Goal: Task Accomplishment & Management: Manage account settings

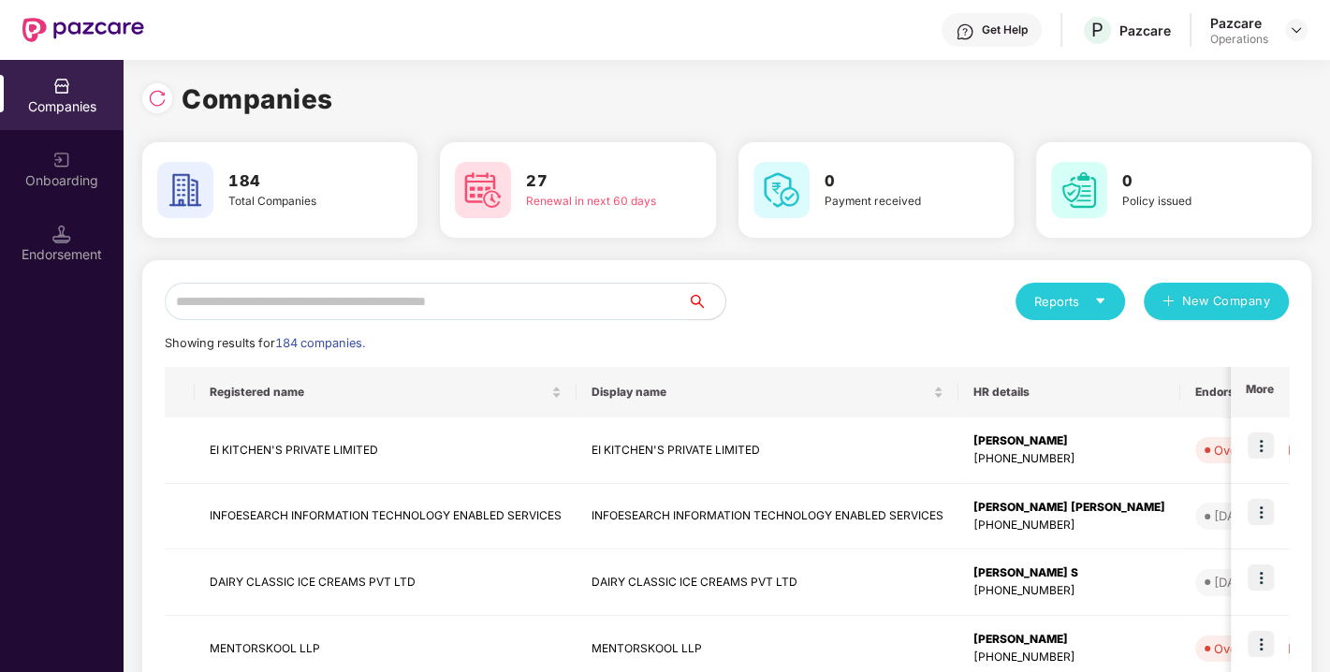
click at [1224, 94] on div "Companies" at bounding box center [726, 99] width 1169 height 41
click at [1080, 112] on div "Companies" at bounding box center [726, 99] width 1169 height 41
click at [1174, 123] on div "Companies 184 Total Companies 27 Renewal in next 60 days 0 Payment received 0 P…" at bounding box center [726, 631] width 1169 height 1105
click at [1087, 89] on div "Companies" at bounding box center [726, 99] width 1169 height 41
click at [1238, 101] on div "Companies" at bounding box center [726, 99] width 1169 height 41
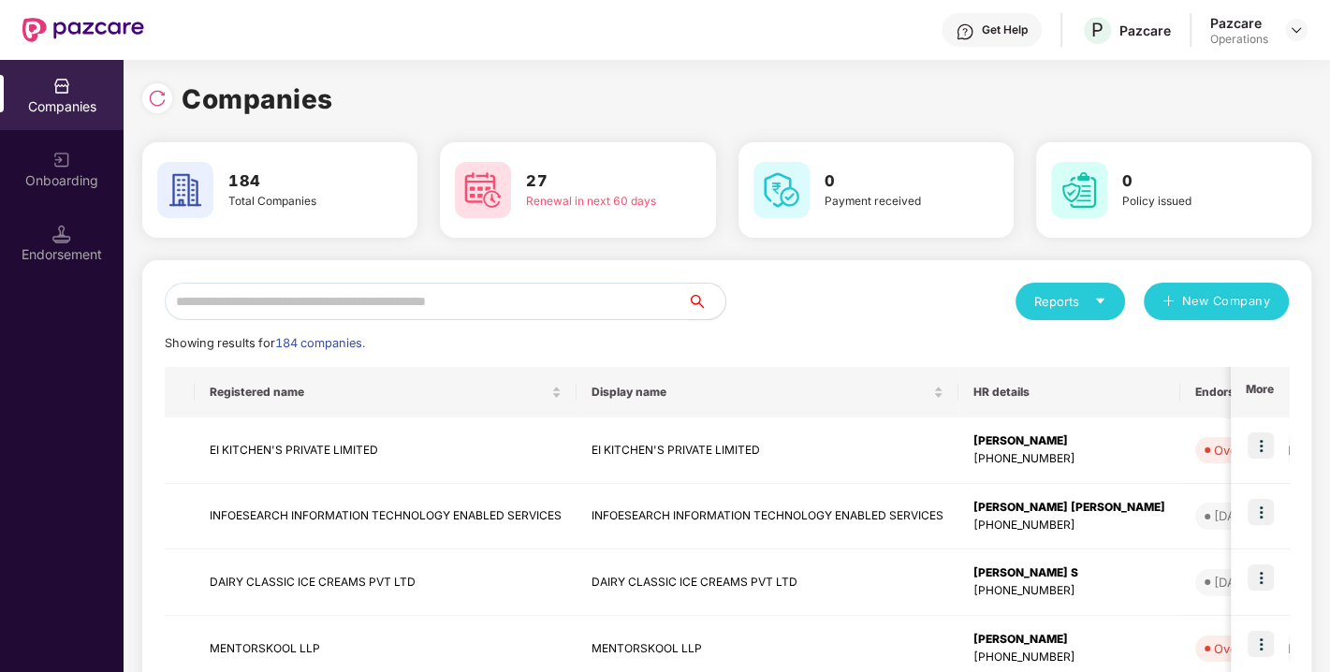
click at [1283, 84] on div "Companies" at bounding box center [726, 99] width 1169 height 41
click at [1280, 85] on div "Companies" at bounding box center [726, 99] width 1169 height 41
click at [1293, 30] on img at bounding box center [1295, 29] width 15 height 15
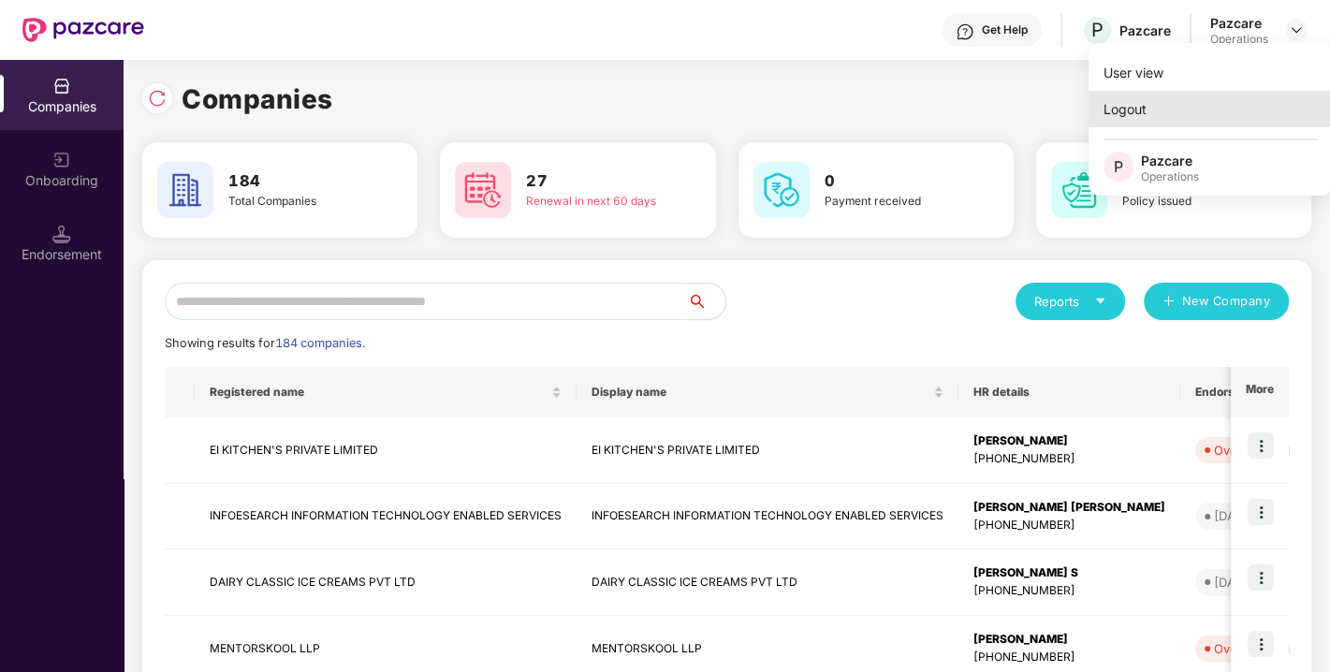
click at [1148, 105] on div "Logout" at bounding box center [1209, 109] width 243 height 36
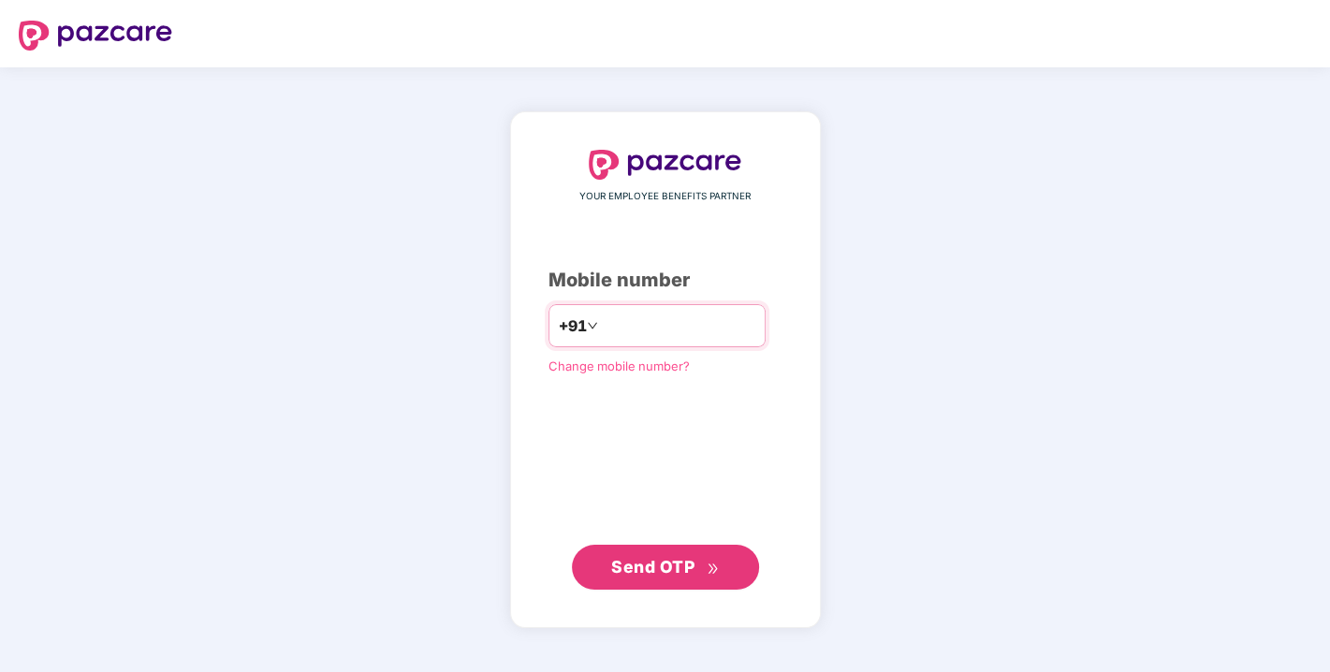
click at [660, 331] on input "number" at bounding box center [678, 326] width 153 height 30
click at [629, 331] on input "number" at bounding box center [678, 326] width 153 height 30
type input "*"
type input "**********"
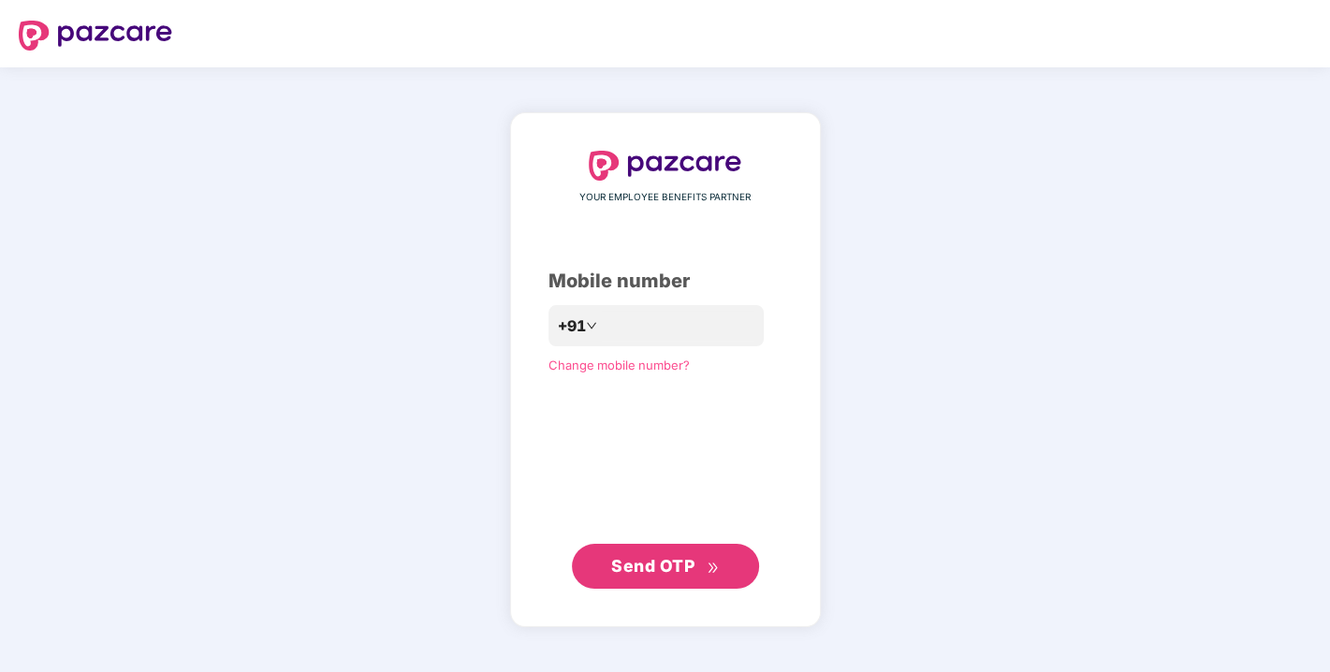
click at [640, 561] on span "Send OTP" at bounding box center [652, 566] width 83 height 20
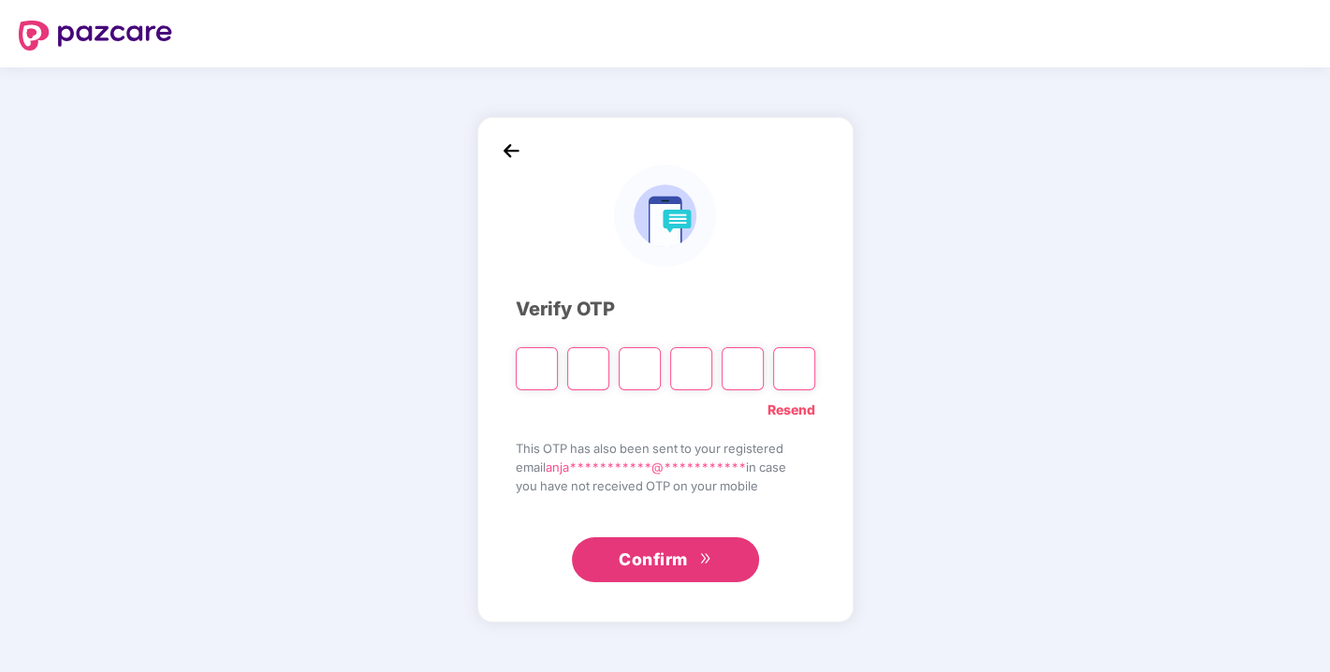
type input "*"
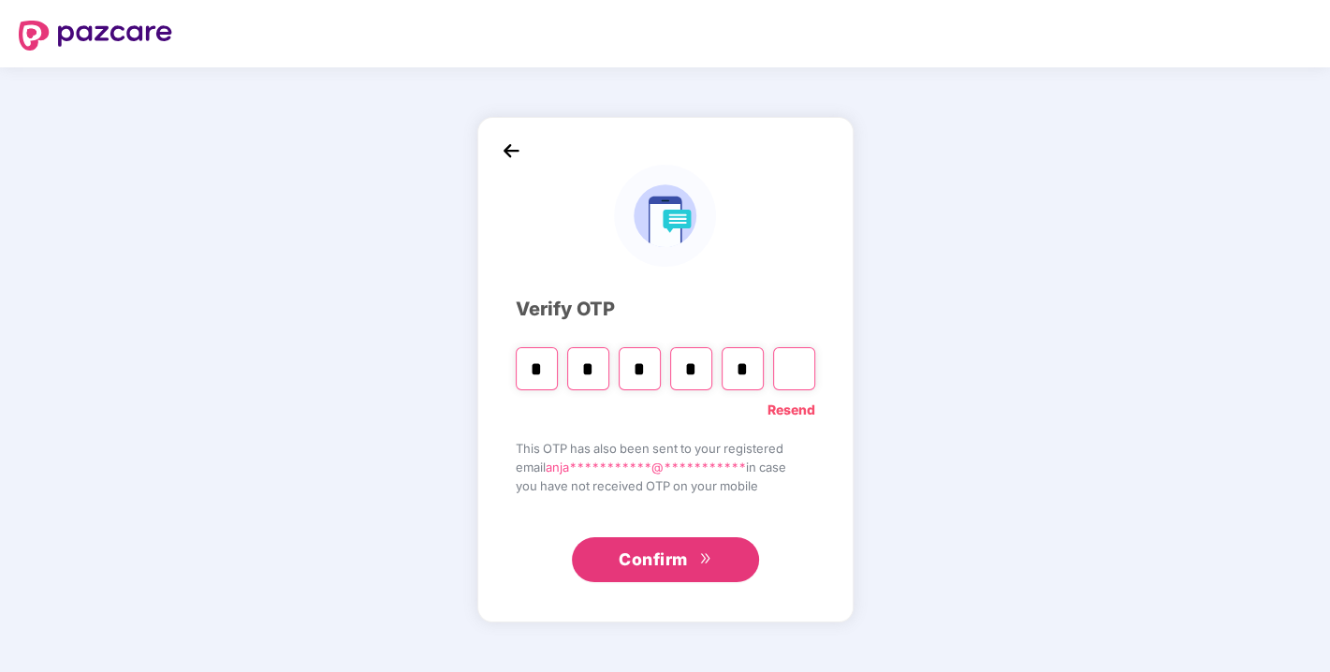
type input "*"
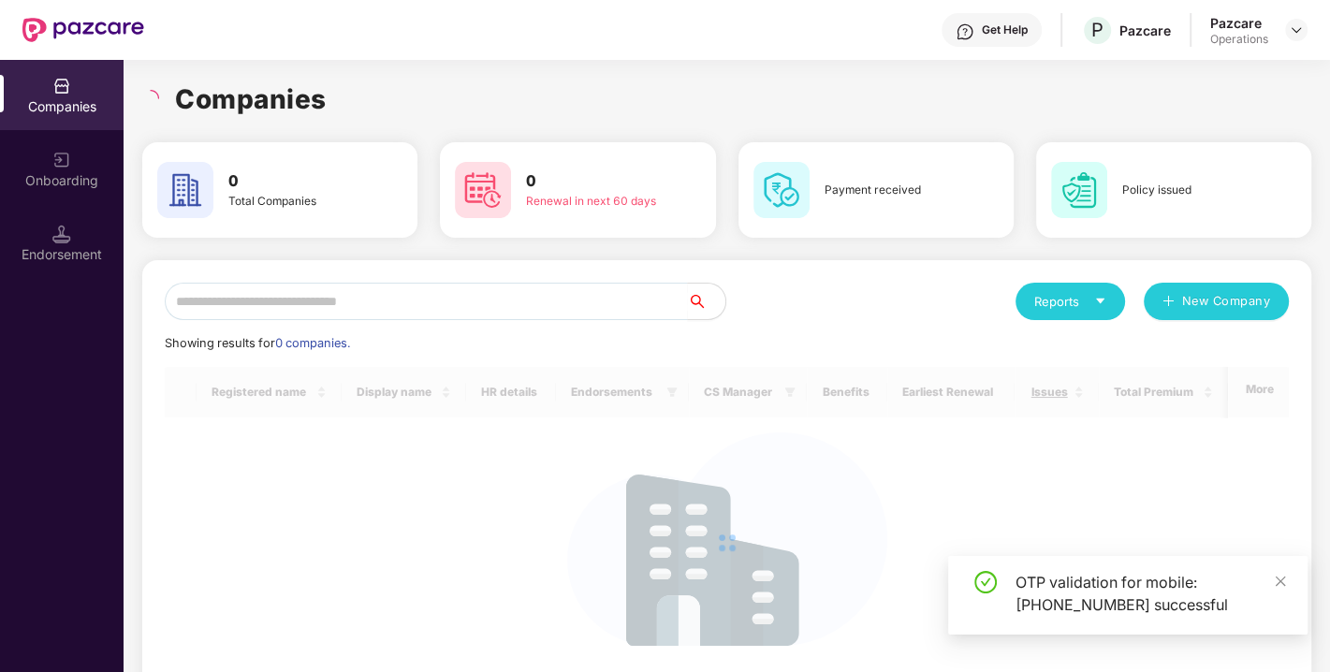
click at [663, 500] on div at bounding box center [727, 542] width 1124 height 351
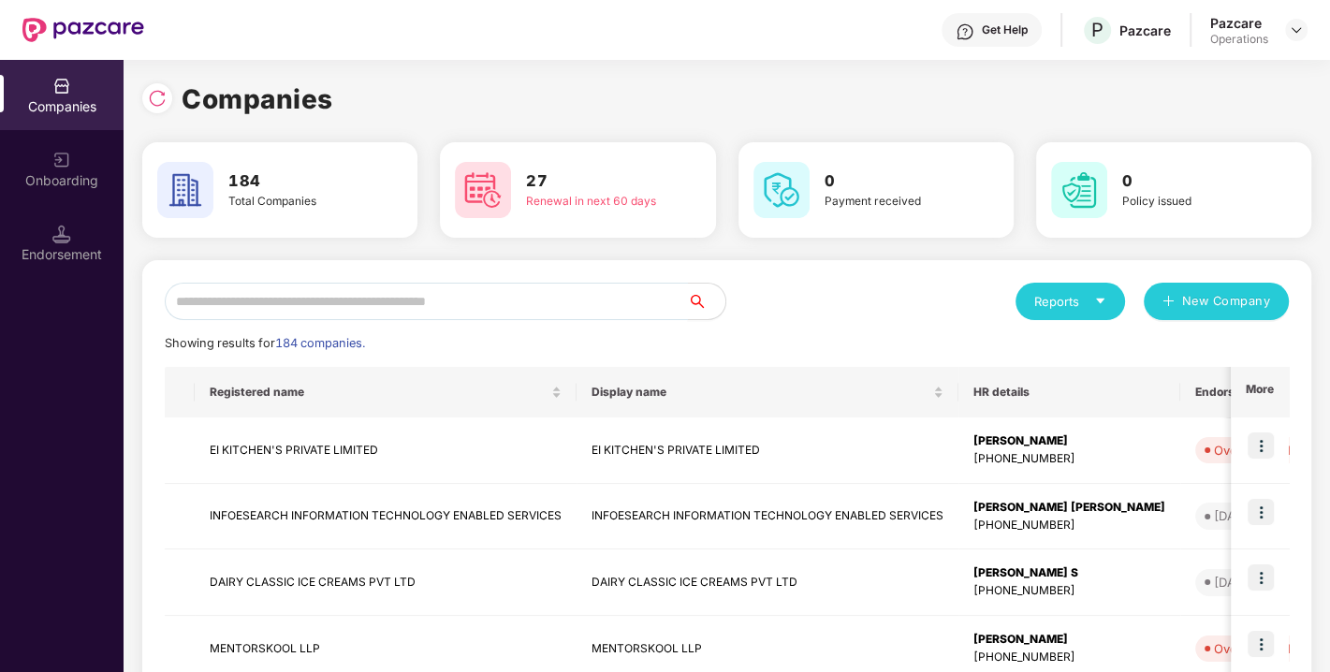
click at [505, 301] on input "text" at bounding box center [426, 301] width 523 height 37
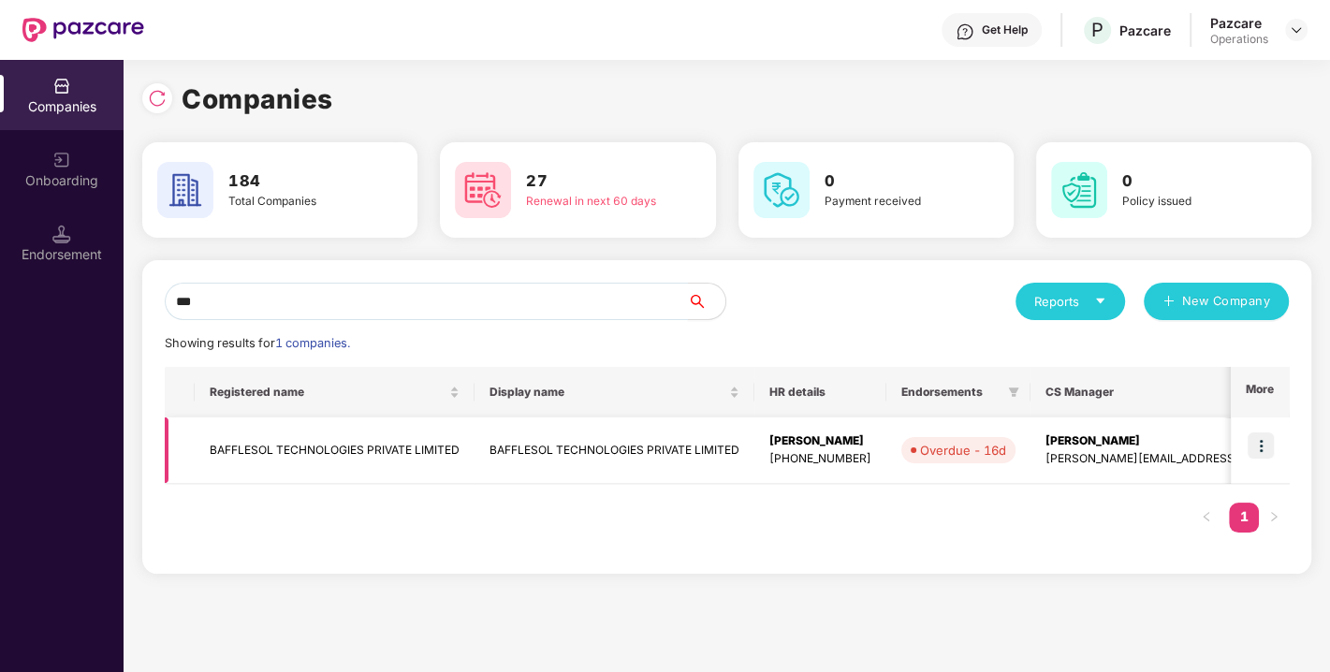
type input "***"
click at [1258, 443] on img at bounding box center [1260, 445] width 26 height 26
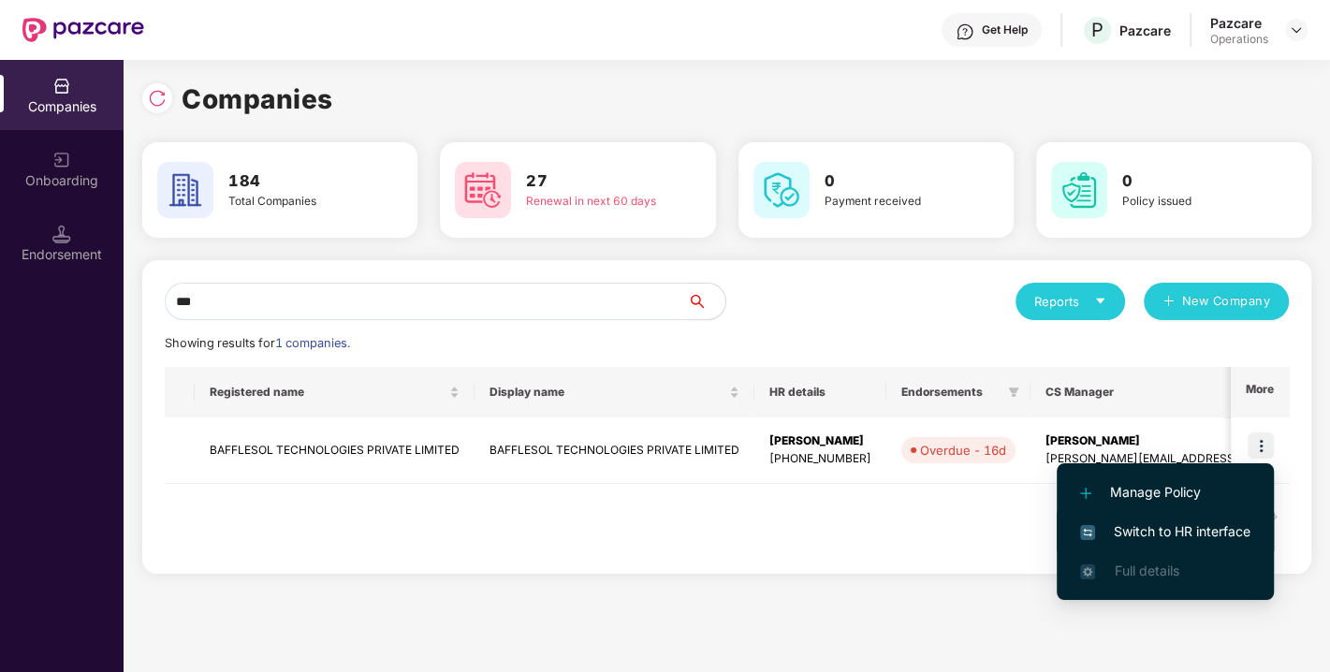
click at [1179, 529] on span "Switch to HR interface" at bounding box center [1165, 531] width 170 height 21
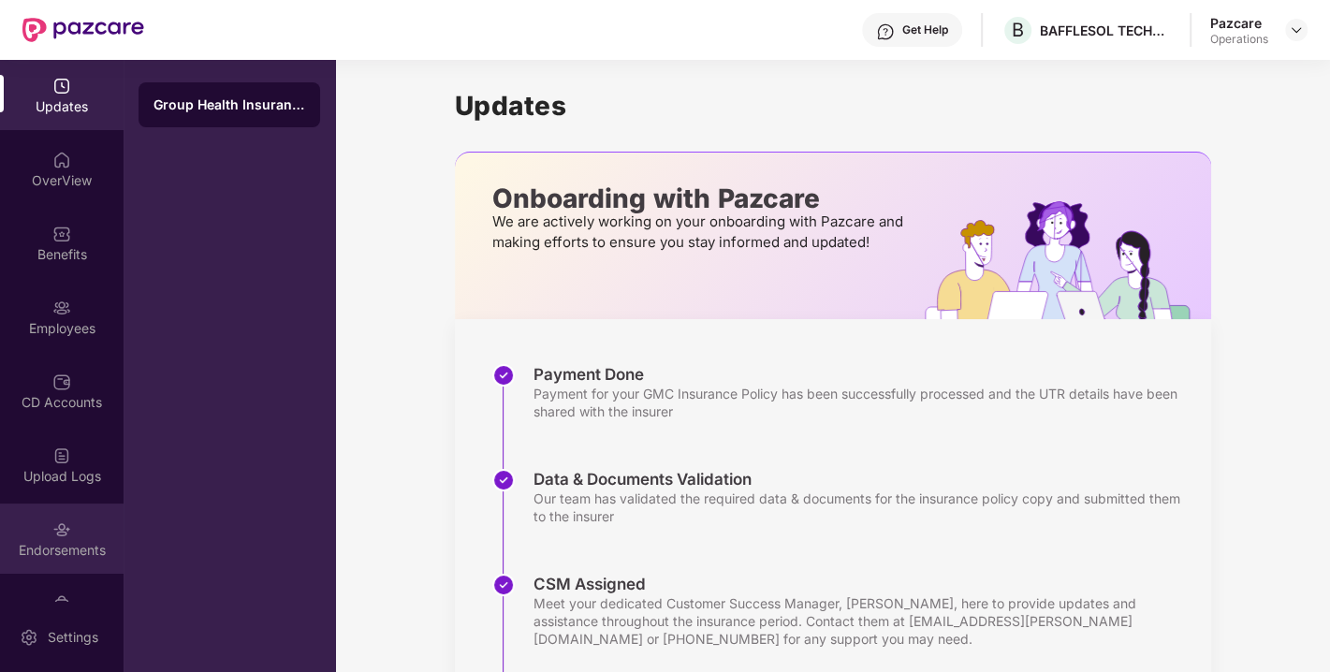
click at [40, 559] on div "Endorsements" at bounding box center [62, 550] width 124 height 19
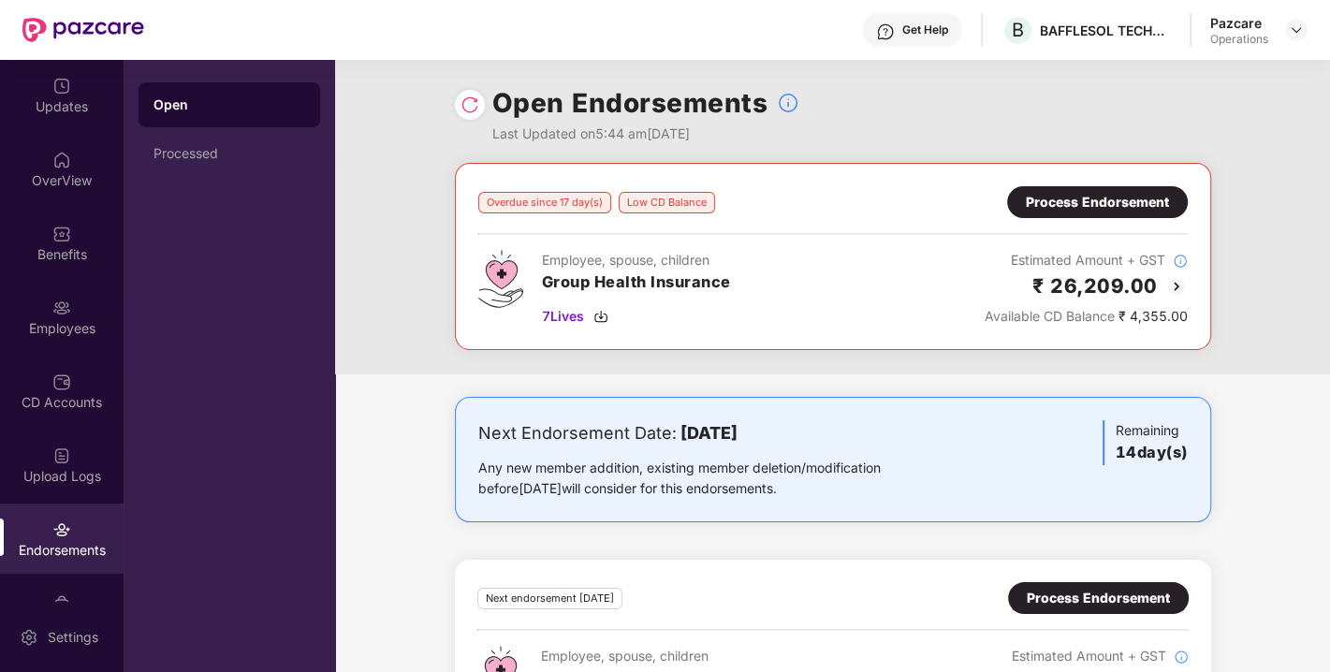
click at [470, 110] on img at bounding box center [469, 104] width 19 height 19
click at [1296, 26] on img at bounding box center [1295, 29] width 15 height 15
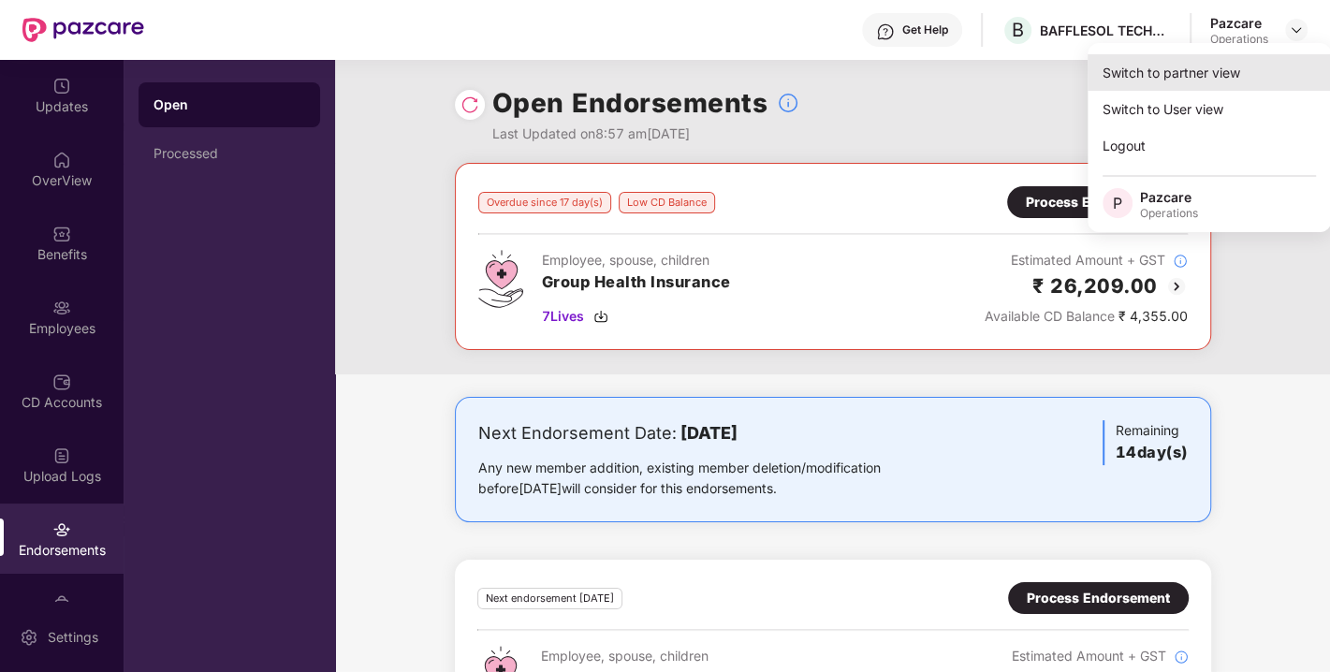
click at [1184, 69] on div "Switch to partner view" at bounding box center [1208, 72] width 243 height 36
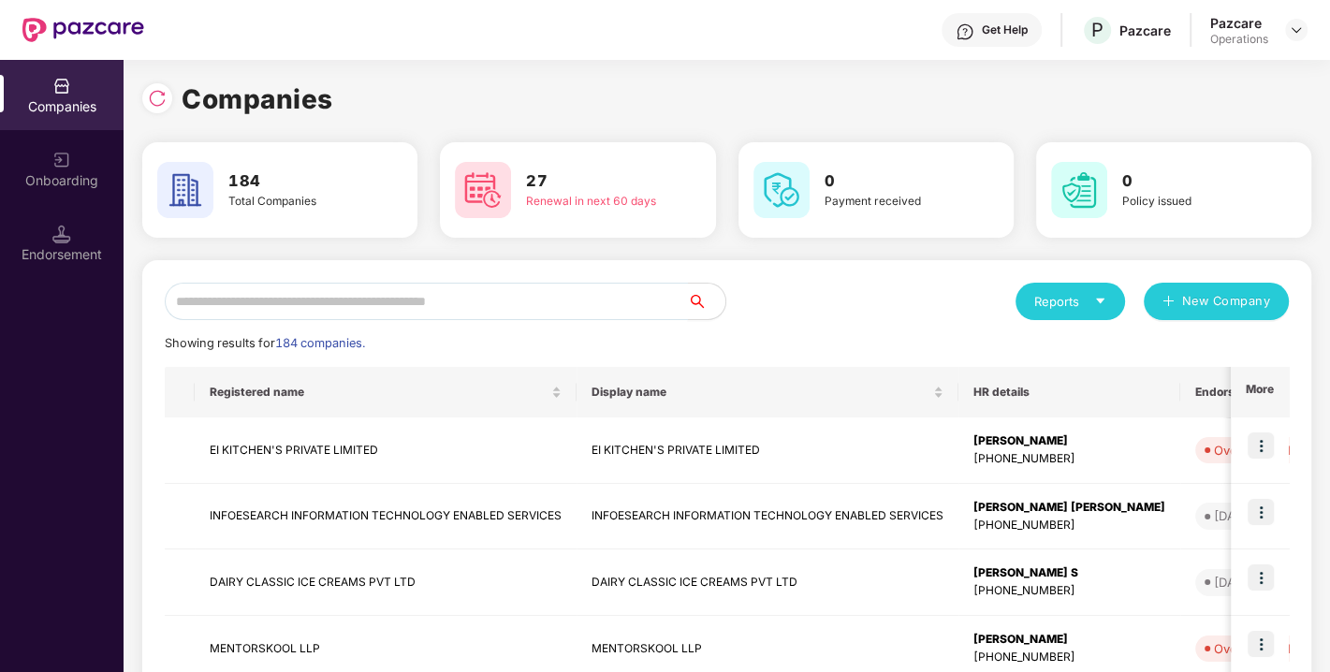
click at [457, 301] on input "text" at bounding box center [426, 301] width 523 height 37
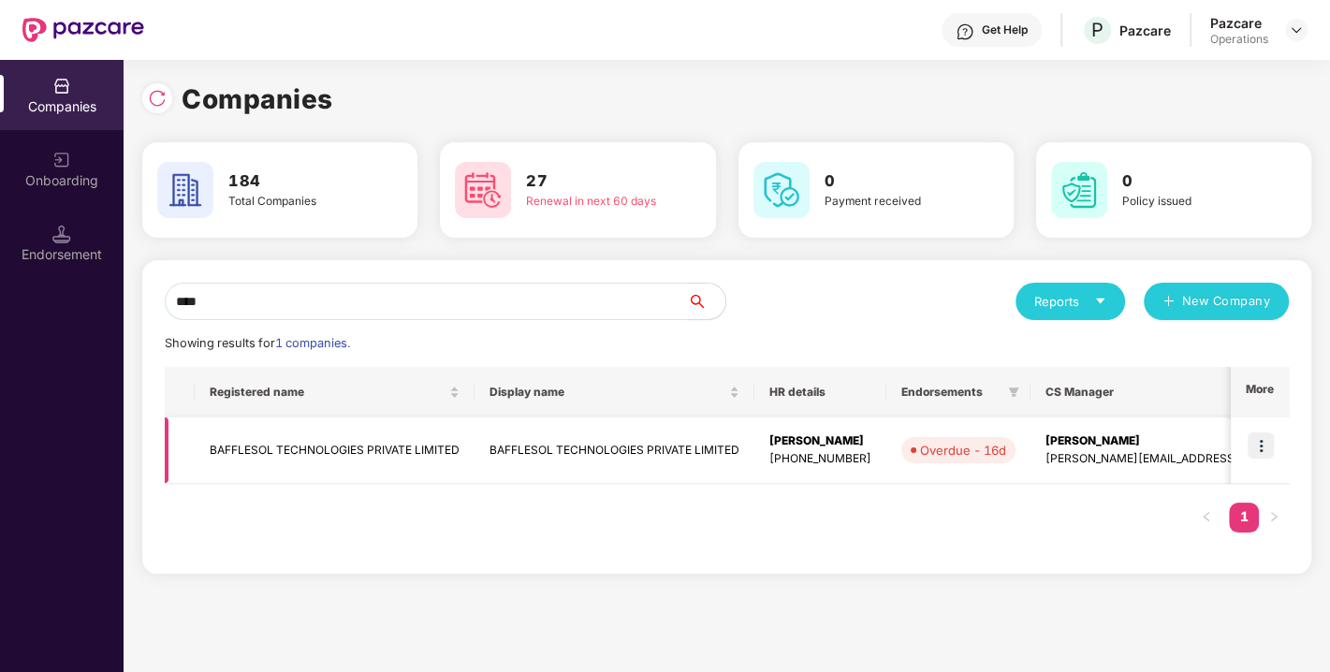
type input "****"
click at [318, 431] on td "BAFFLESOL TECHNOLOGIES PRIVATE LIMITED" at bounding box center [335, 450] width 280 height 66
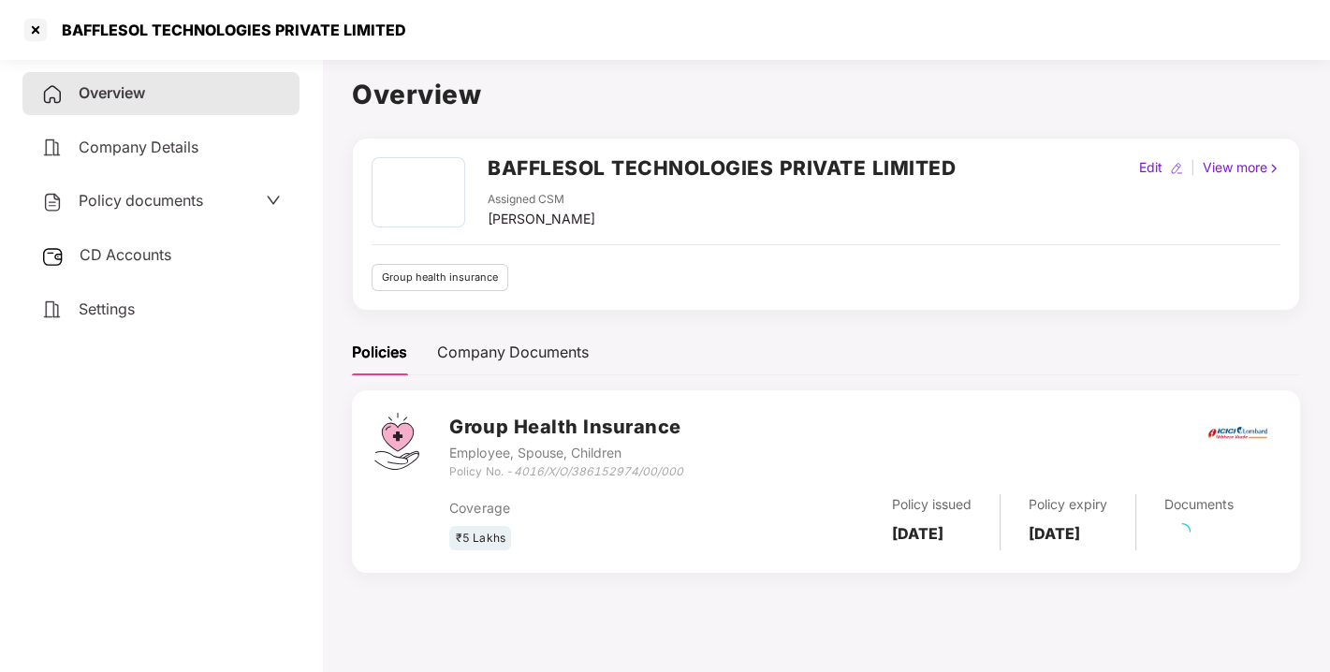
click at [129, 256] on span "CD Accounts" at bounding box center [126, 254] width 92 height 19
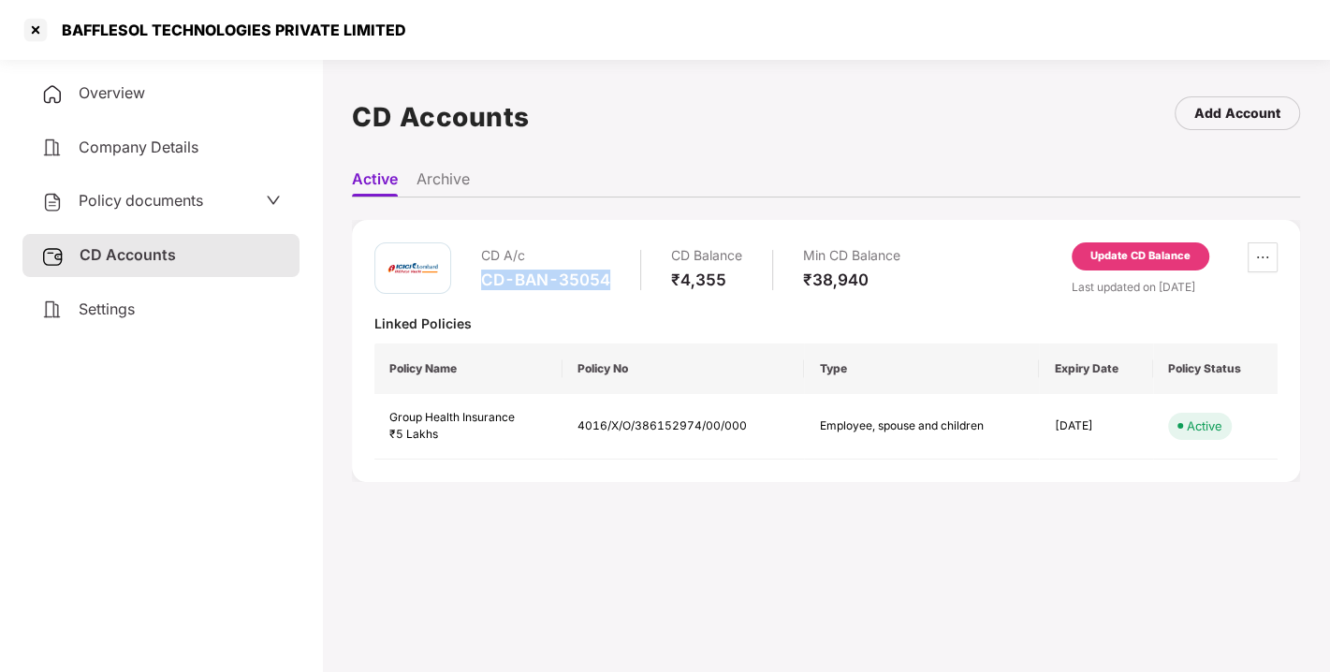
drag, startPoint x: 479, startPoint y: 277, endPoint x: 642, endPoint y: 271, distance: 162.9
click at [642, 271] on div "CD A/c CD-BAN-35054 CD Balance ₹4,355 Min CD Balance ₹38,940" at bounding box center [637, 268] width 526 height 53
copy div "CD-BAN-35054"
click at [791, 498] on div "CD A/c CD-BAN-35054 CD Balance ₹4,355 Min CD Balance ₹38,940 Update CD Balance …" at bounding box center [826, 350] width 948 height 307
click at [37, 32] on div at bounding box center [36, 30] width 30 height 30
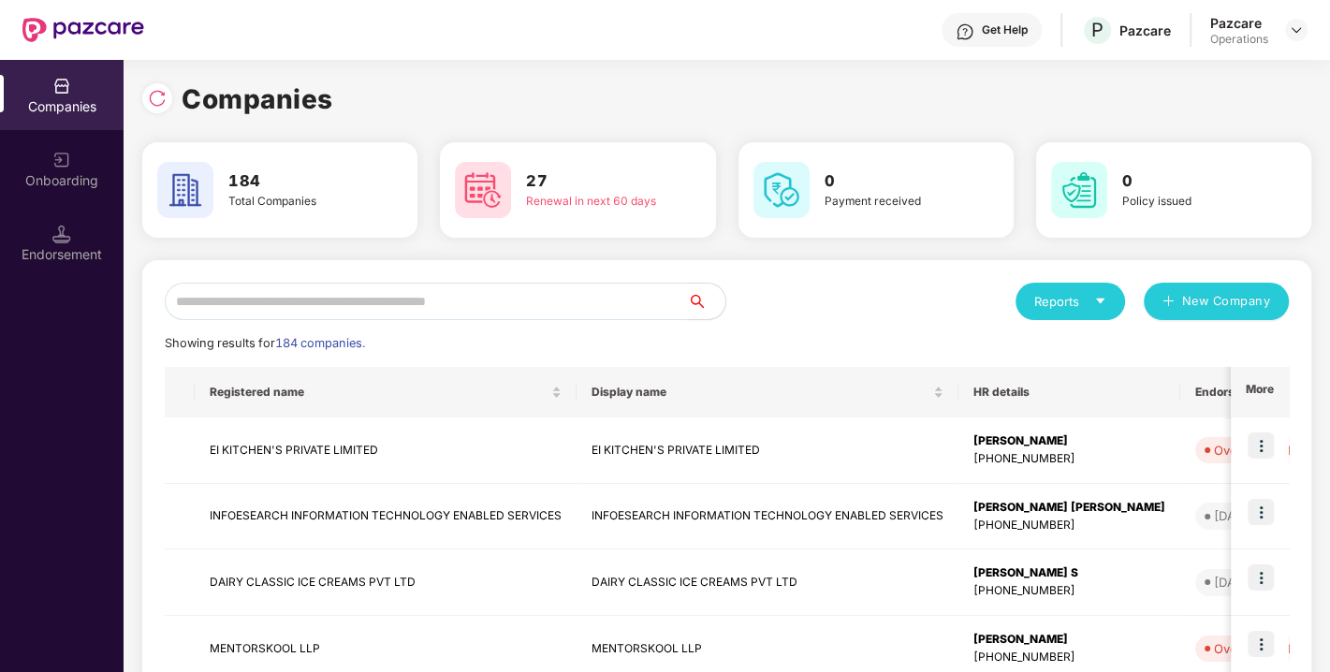
click at [380, 303] on input "text" at bounding box center [426, 301] width 523 height 37
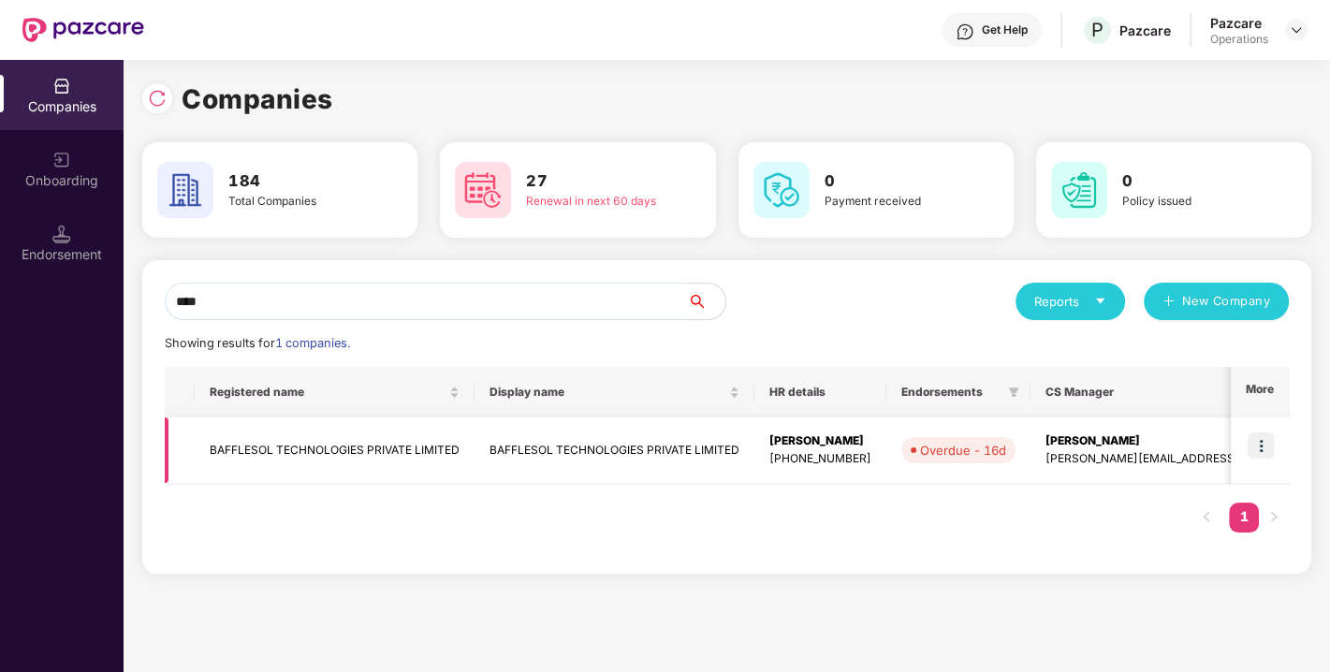
type input "****"
click at [1258, 438] on img at bounding box center [1260, 445] width 26 height 26
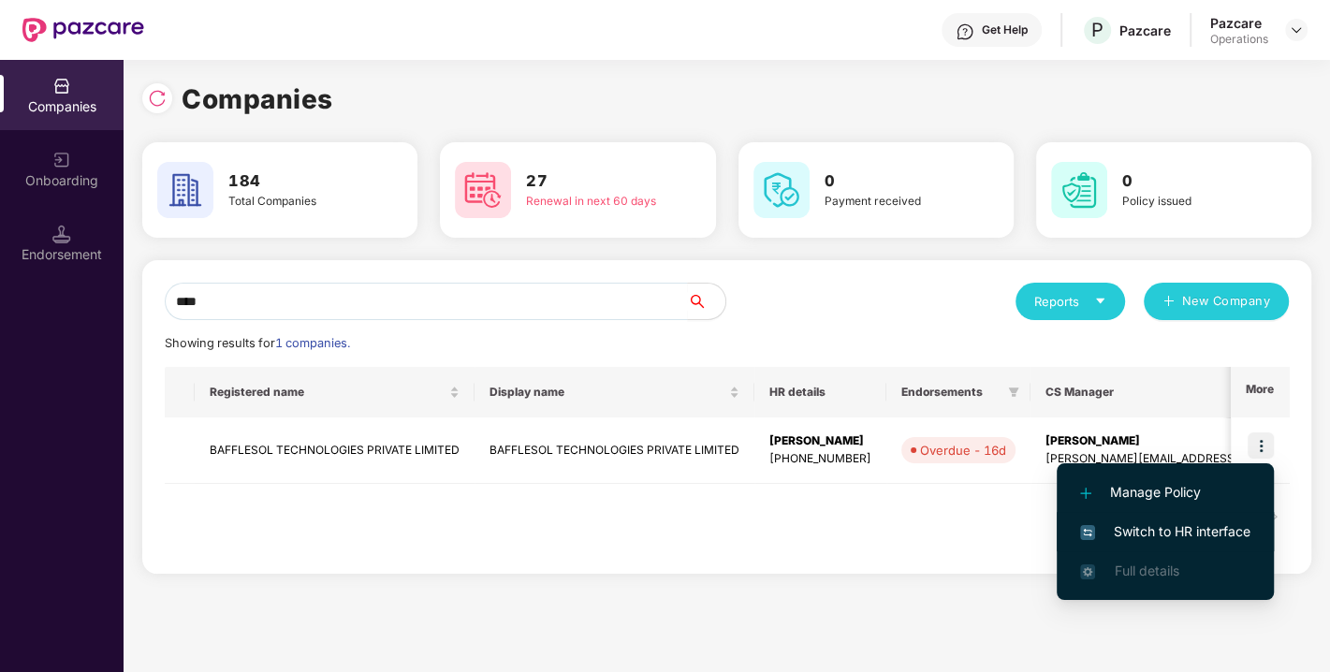
click at [1170, 518] on li "Switch to HR interface" at bounding box center [1164, 531] width 217 height 39
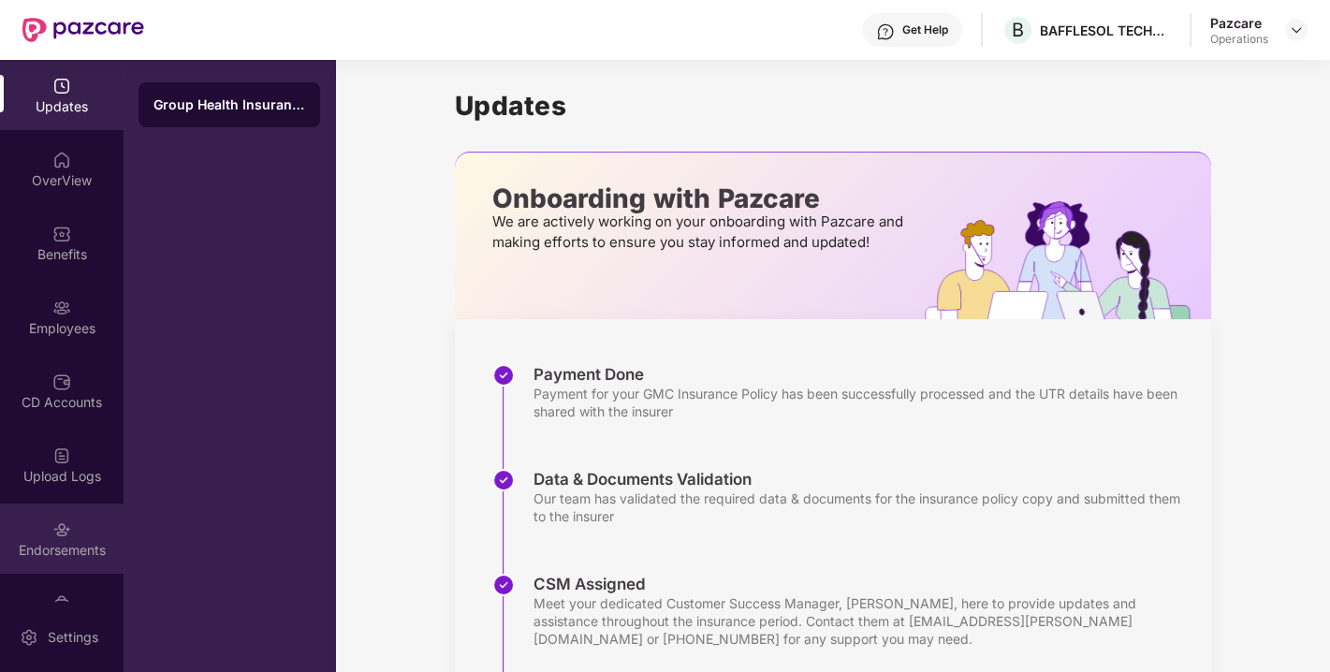
click at [43, 541] on div "Endorsements" at bounding box center [62, 550] width 124 height 19
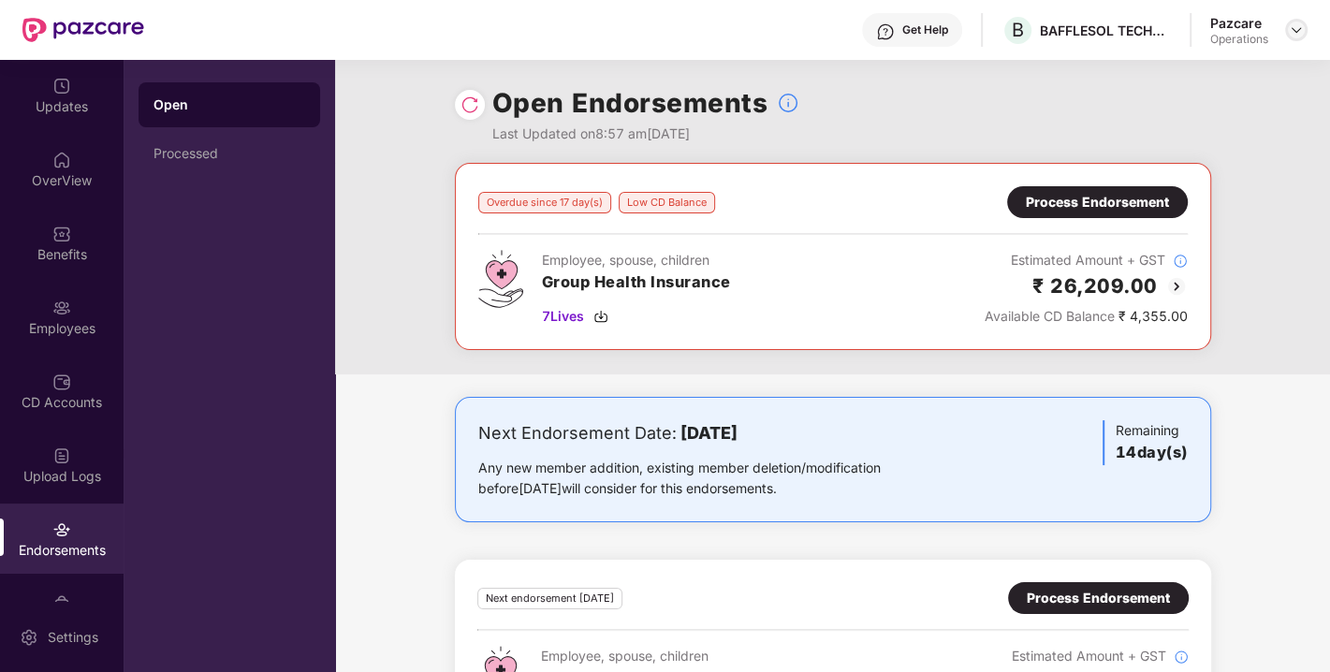
click at [1301, 25] on img at bounding box center [1295, 29] width 15 height 15
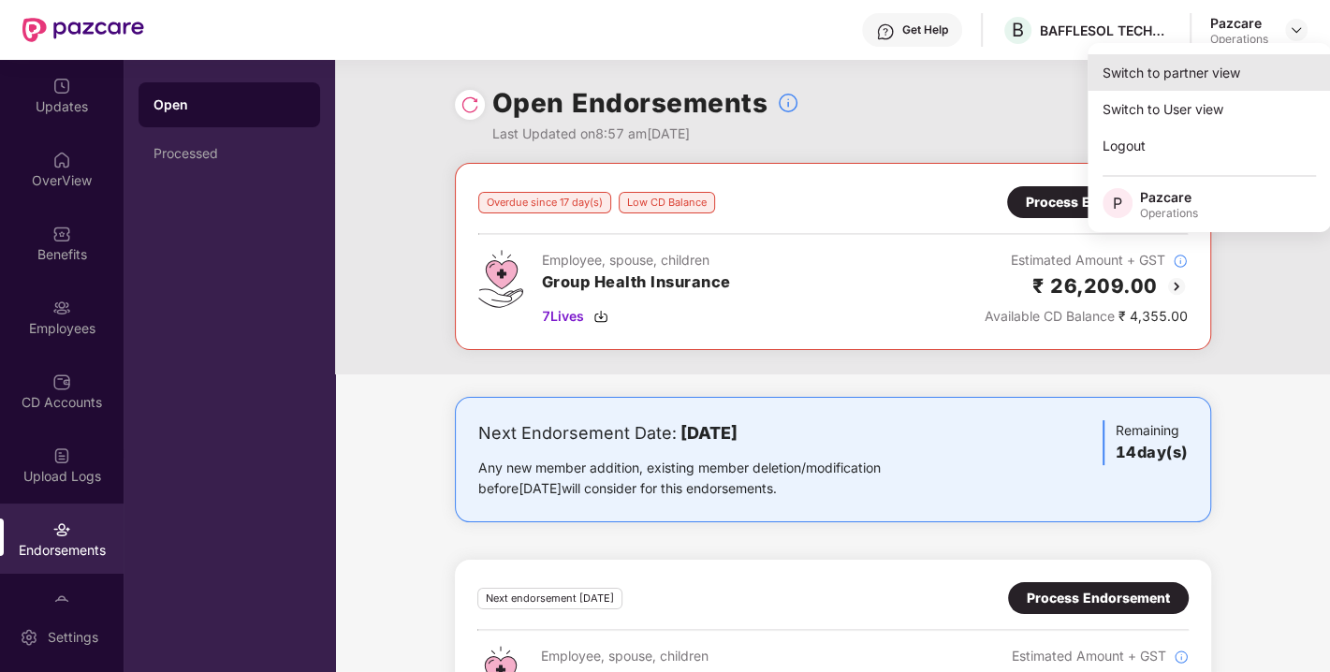
click at [1191, 68] on div "Switch to partner view" at bounding box center [1208, 72] width 243 height 36
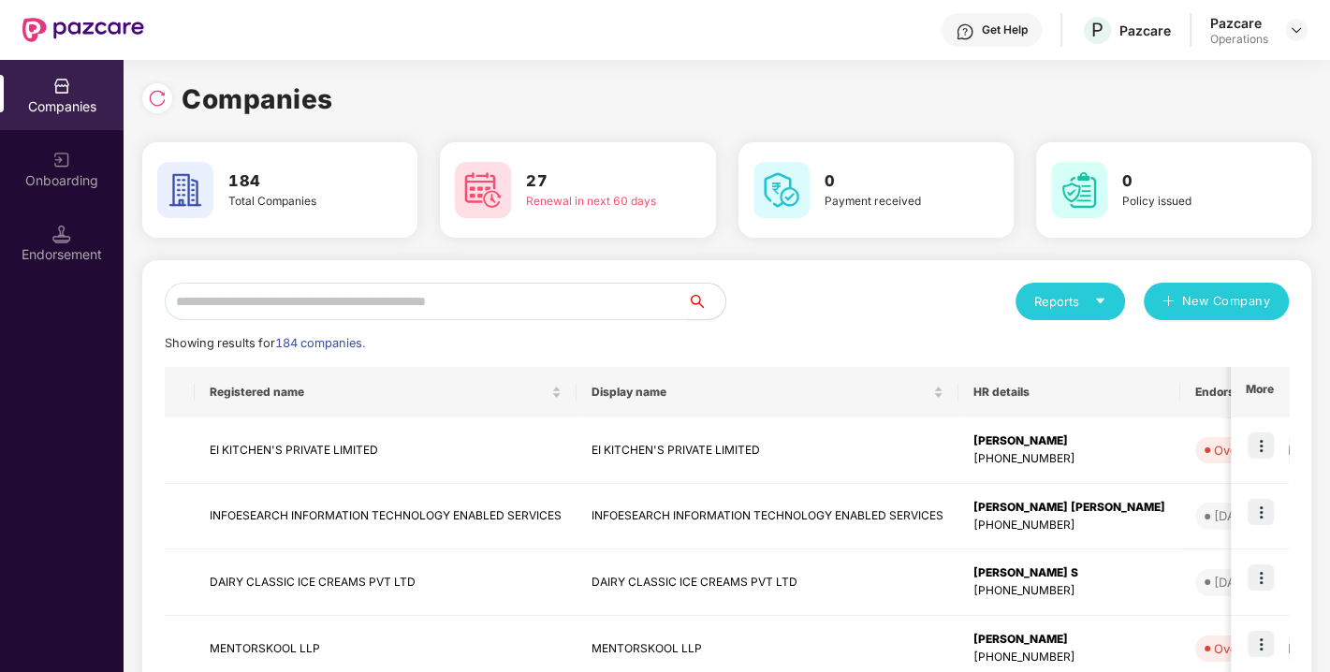
click at [491, 304] on input "text" at bounding box center [426, 301] width 523 height 37
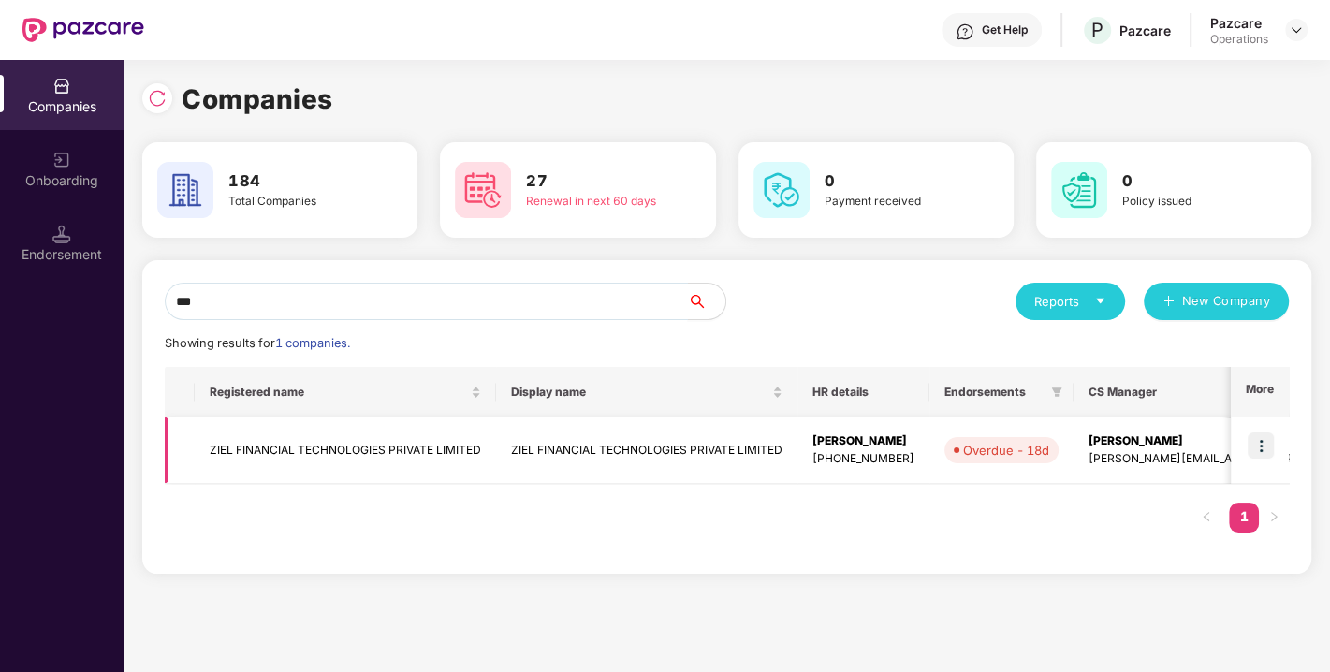
type input "***"
click at [1258, 442] on img at bounding box center [1260, 445] width 26 height 26
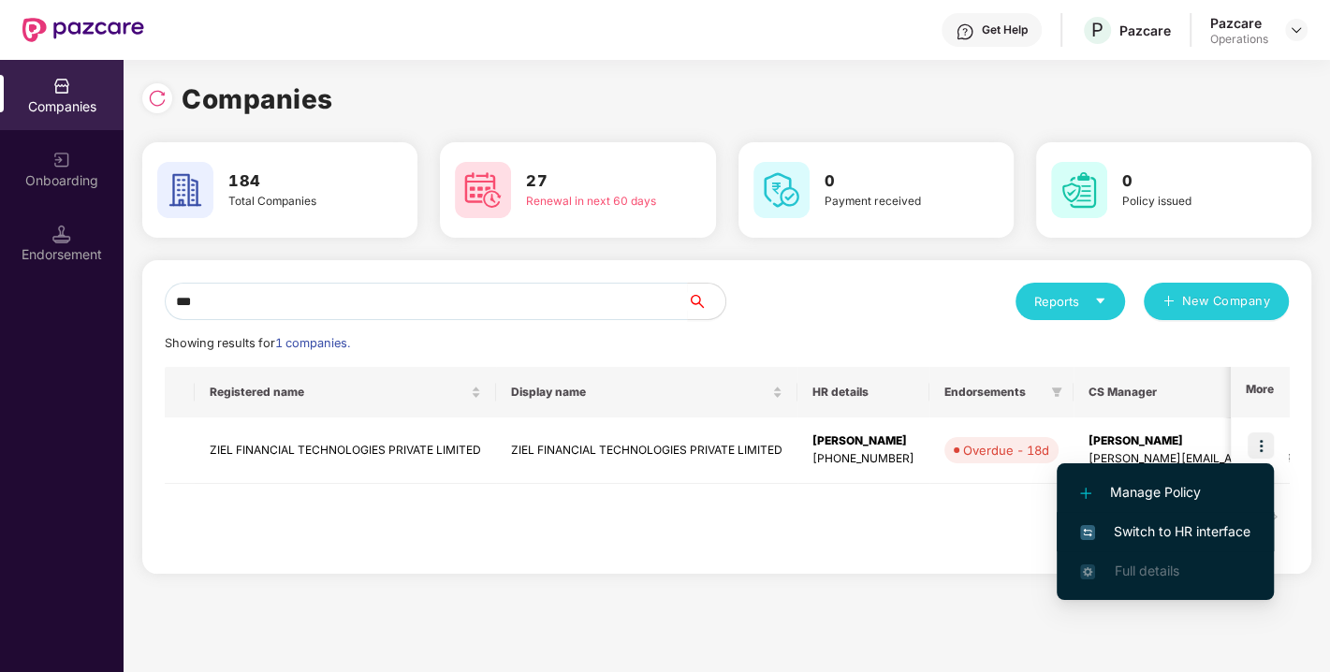
click at [1185, 515] on li "Switch to HR interface" at bounding box center [1164, 531] width 217 height 39
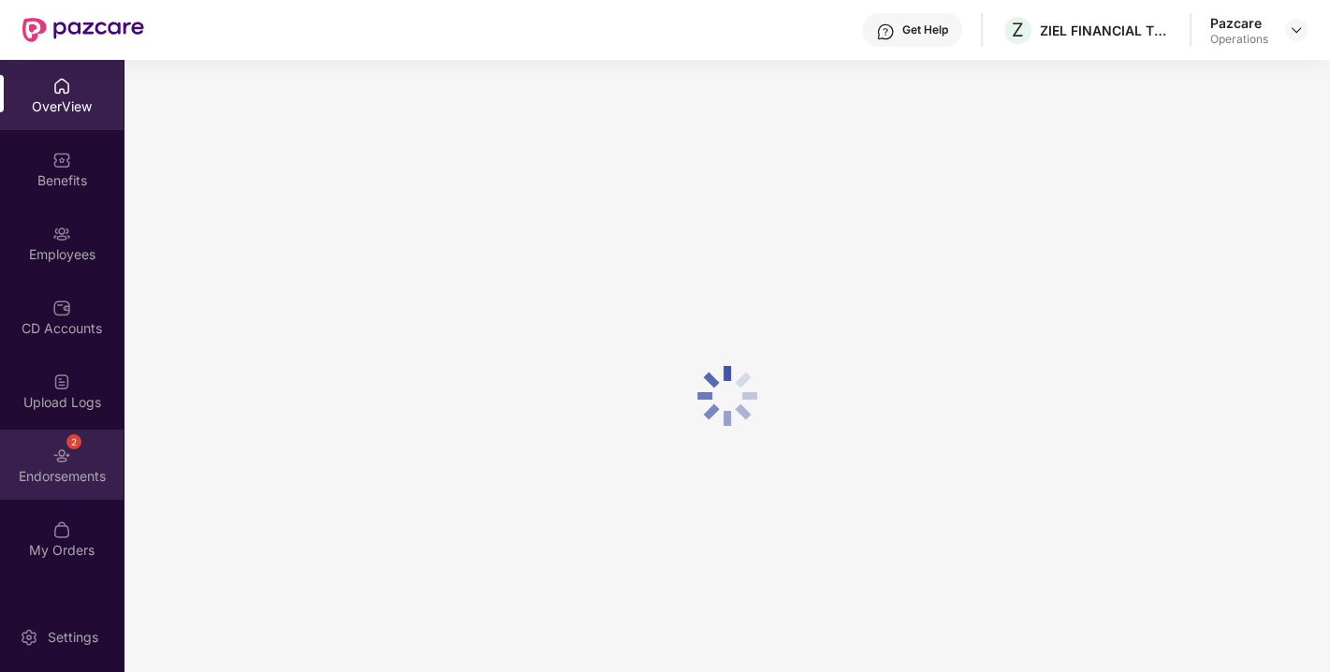
click at [70, 461] on img at bounding box center [61, 455] width 19 height 19
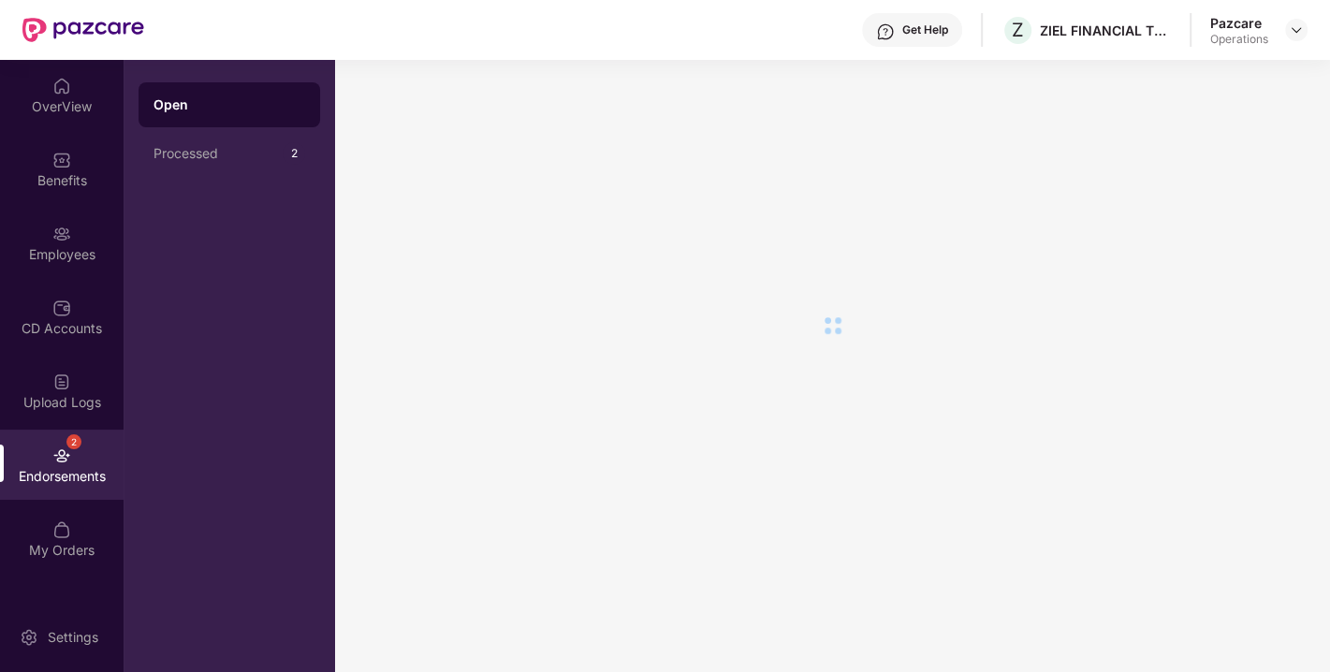
click at [70, 461] on img at bounding box center [61, 455] width 19 height 19
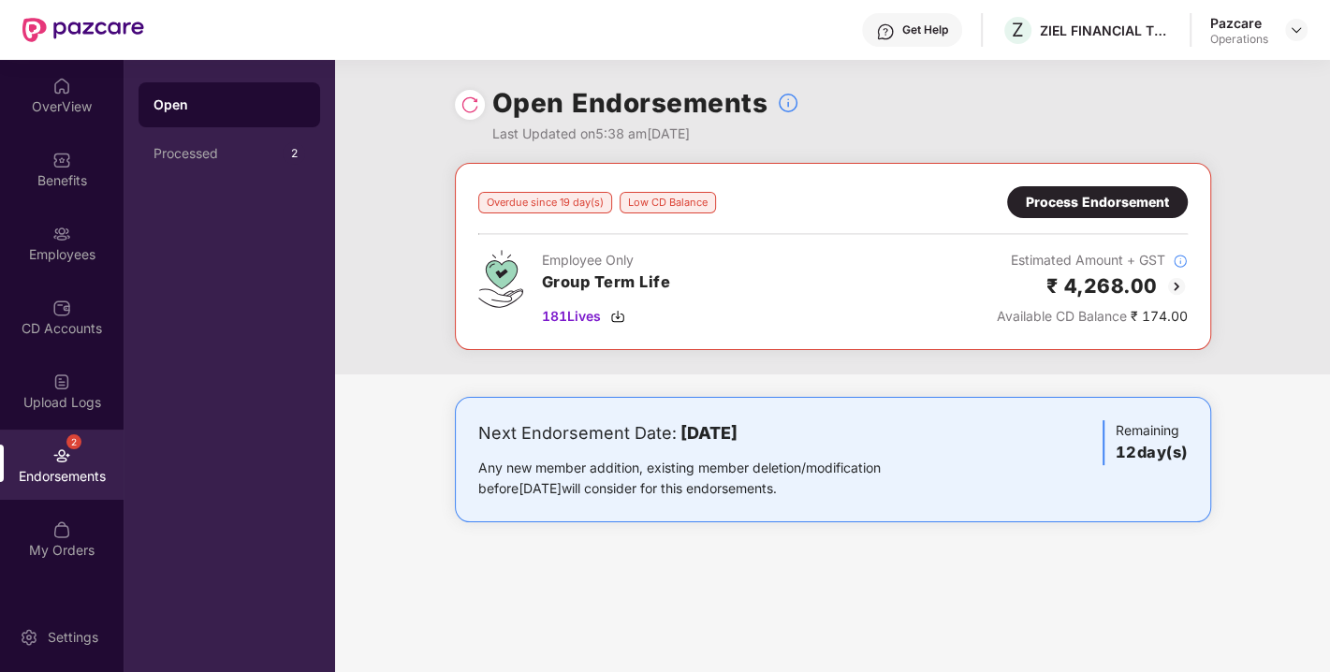
click at [1093, 197] on div "Process Endorsement" at bounding box center [1096, 202] width 143 height 21
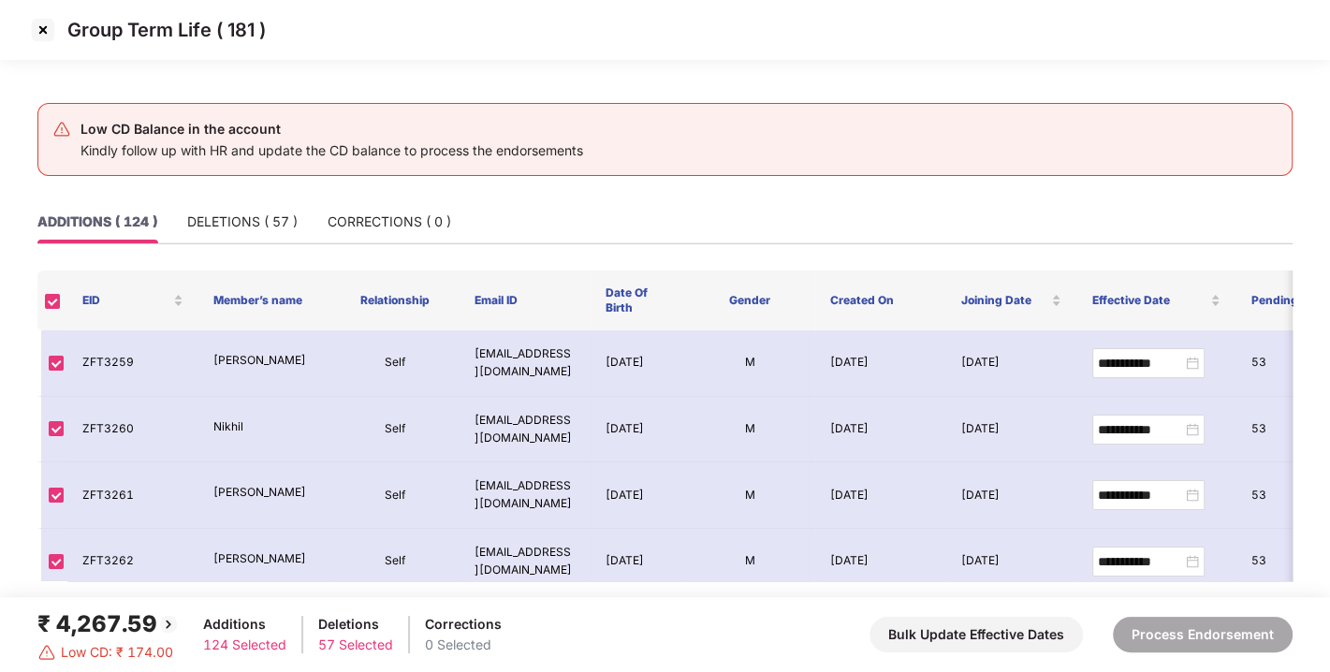
click at [37, 37] on img at bounding box center [43, 30] width 30 height 30
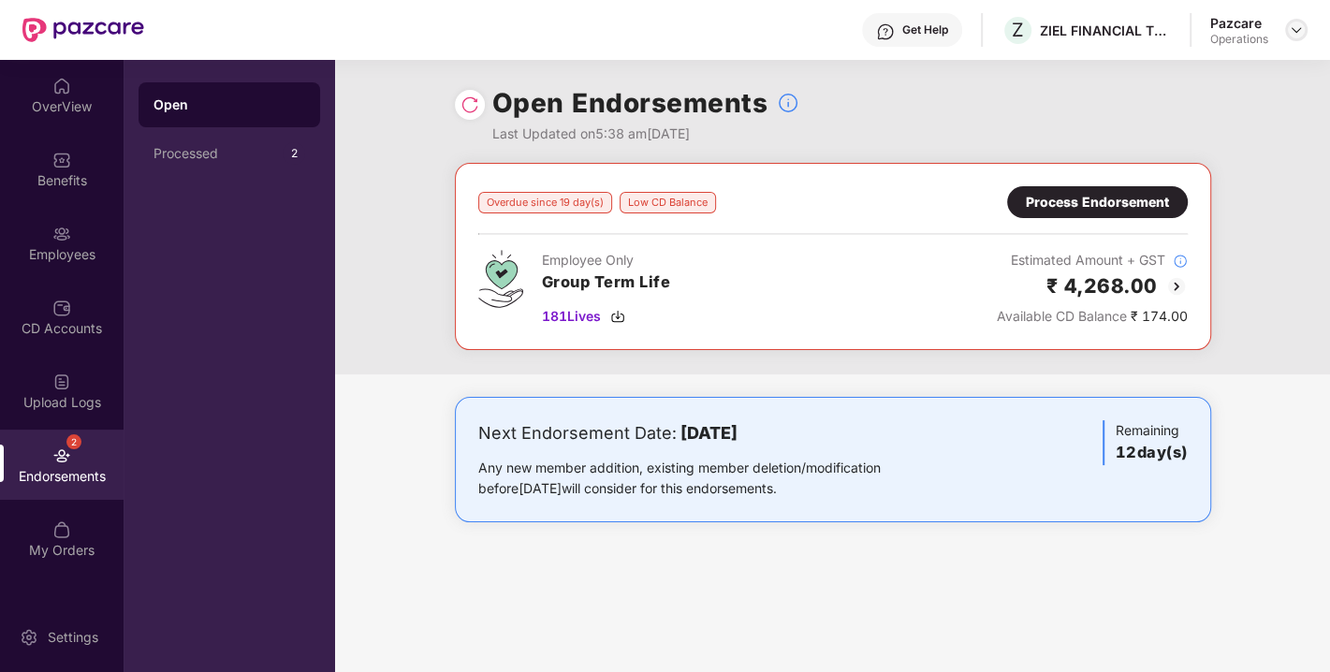
click at [1295, 29] on img at bounding box center [1295, 29] width 15 height 15
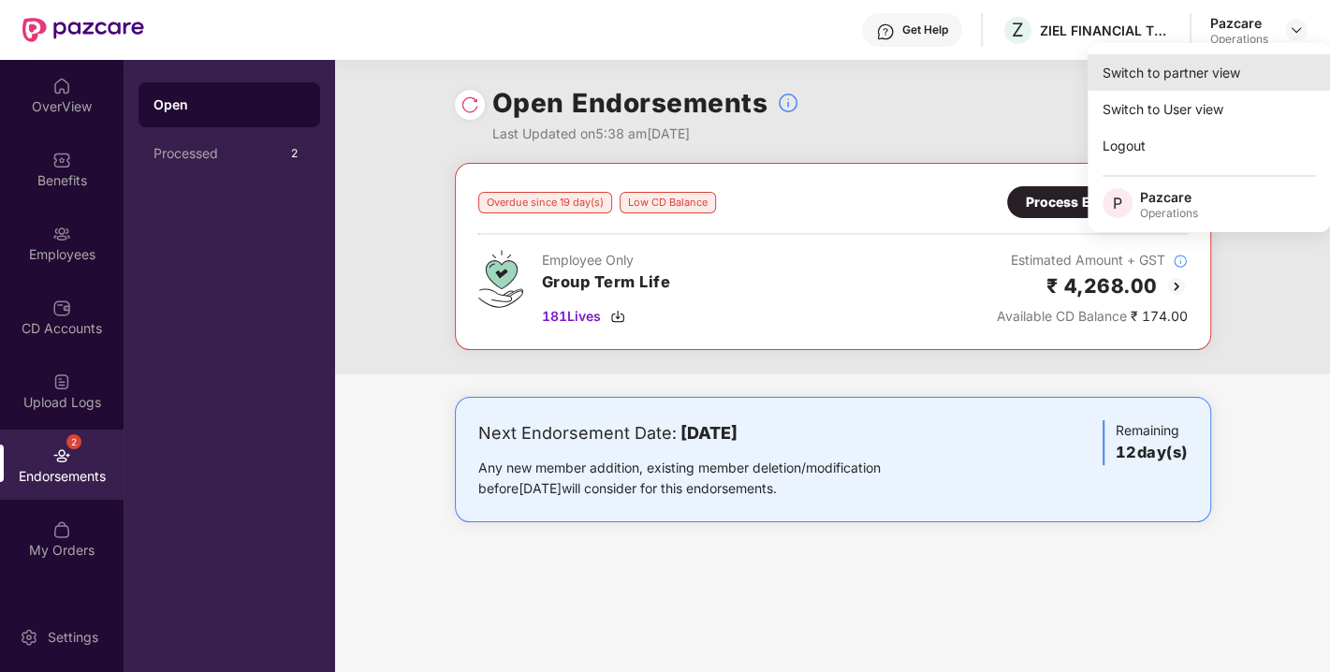
click at [1218, 69] on div "Switch to partner view" at bounding box center [1208, 72] width 243 height 36
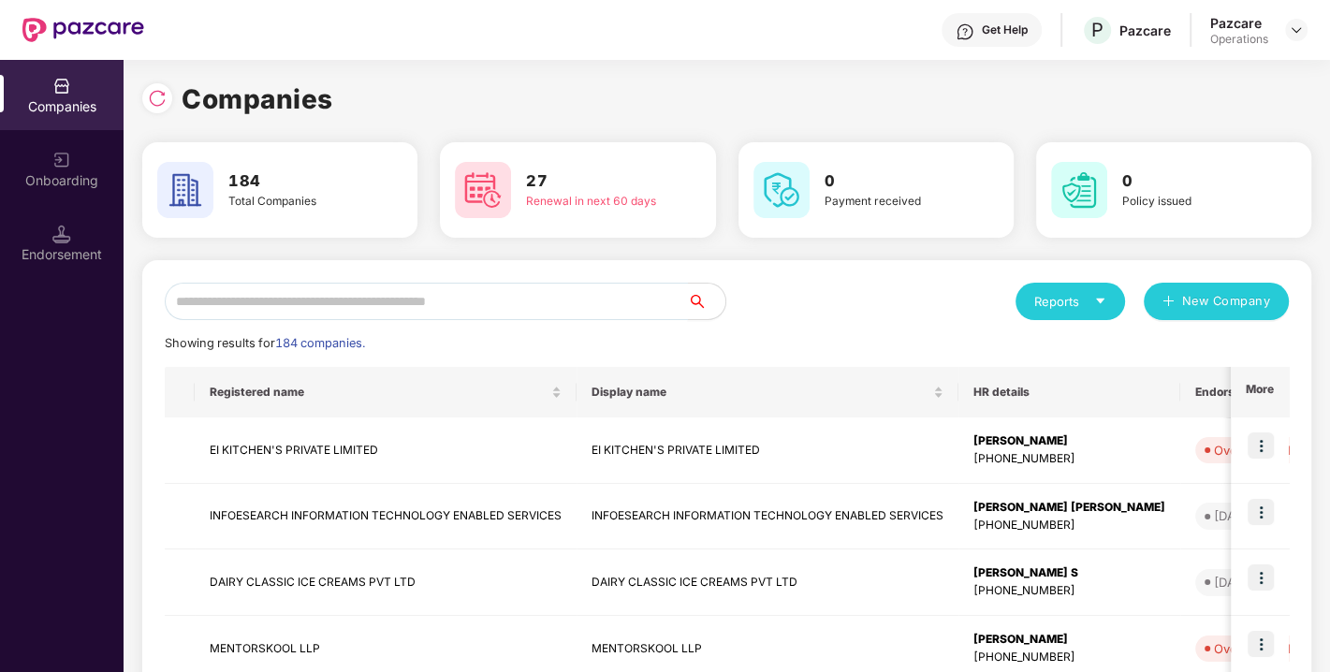
click at [406, 301] on input "text" at bounding box center [426, 301] width 523 height 37
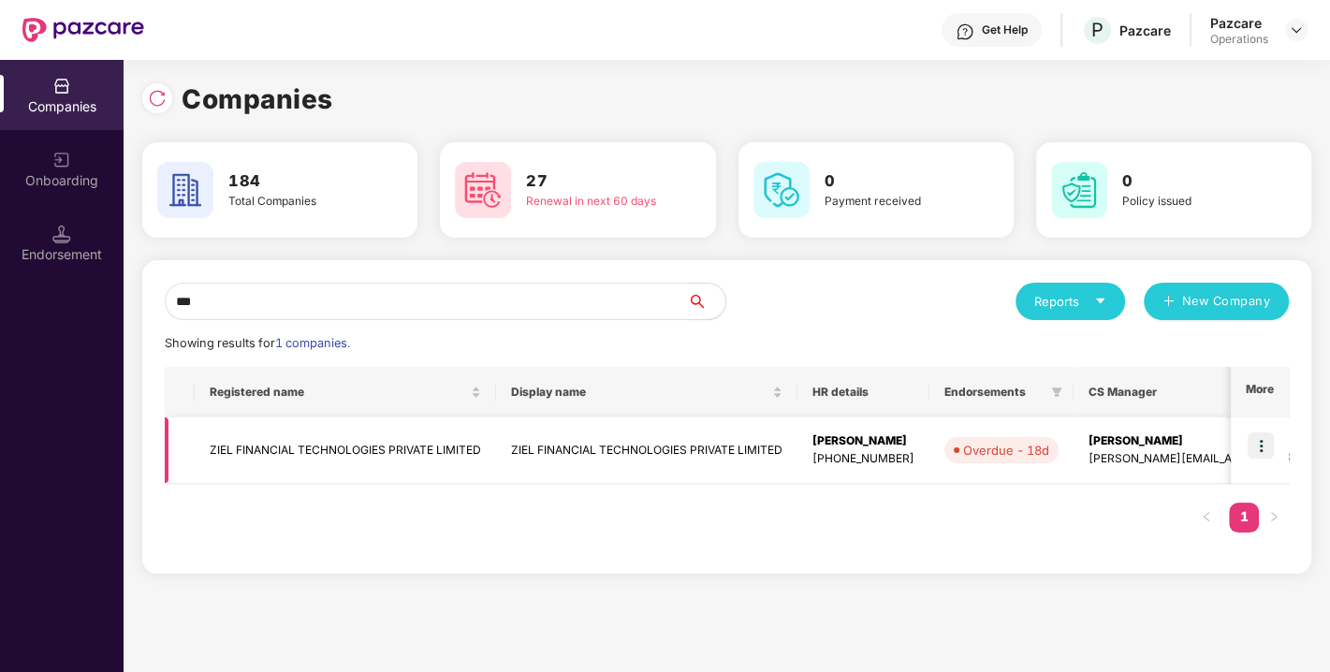
type input "***"
click at [313, 450] on td "ZIEL FINANCIAL TECHNOLOGIES PRIVATE LIMITED" at bounding box center [345, 450] width 301 height 66
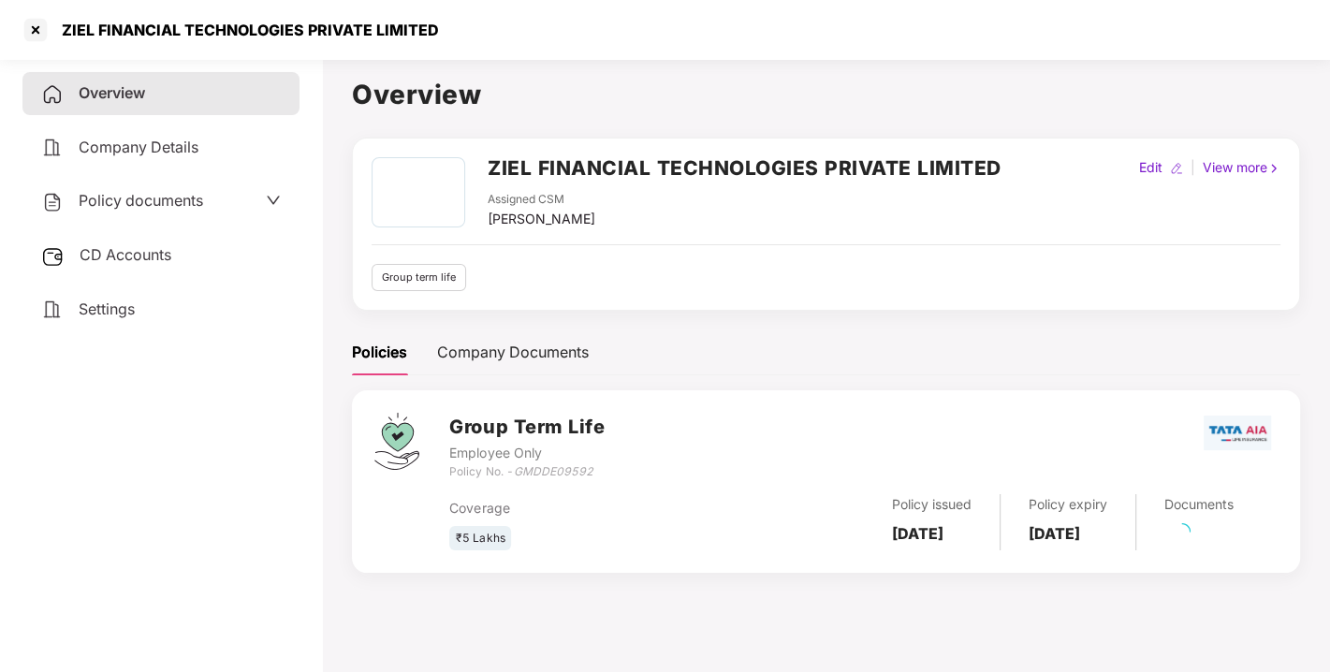
click at [508, 176] on h2 "ZIEL FINANCIAL TECHNOLOGIES PRIVATE LIMITED" at bounding box center [744, 168] width 514 height 31
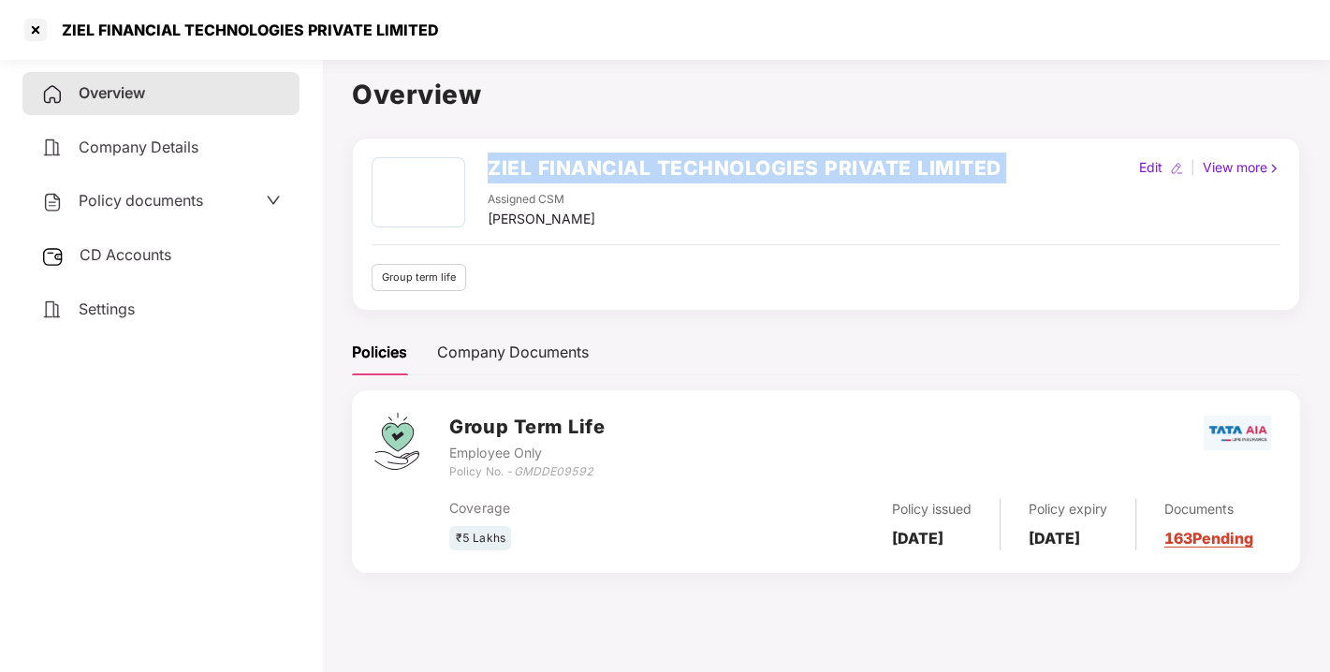
click at [508, 176] on h2 "ZIEL FINANCIAL TECHNOLOGIES PRIVATE LIMITED" at bounding box center [744, 168] width 514 height 31
copy h2 "ZIEL FINANCIAL TECHNOLOGIES PRIVATE LIMITED"
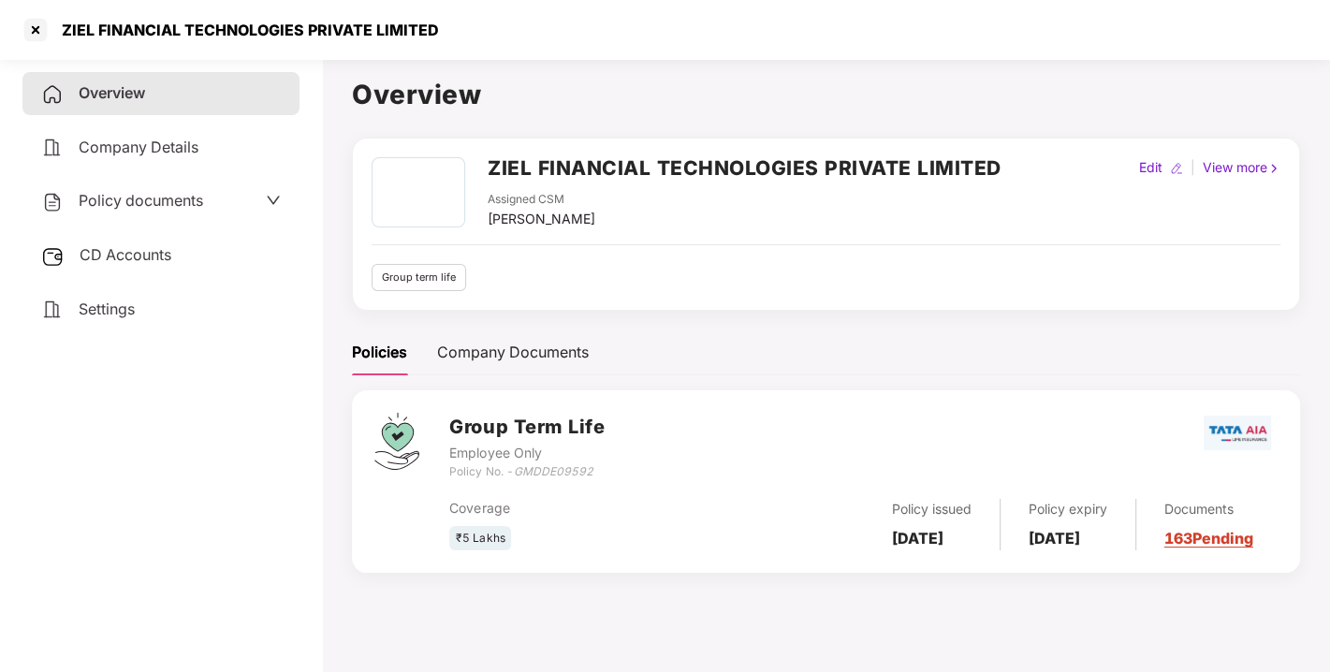
click at [723, 436] on div "Group Term Life Employee Only Policy No. - GMDDE09592" at bounding box center [863, 446] width 828 height 67
click at [494, 162] on h2 "ZIEL FINANCIAL TECHNOLOGIES PRIVATE LIMITED" at bounding box center [744, 168] width 514 height 31
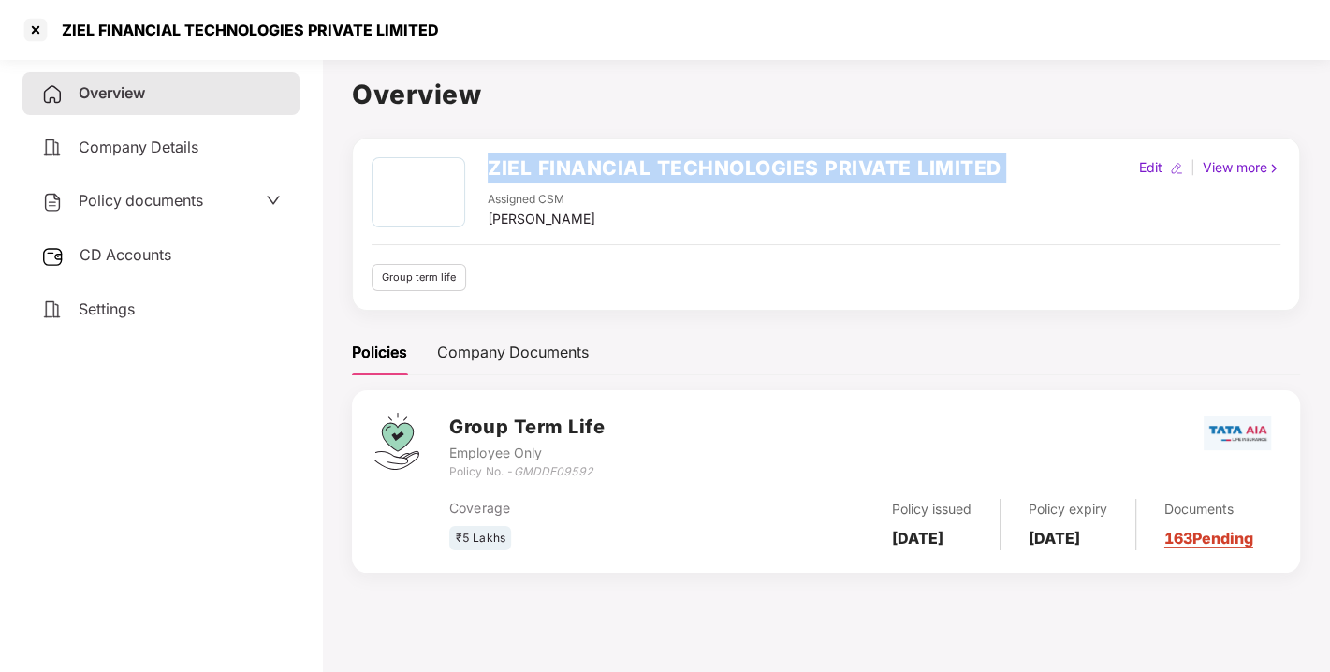
click at [494, 162] on h2 "ZIEL FINANCIAL TECHNOLOGIES PRIVATE LIMITED" at bounding box center [744, 168] width 514 height 31
copy h2 "ZIEL FINANCIAL TECHNOLOGIES PRIVATE LIMITED"
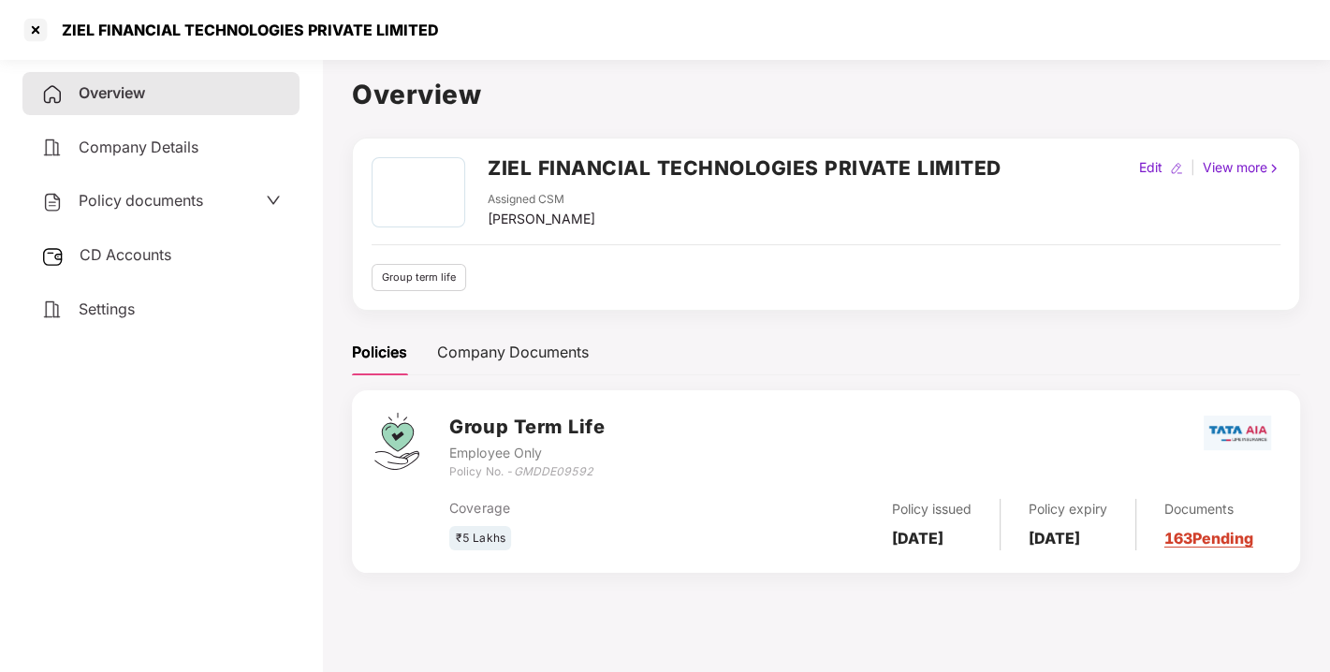
click at [530, 473] on icon "GMDDE09592" at bounding box center [553, 471] width 80 height 14
copy icon "GMDDE09592"
click at [491, 173] on h2 "ZIEL FINANCIAL TECHNOLOGIES PRIVATE LIMITED" at bounding box center [744, 168] width 514 height 31
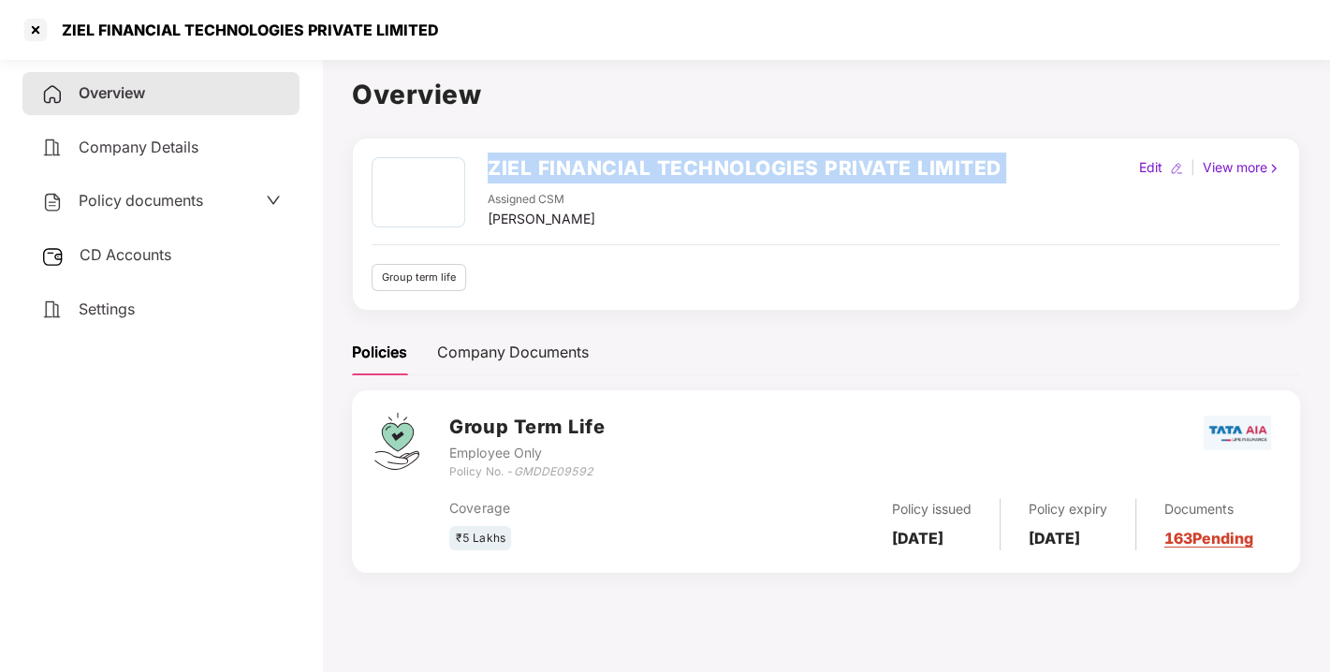
click at [491, 173] on h2 "ZIEL FINANCIAL TECHNOLOGIES PRIVATE LIMITED" at bounding box center [744, 168] width 514 height 31
copy h2 "ZIEL FINANCIAL TECHNOLOGIES PRIVATE LIMITED"
click at [491, 173] on h2 "ZIEL FINANCIAL TECHNOLOGIES PRIVATE LIMITED" at bounding box center [744, 168] width 514 height 31
copy h2 "ZIEL FINANCIAL TECHNOLOGIES PRIVATE LIMITED"
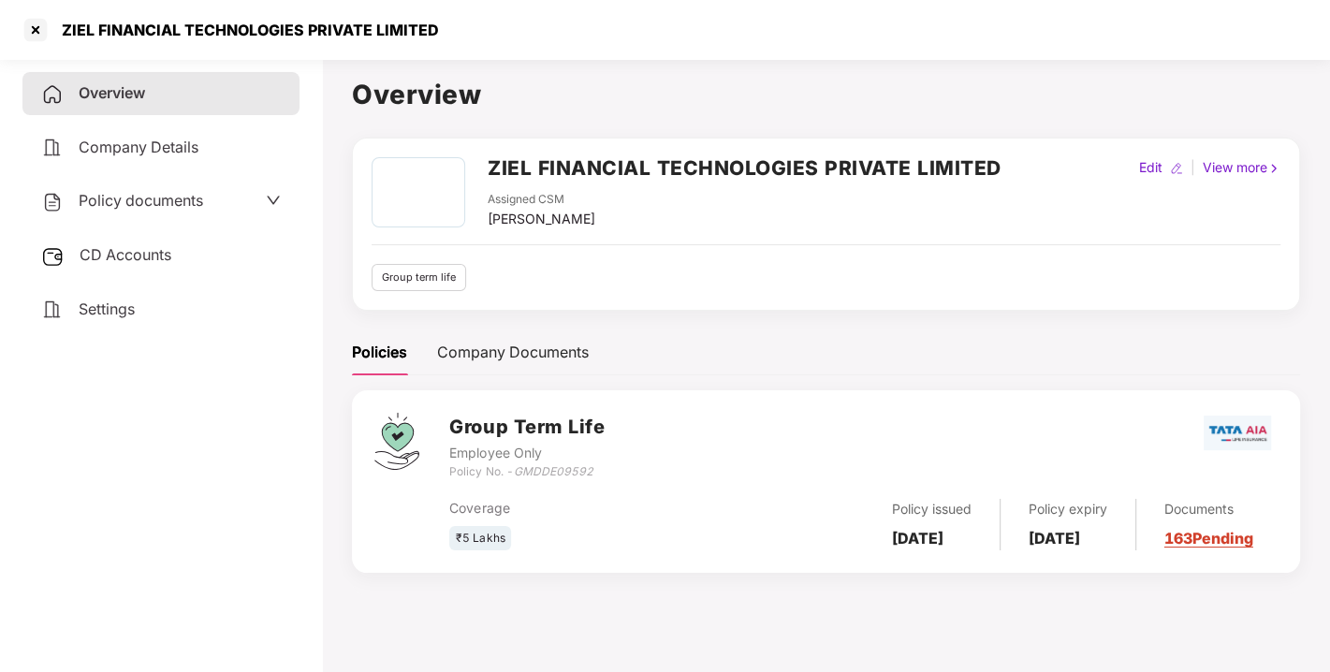
click at [569, 470] on icon "GMDDE09592" at bounding box center [553, 471] width 80 height 14
copy icon "GMDDE09592"
click at [40, 26] on div at bounding box center [36, 30] width 30 height 30
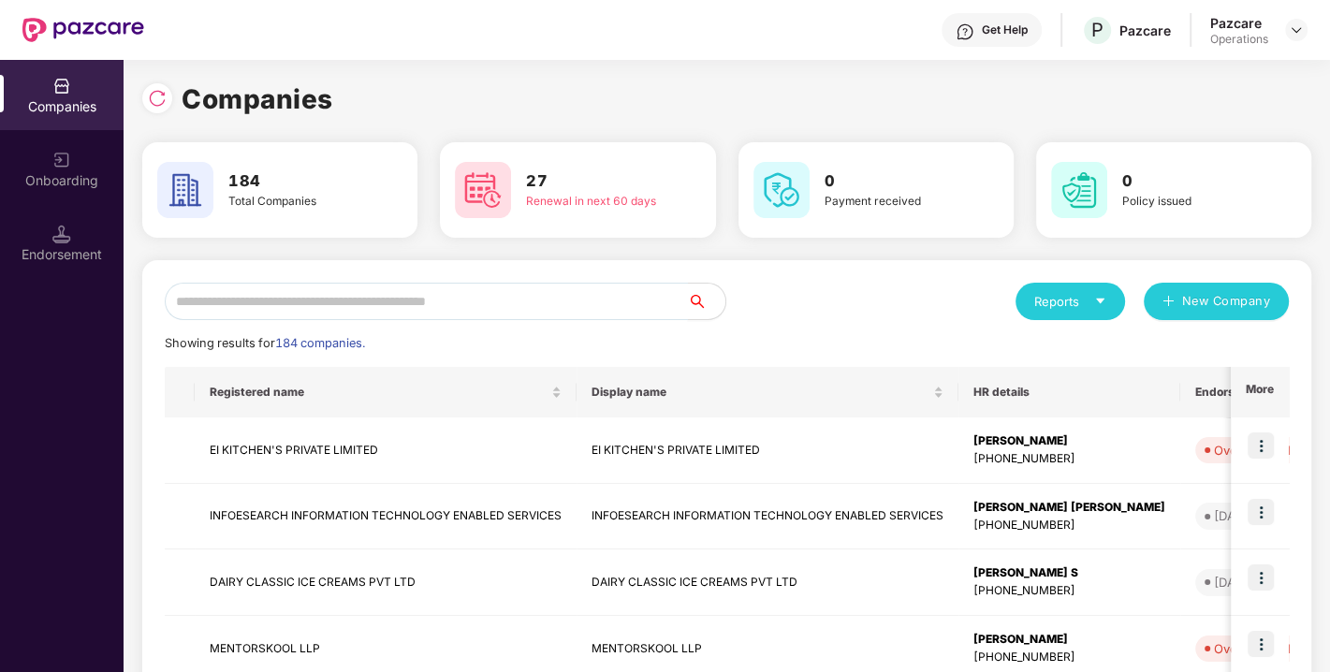
click at [350, 303] on input "text" at bounding box center [426, 301] width 523 height 37
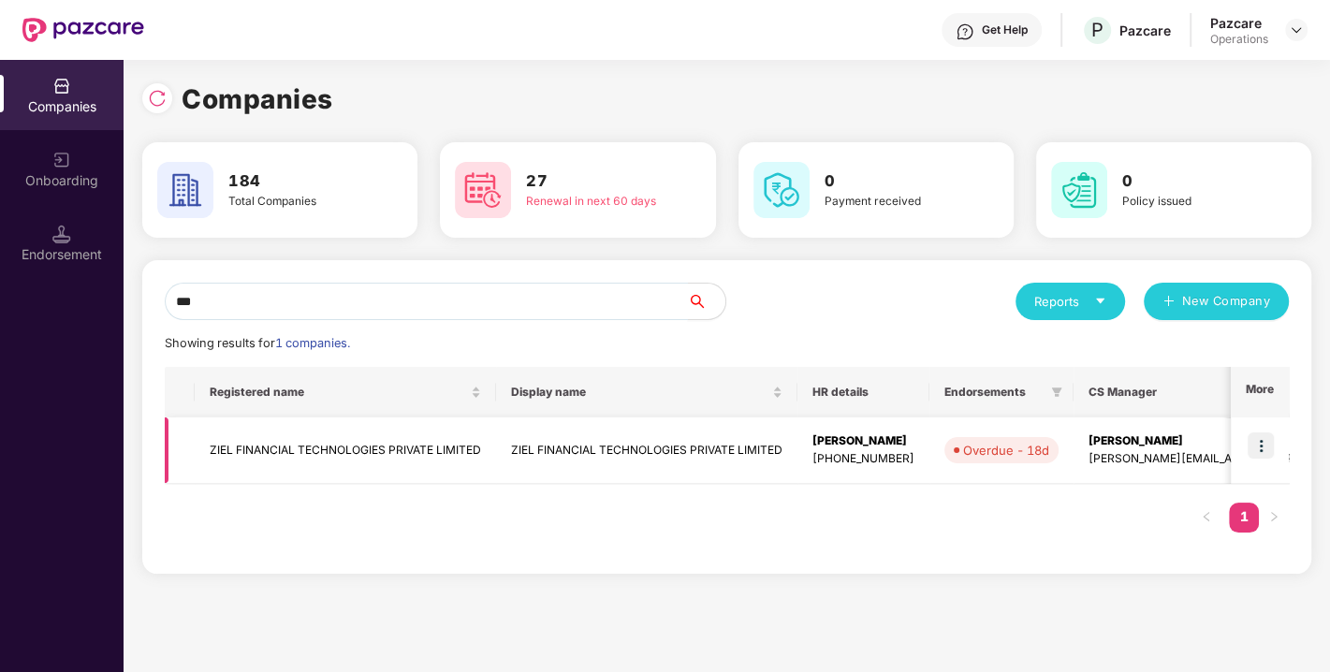
type input "***"
click at [1258, 438] on img at bounding box center [1260, 445] width 26 height 26
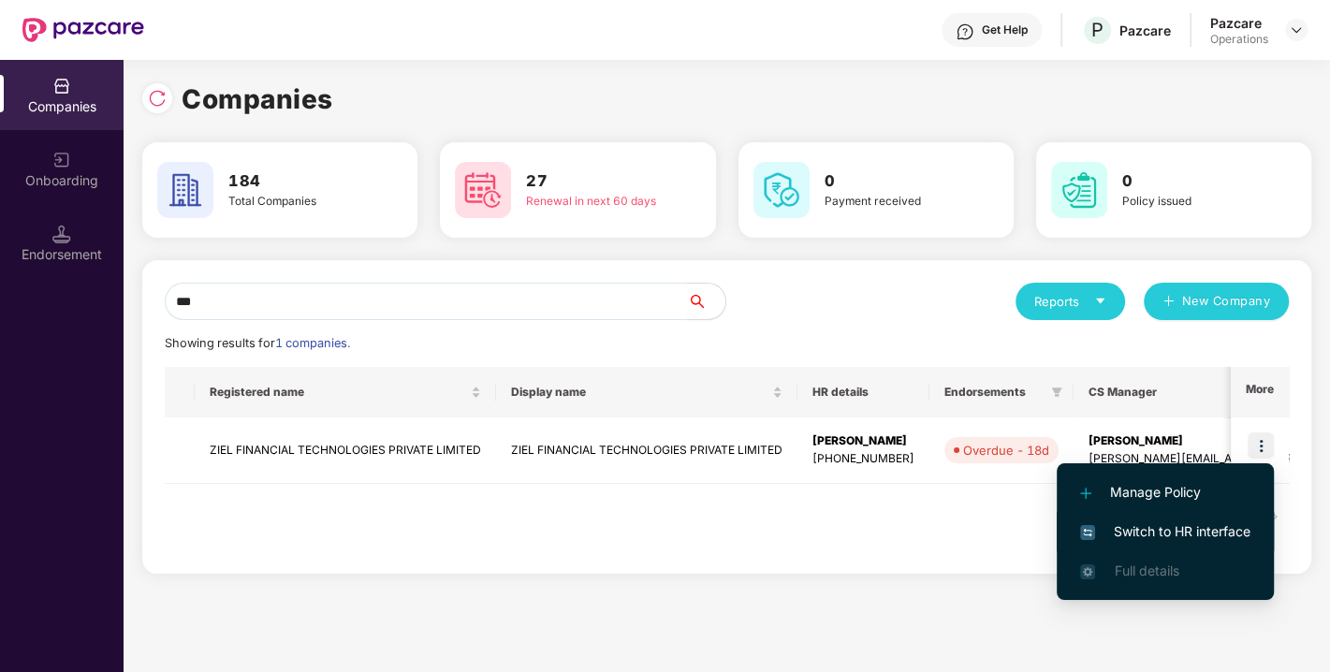
click at [1196, 531] on span "Switch to HR interface" at bounding box center [1165, 531] width 170 height 21
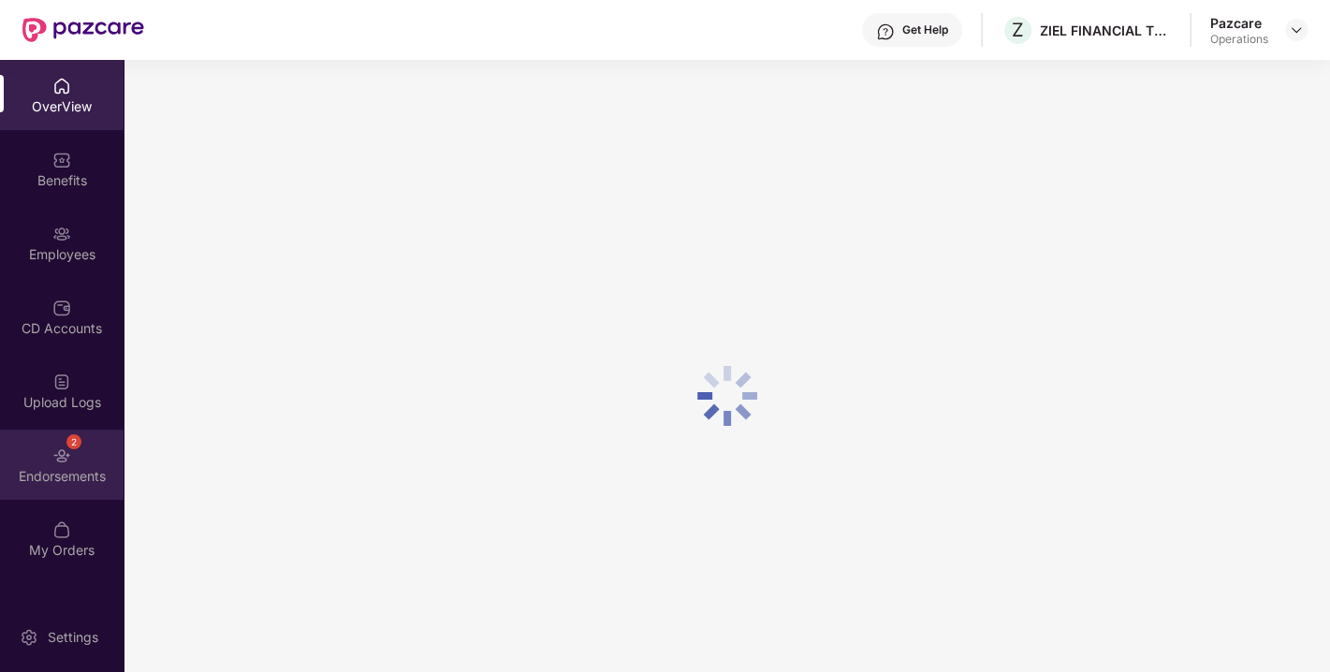
click at [61, 468] on div "Endorsements" at bounding box center [62, 476] width 124 height 19
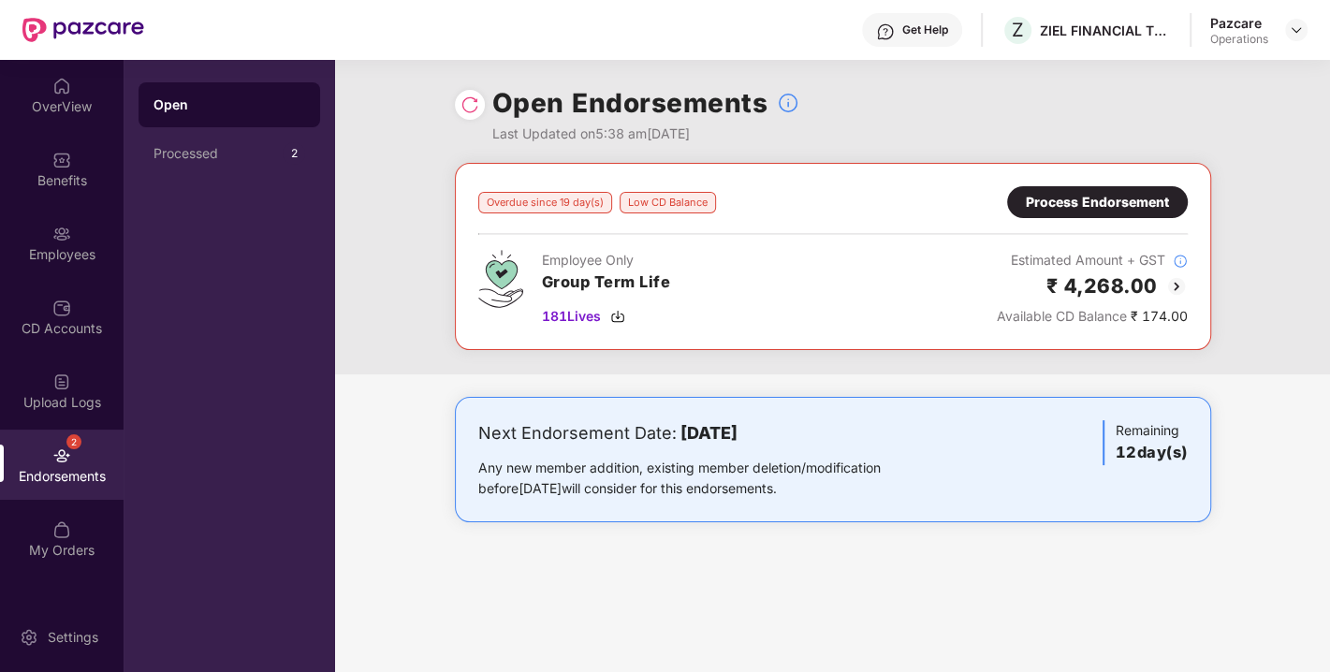
click at [1165, 170] on div "Overdue since 19 day(s) Low CD Balance Process Endorsement Employee Only Group …" at bounding box center [833, 256] width 756 height 187
click at [1301, 26] on img at bounding box center [1295, 29] width 15 height 15
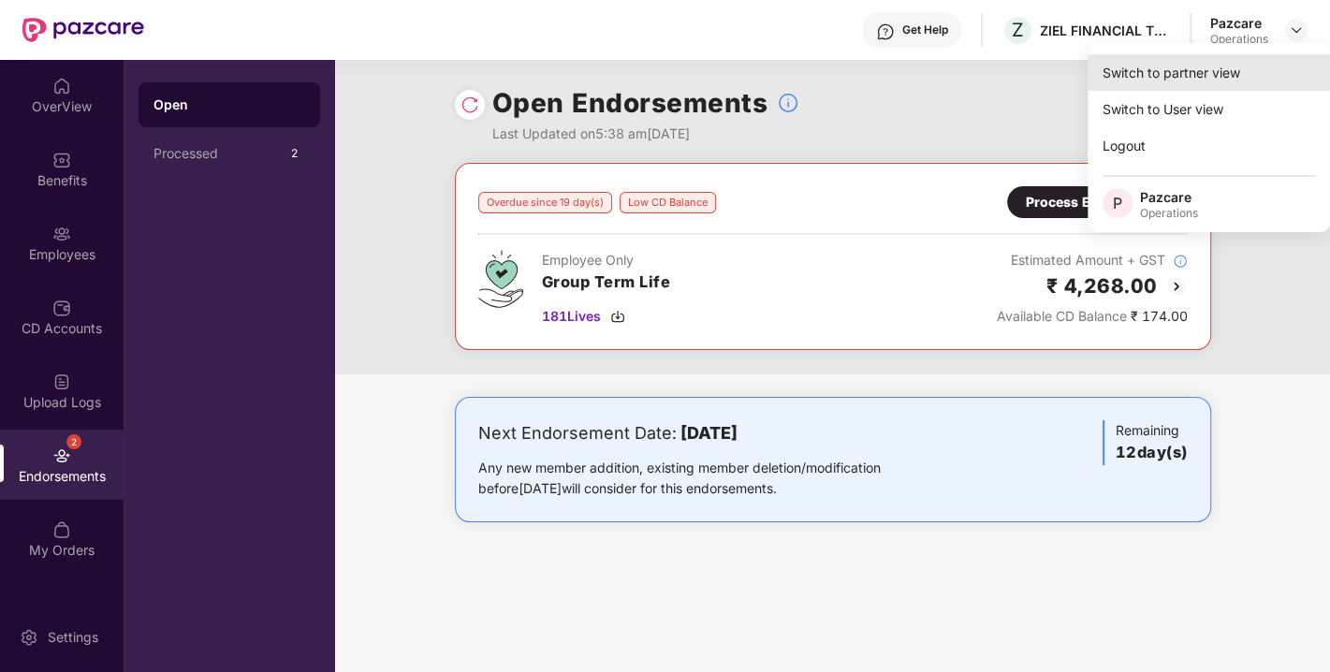
click at [1155, 83] on div "Switch to partner view" at bounding box center [1208, 72] width 243 height 36
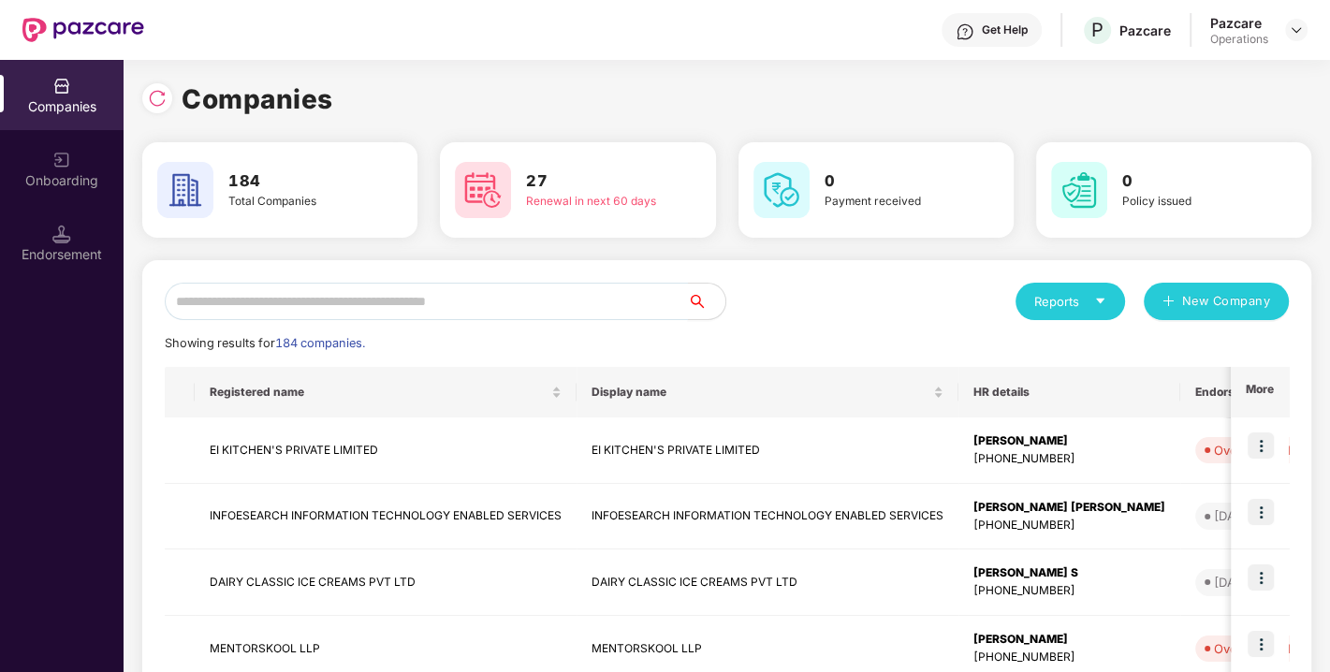
click at [436, 299] on input "text" at bounding box center [426, 301] width 523 height 37
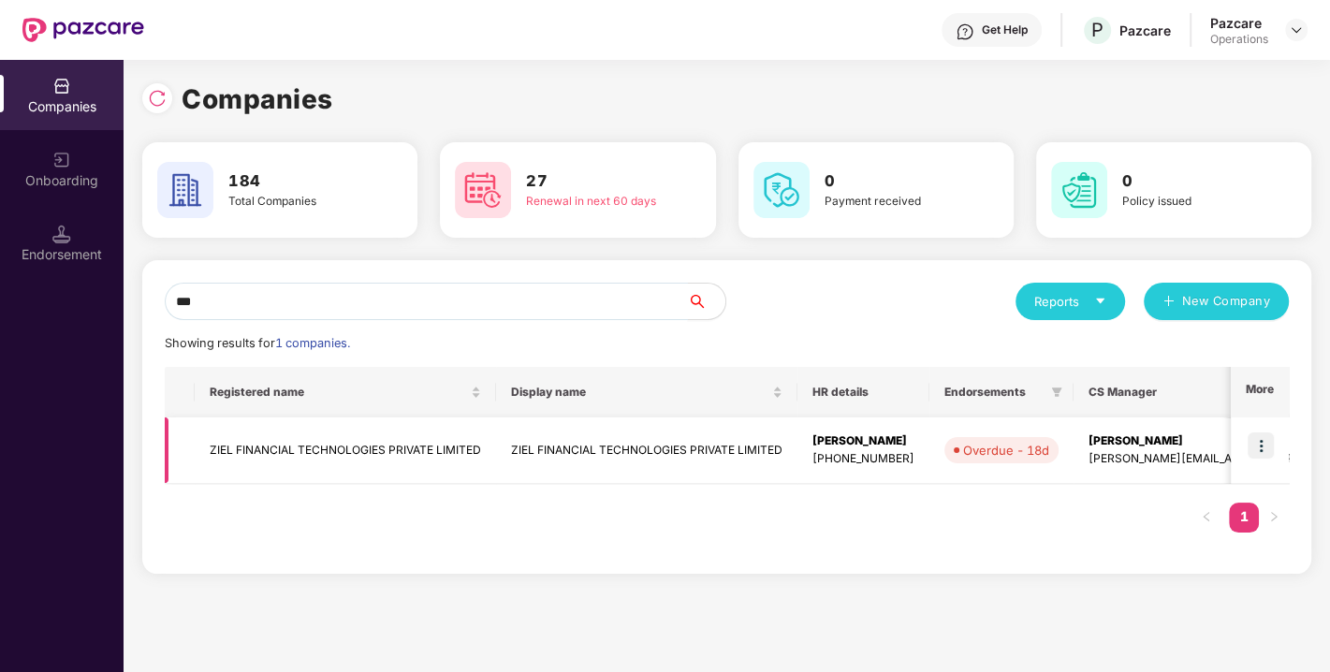
type input "***"
click at [300, 426] on td "ZIEL FINANCIAL TECHNOLOGIES PRIVATE LIMITED" at bounding box center [345, 450] width 301 height 66
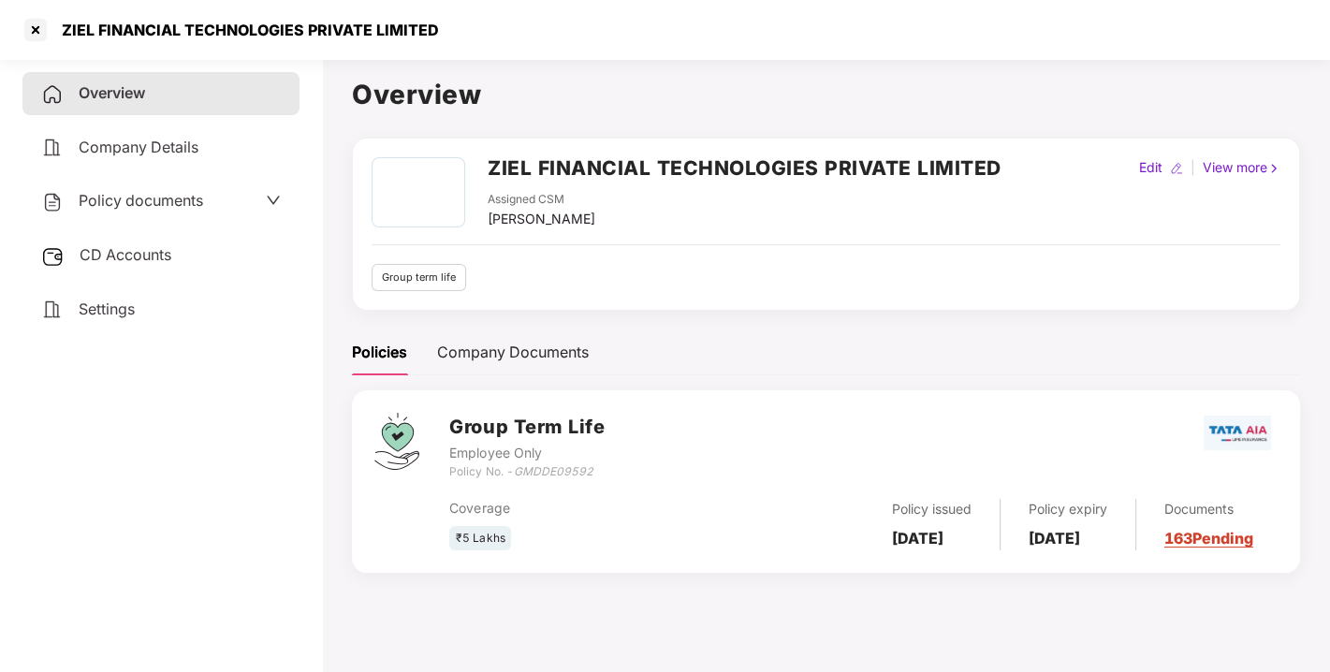
click at [154, 248] on span "CD Accounts" at bounding box center [126, 254] width 92 height 19
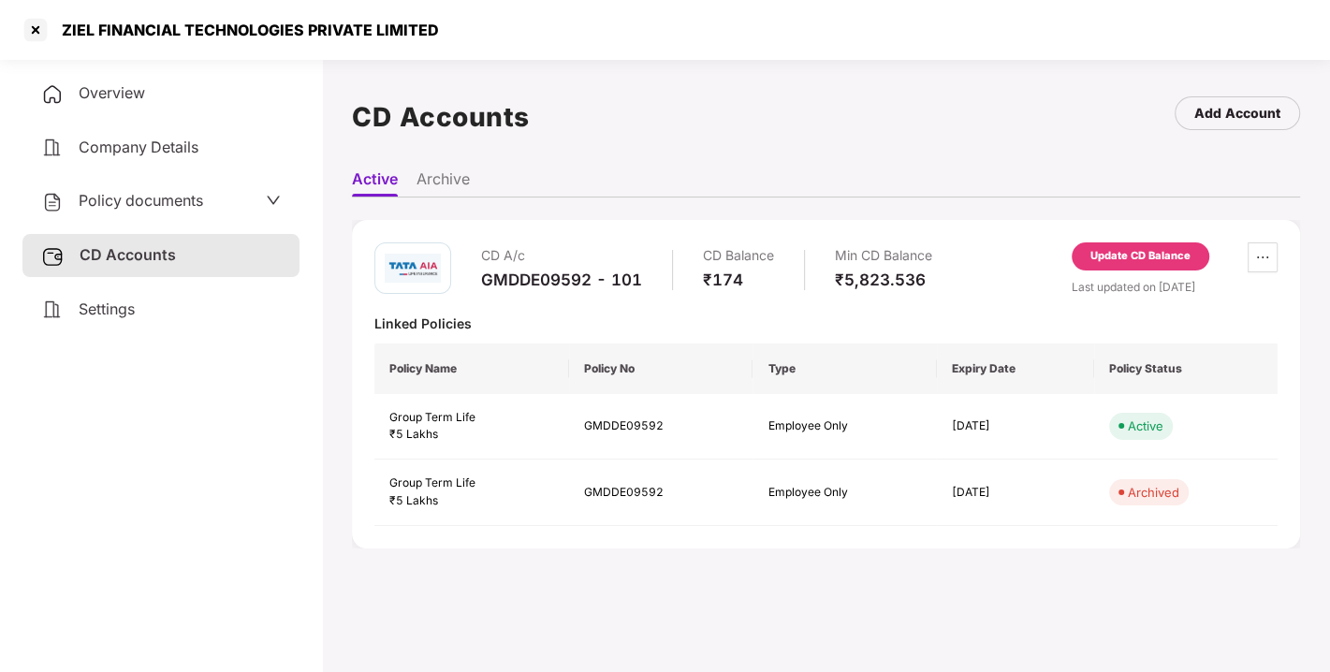
click at [1118, 254] on div "Update CD Balance" at bounding box center [1140, 256] width 100 height 17
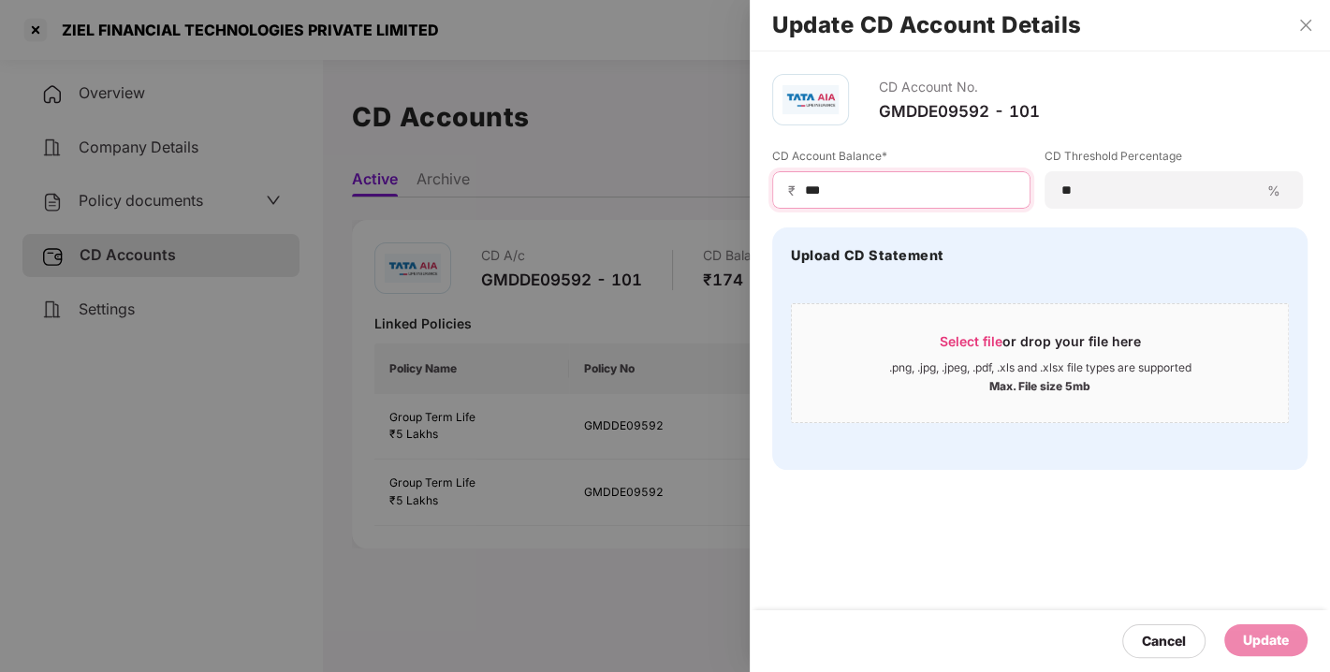
drag, startPoint x: 866, startPoint y: 185, endPoint x: 660, endPoint y: 198, distance: 207.2
click at [660, 198] on div "Update CD Account Details CD Account No. GMDDE09592 - 101 CD Account Balance* ₹…" at bounding box center [665, 336] width 1330 height 672
type input "*****"
click at [1260, 644] on div "Update" at bounding box center [1266, 640] width 46 height 21
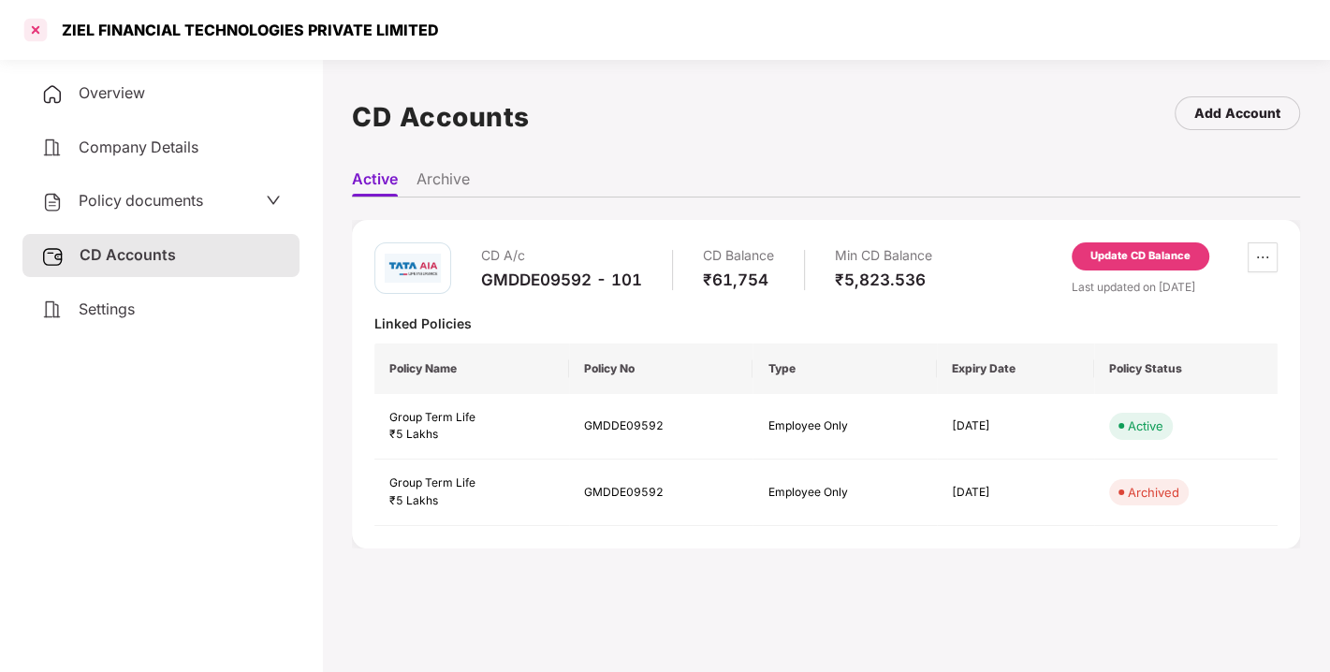
click at [32, 38] on div at bounding box center [36, 30] width 30 height 30
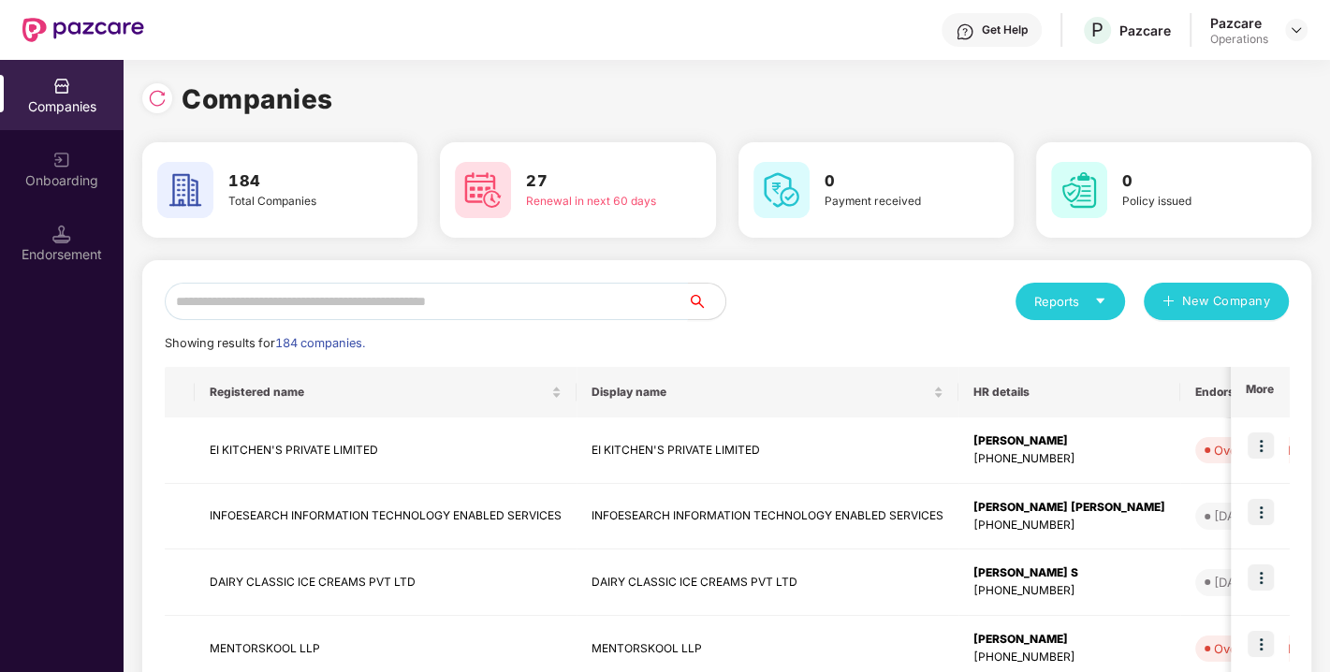
click at [216, 307] on input "text" at bounding box center [426, 301] width 523 height 37
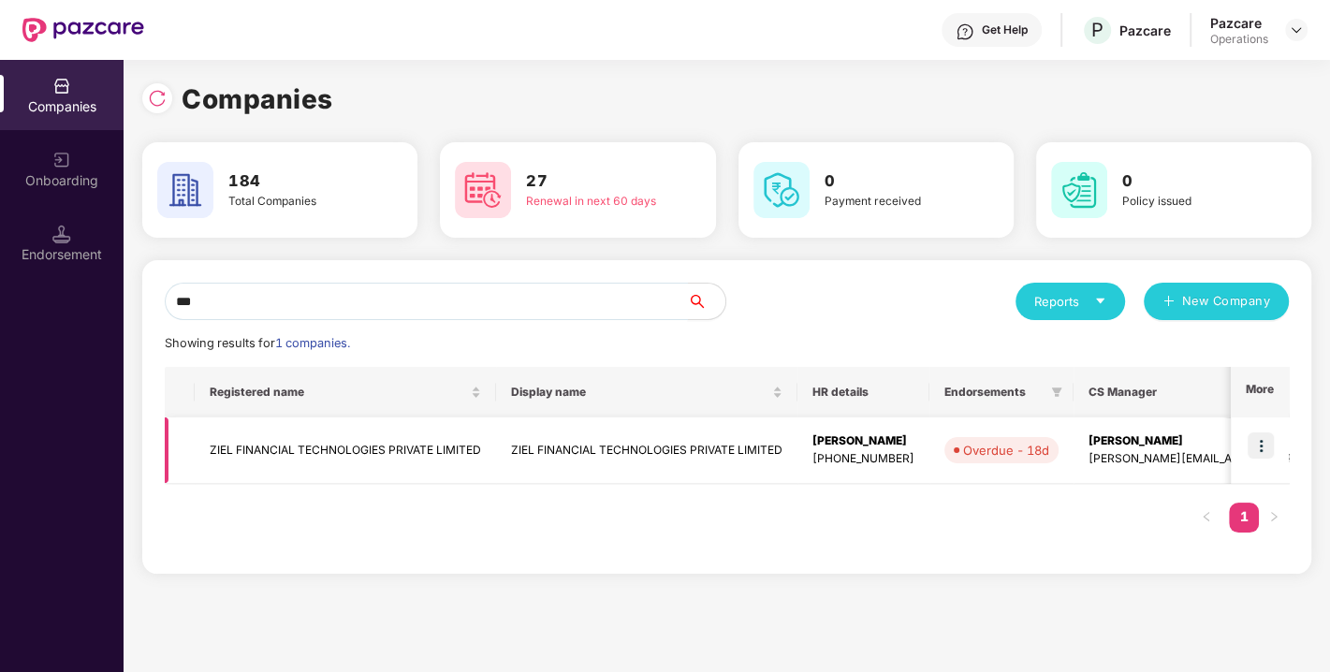
type input "***"
click at [1254, 443] on img at bounding box center [1260, 445] width 26 height 26
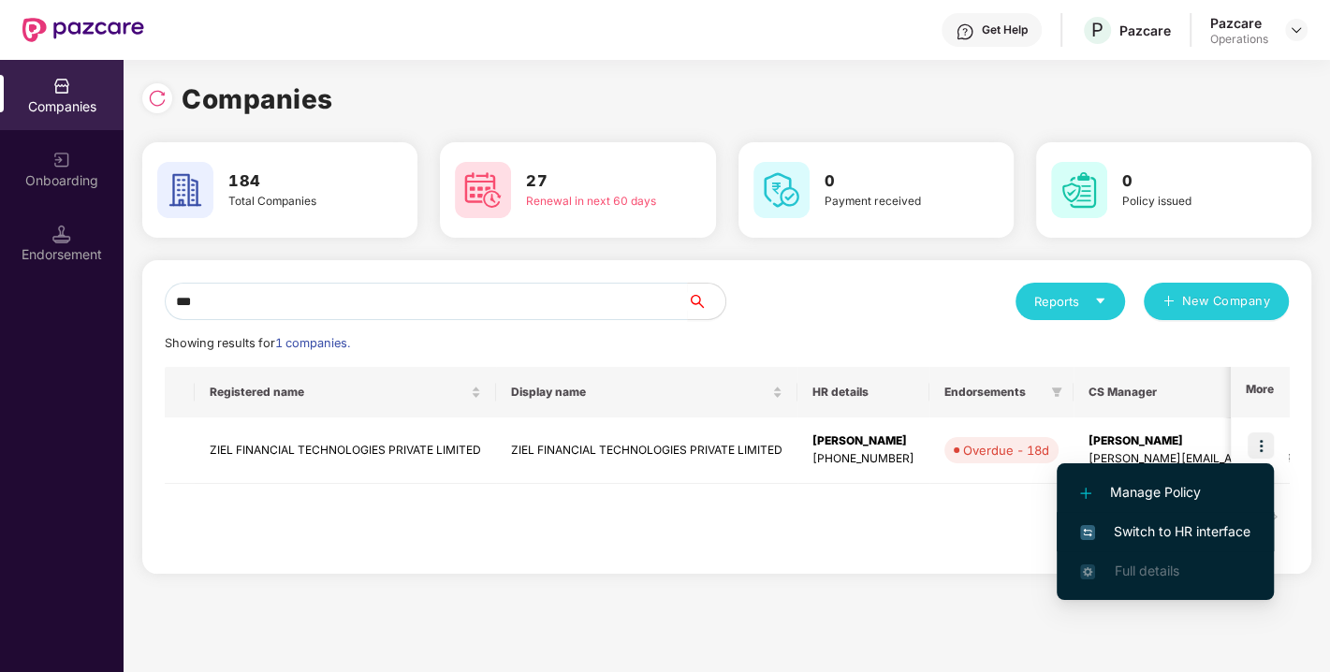
click at [1198, 525] on span "Switch to HR interface" at bounding box center [1165, 531] width 170 height 21
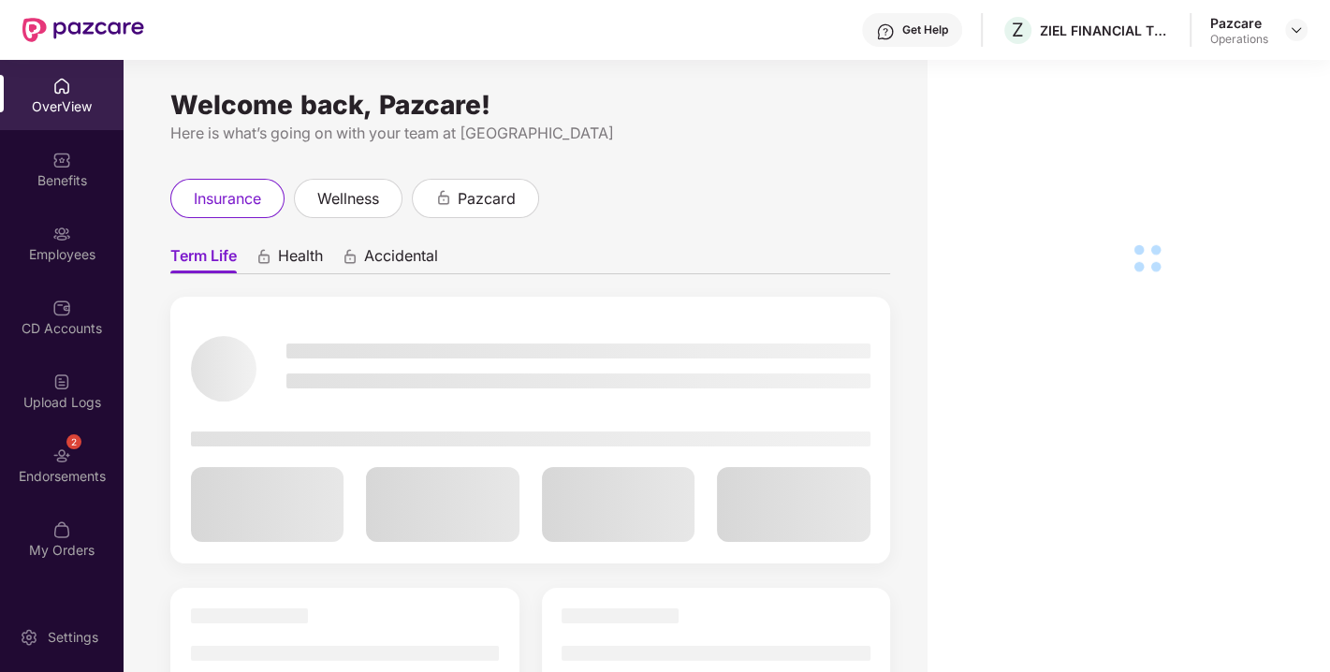
click at [51, 472] on div "Endorsements" at bounding box center [62, 476] width 124 height 19
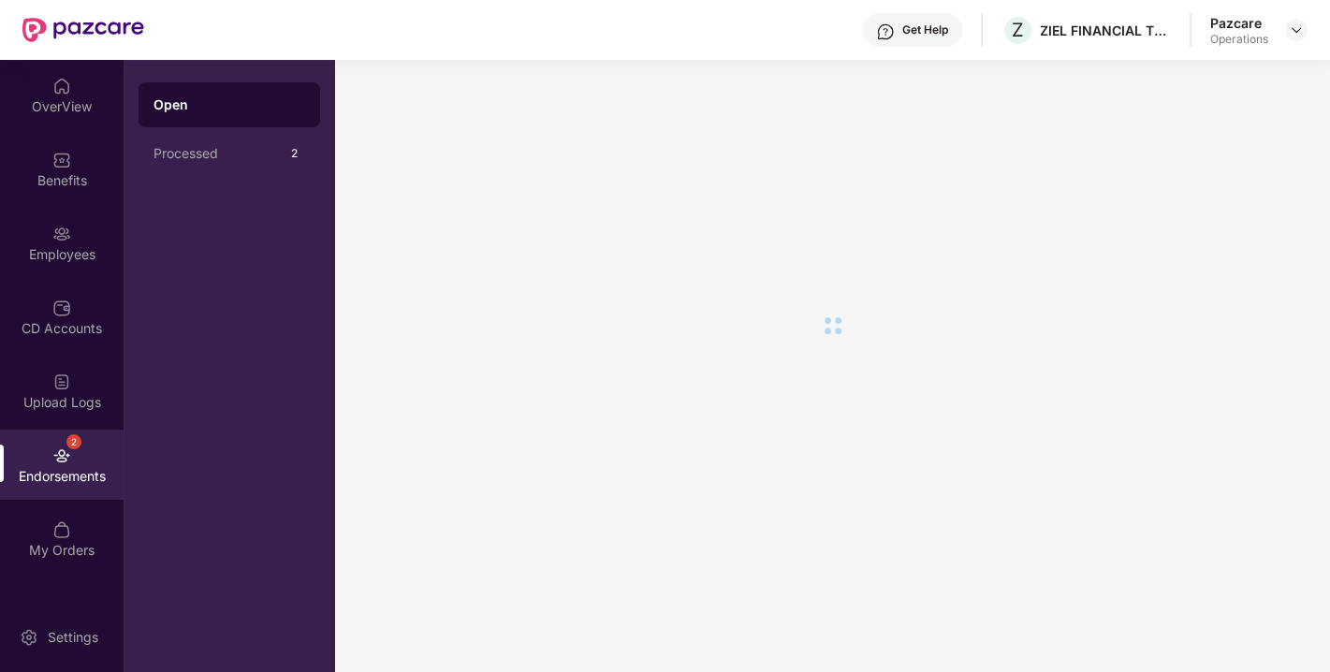
click at [51, 472] on div "Endorsements" at bounding box center [62, 476] width 124 height 19
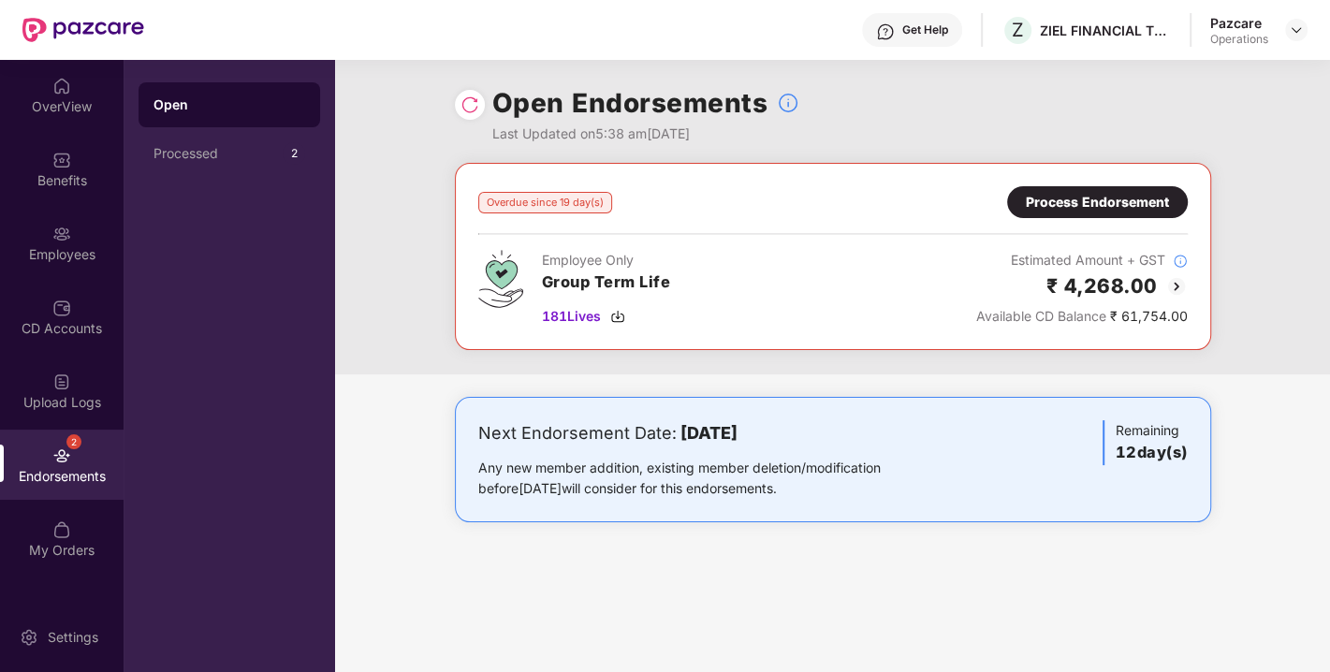
click at [1133, 186] on div "Process Endorsement" at bounding box center [1097, 202] width 181 height 32
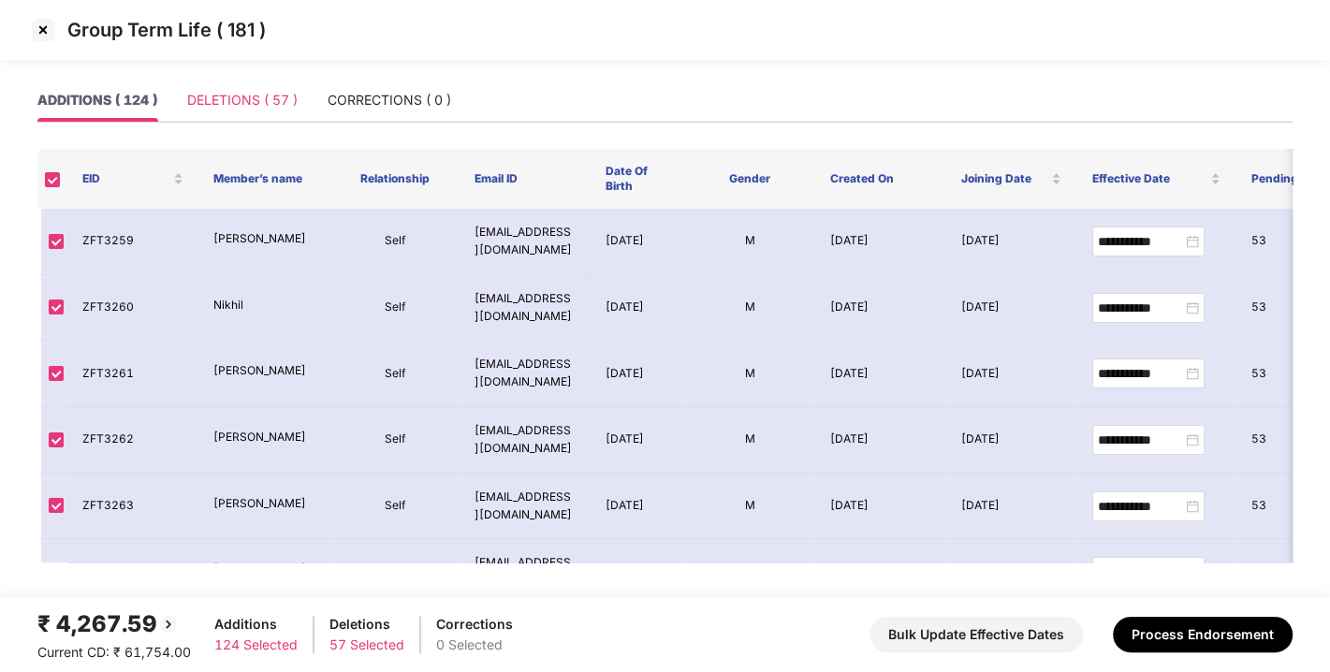
click at [196, 120] on div "DELETIONS ( 57 )" at bounding box center [242, 100] width 110 height 43
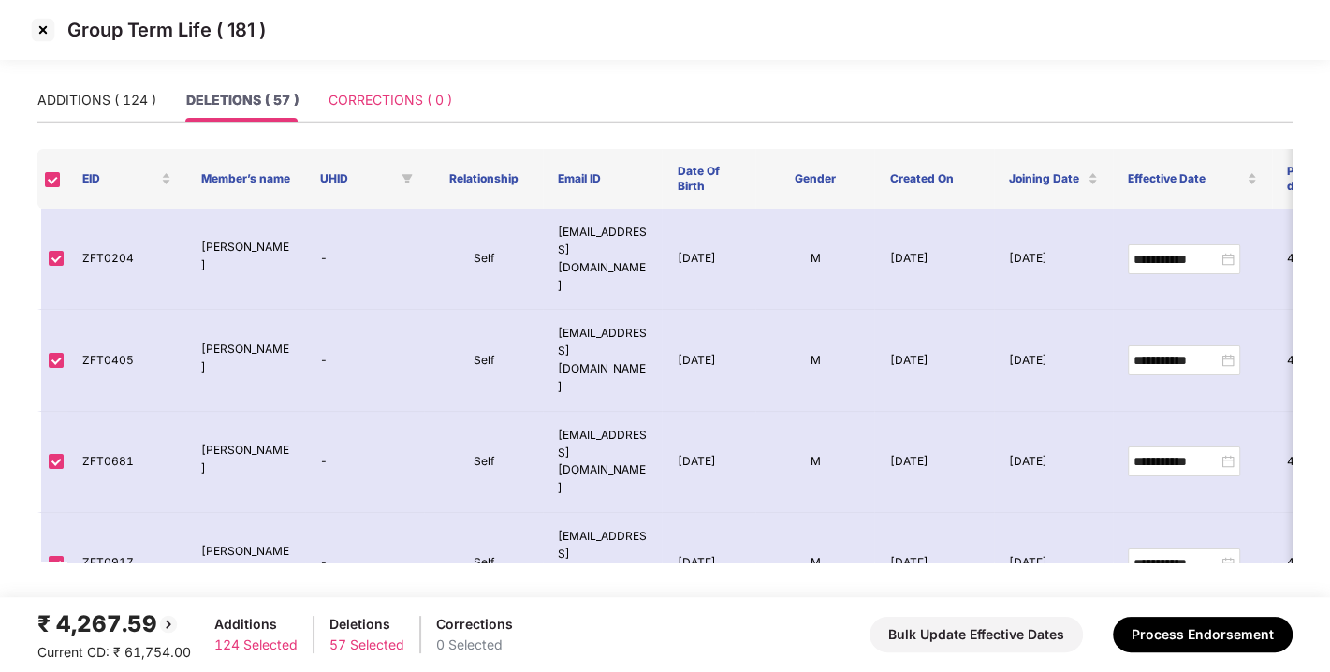
click at [360, 116] on div "CORRECTIONS ( 0 )" at bounding box center [390, 100] width 124 height 43
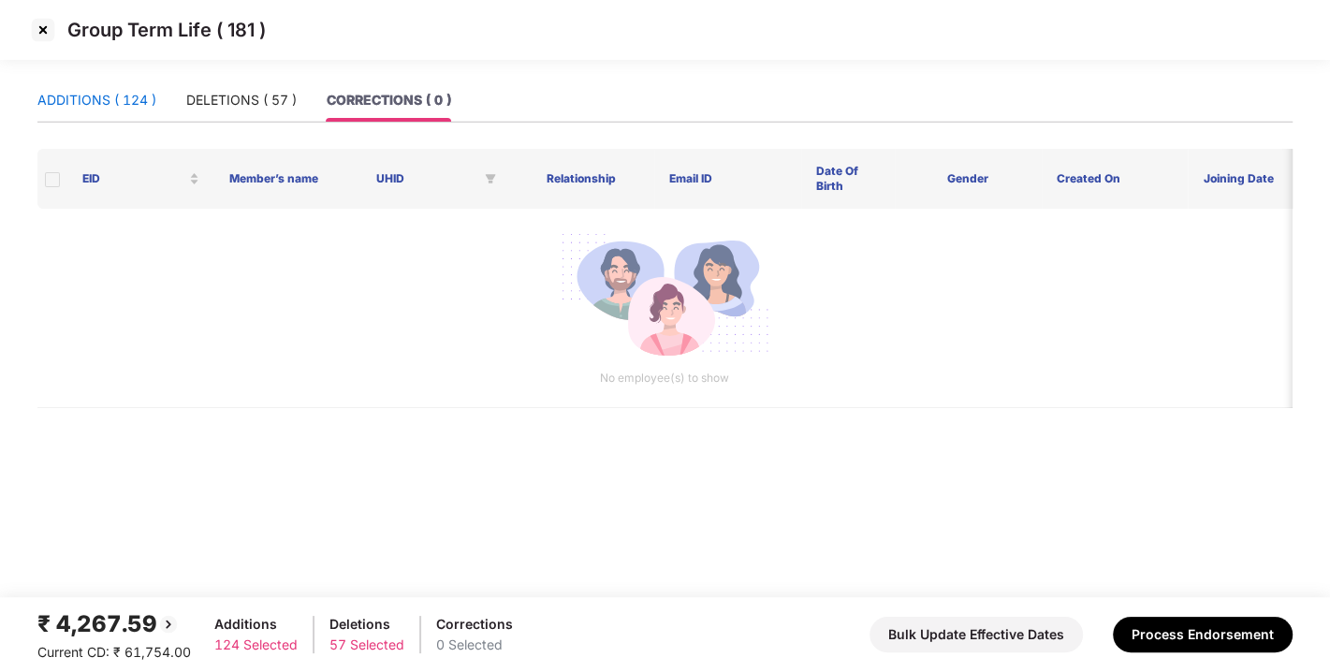
click at [85, 98] on div "ADDITIONS ( 124 )" at bounding box center [96, 100] width 119 height 21
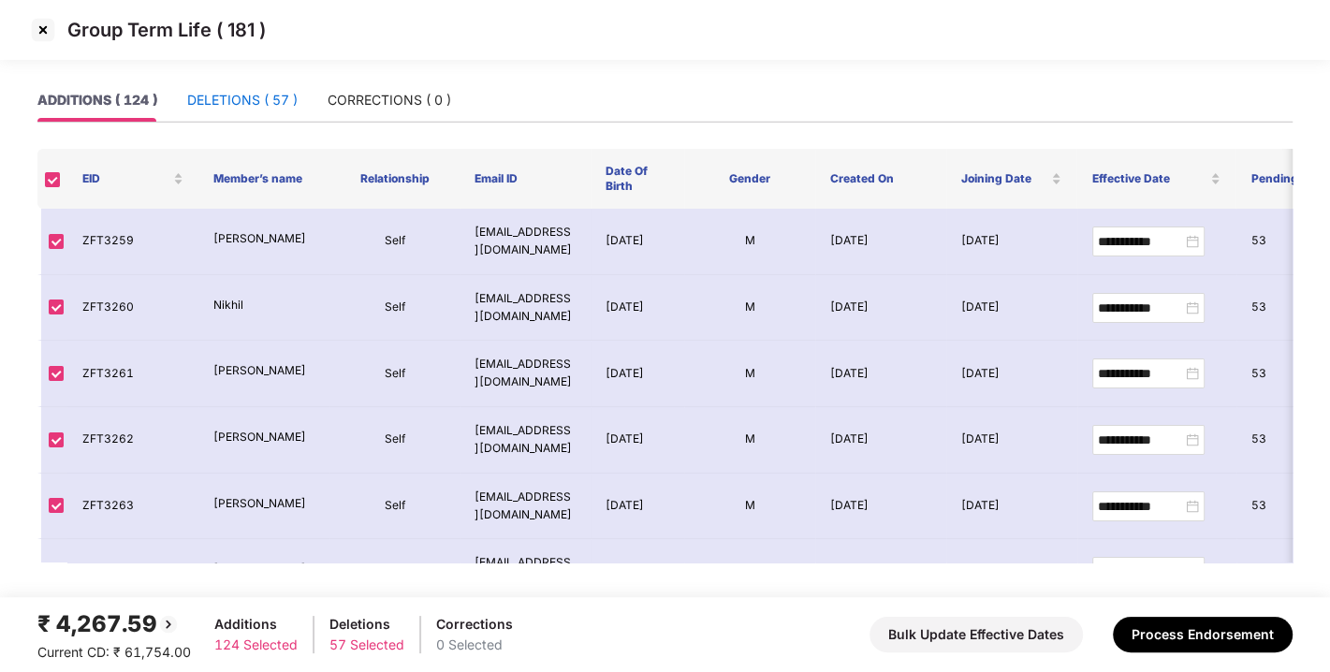
click at [240, 103] on div "DELETIONS ( 57 )" at bounding box center [242, 100] width 110 height 21
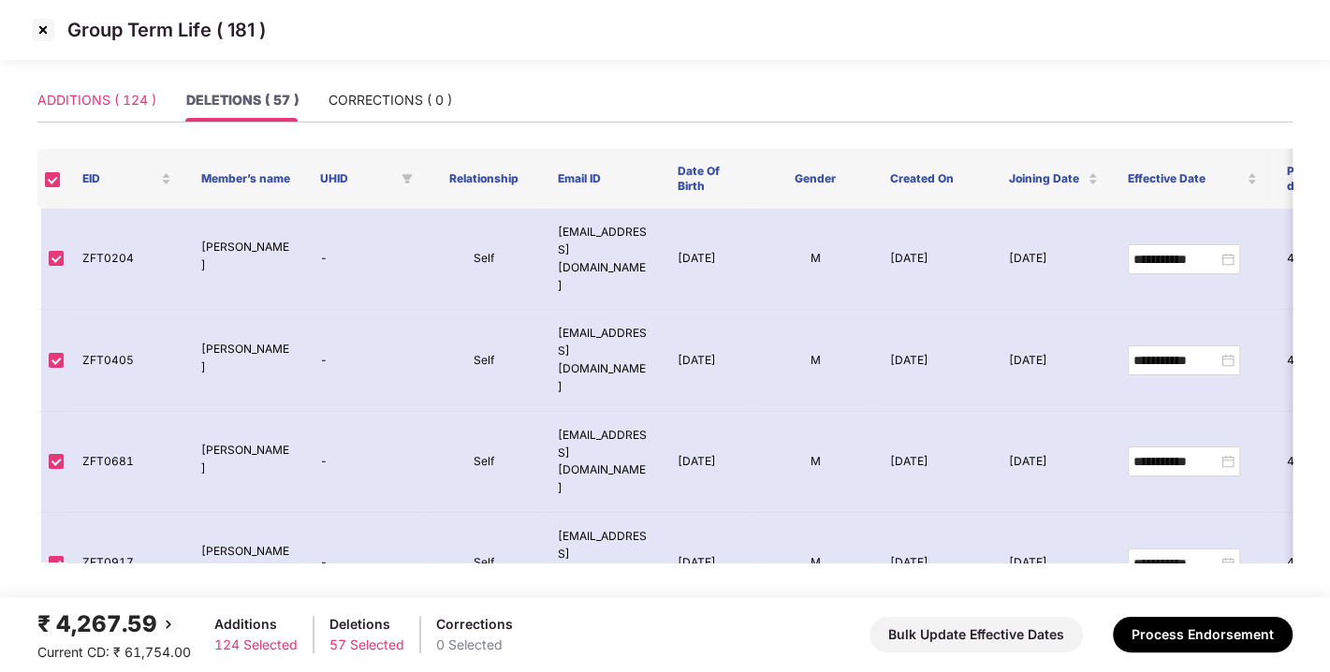
click at [127, 88] on div "ADDITIONS ( 124 )" at bounding box center [96, 100] width 119 height 43
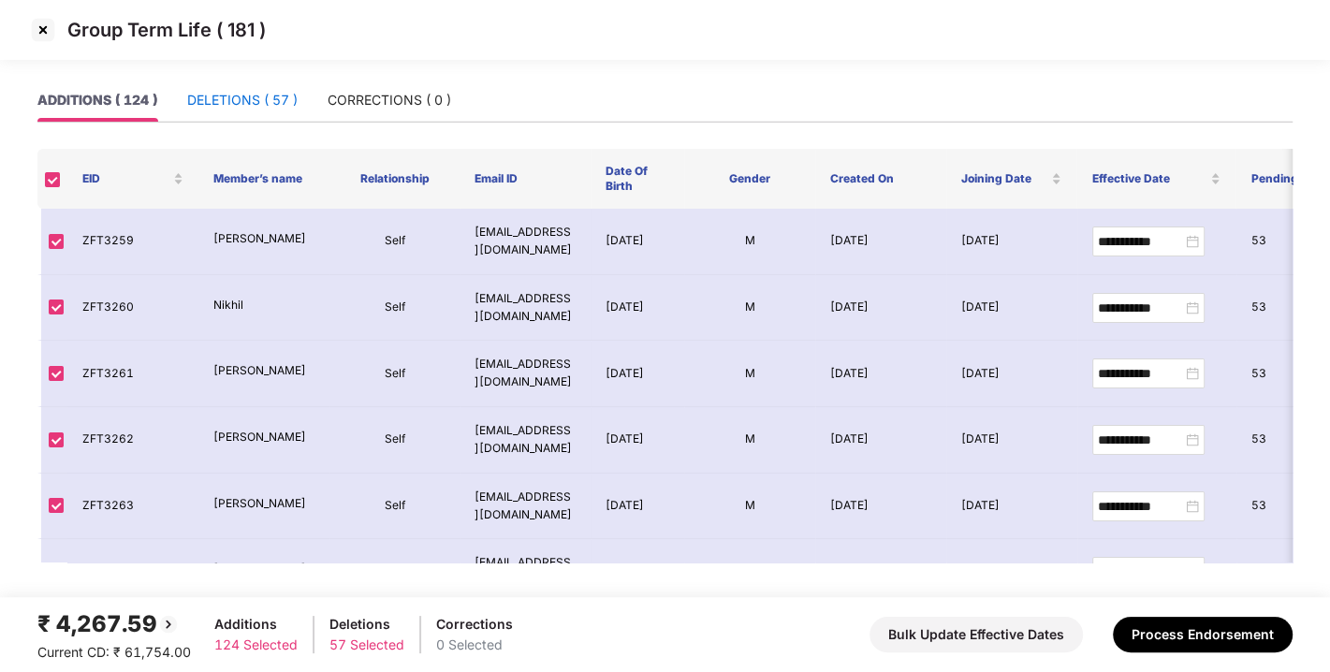
click at [276, 105] on div "DELETIONS ( 57 )" at bounding box center [242, 100] width 110 height 21
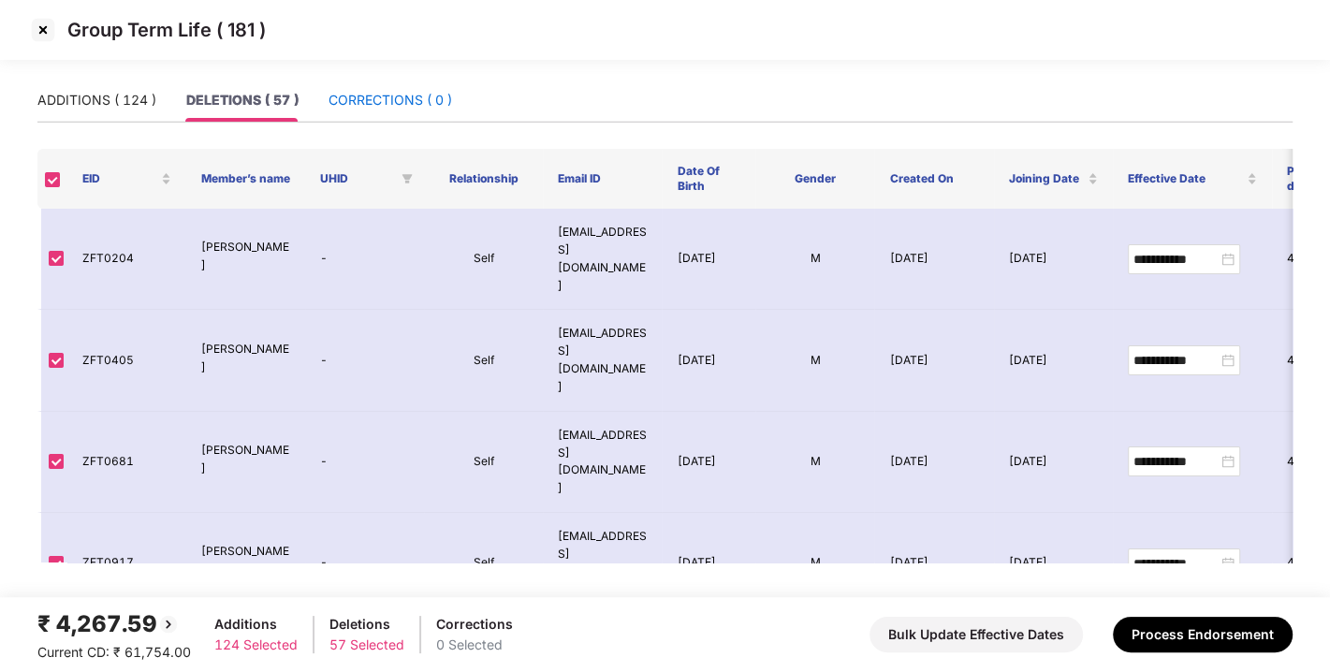
click at [377, 107] on div "CORRECTIONS ( 0 )" at bounding box center [390, 100] width 124 height 21
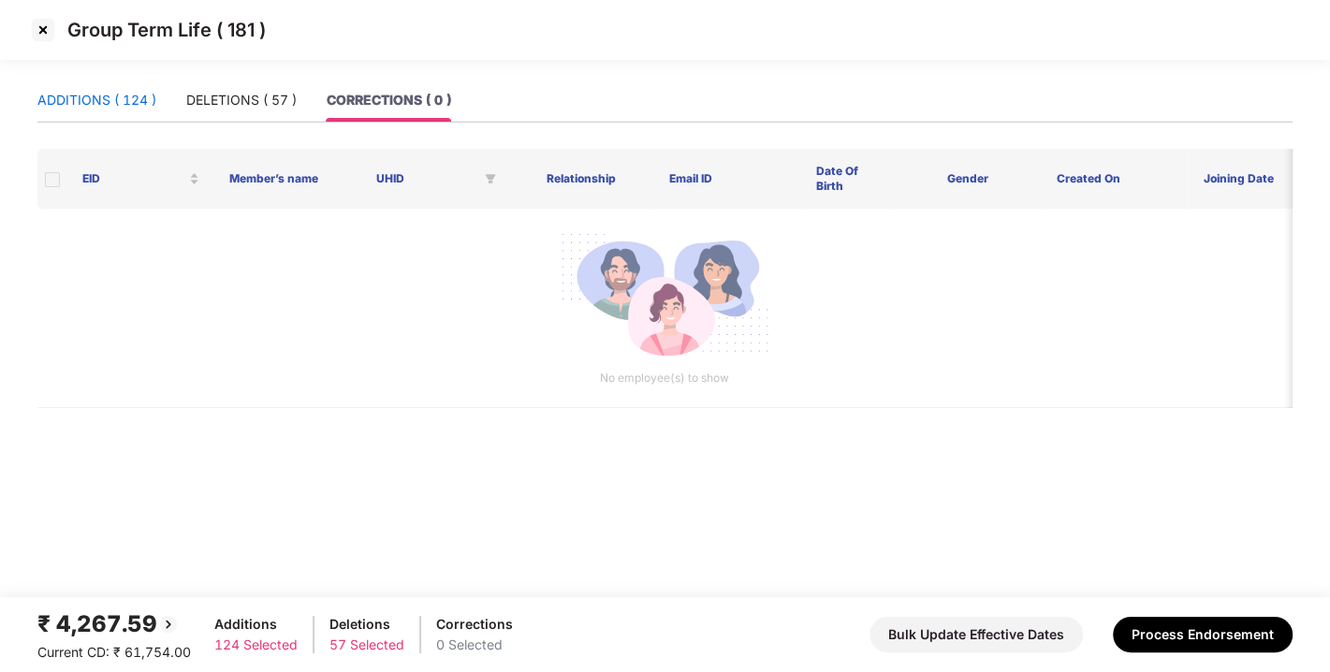
click at [123, 100] on div "ADDITIONS ( 124 )" at bounding box center [96, 100] width 119 height 21
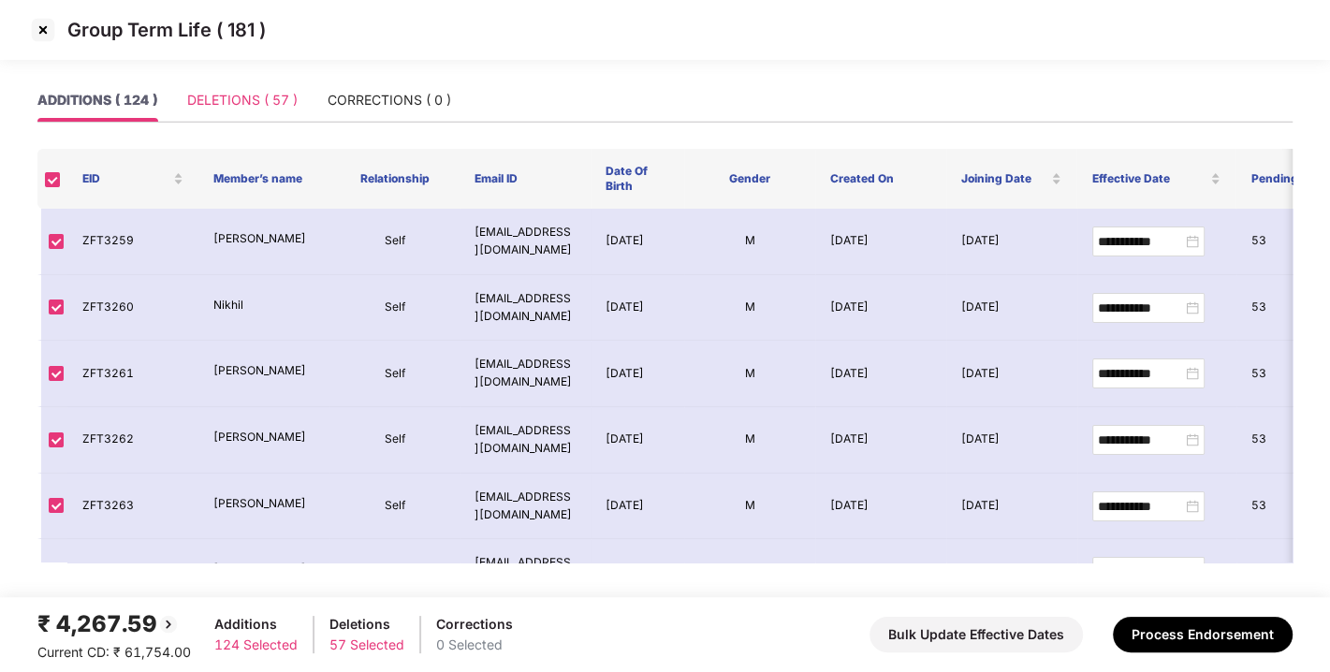
click at [256, 121] on div "DELETIONS ( 57 )" at bounding box center [242, 100] width 110 height 43
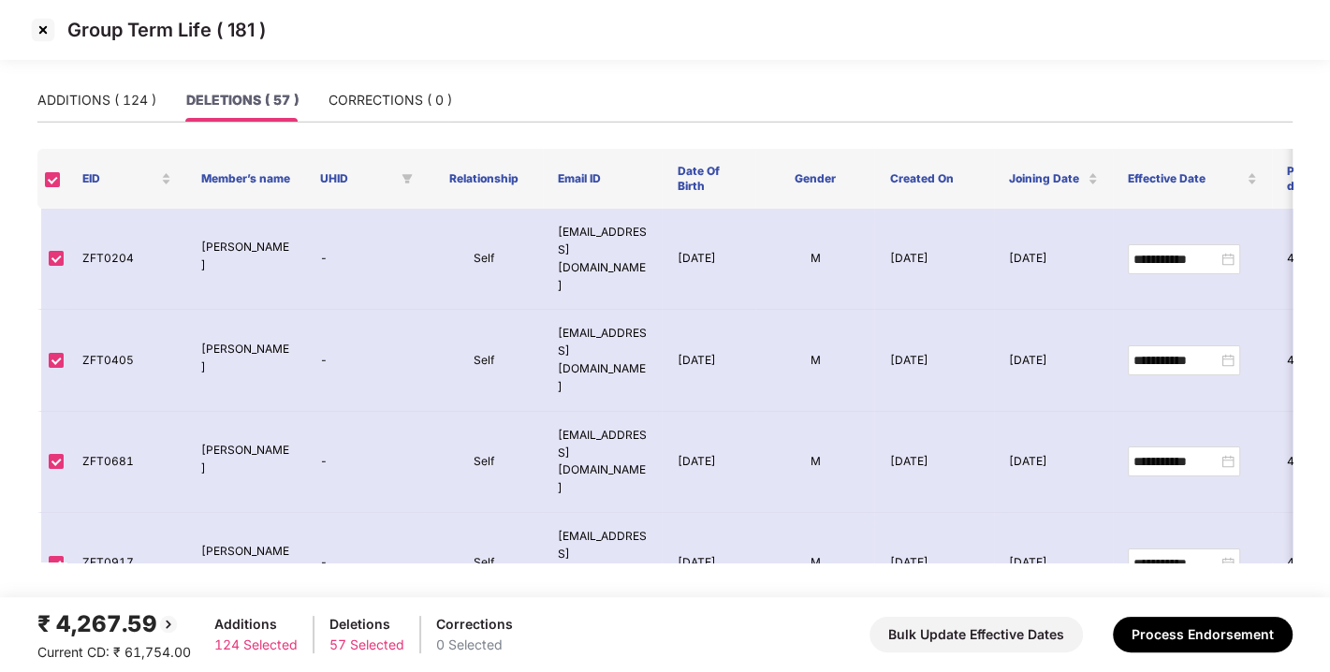
click at [470, 122] on div "ADDITIONS ( 124 ) DELETIONS ( 57 ) CORRECTIONS ( 0 )" at bounding box center [664, 101] width 1255 height 44
click at [403, 102] on div "CORRECTIONS ( 0 )" at bounding box center [390, 100] width 124 height 21
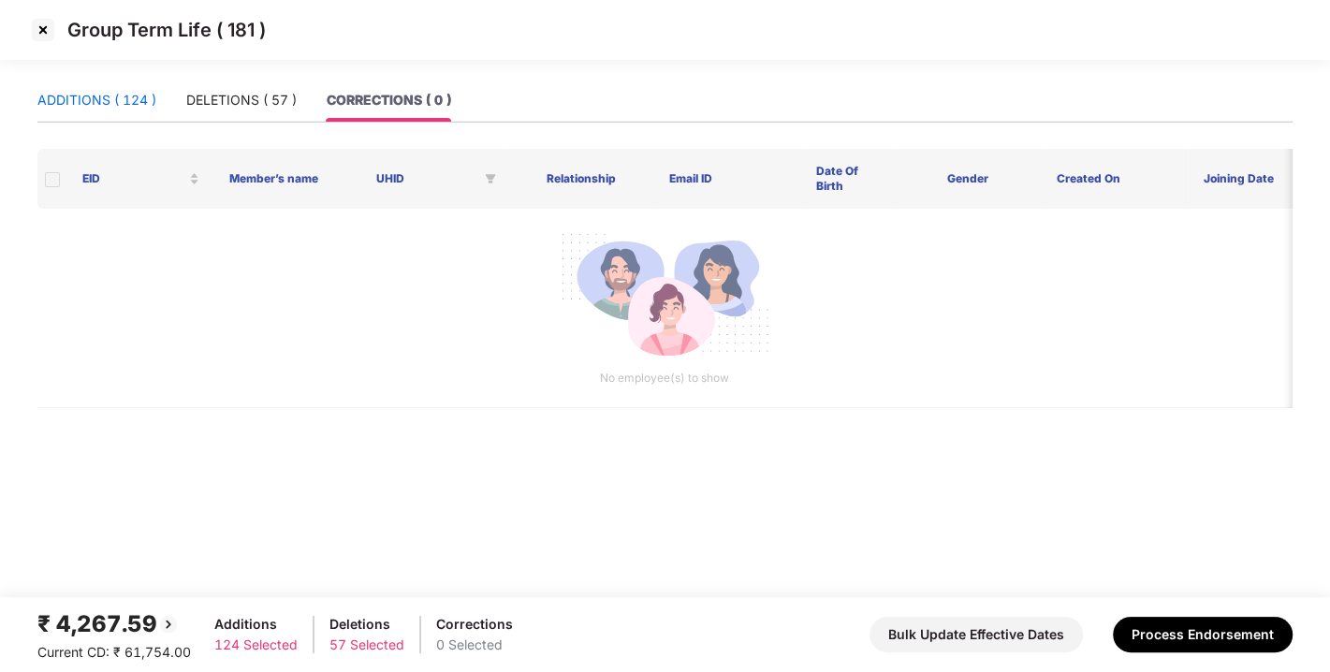
click at [152, 107] on div "ADDITIONS ( 124 )" at bounding box center [96, 100] width 119 height 21
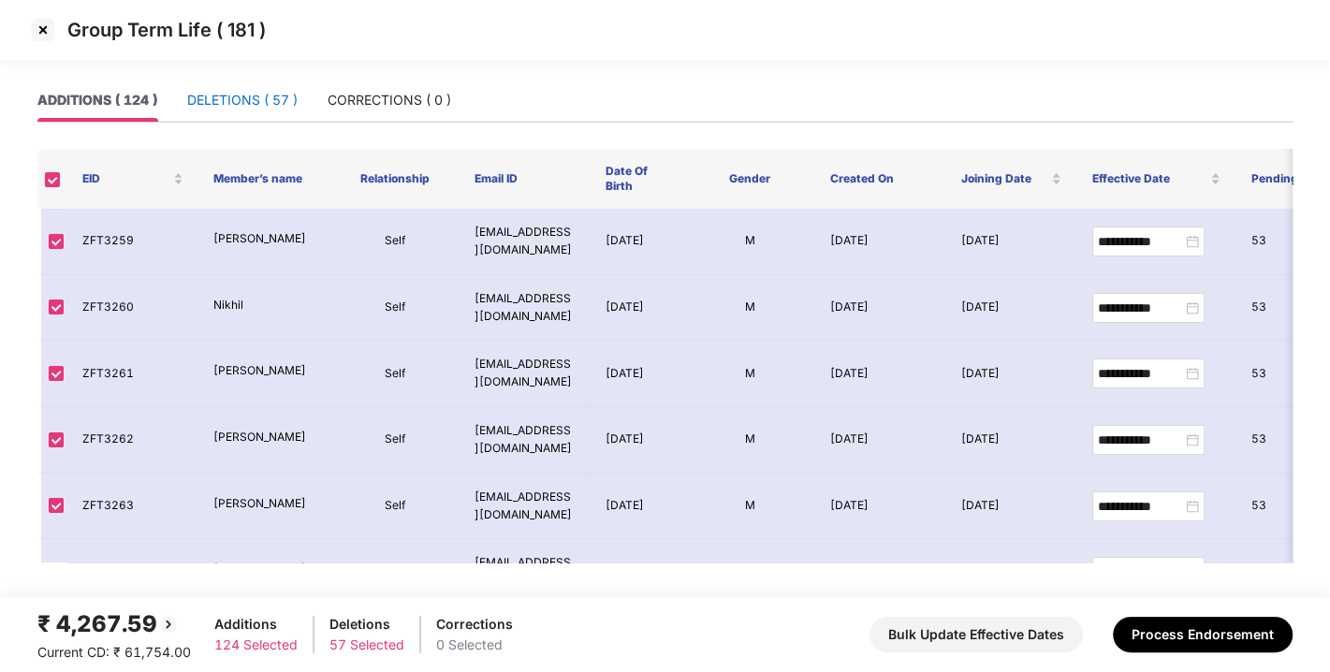
click at [238, 109] on div "DELETIONS ( 57 )" at bounding box center [242, 100] width 110 height 21
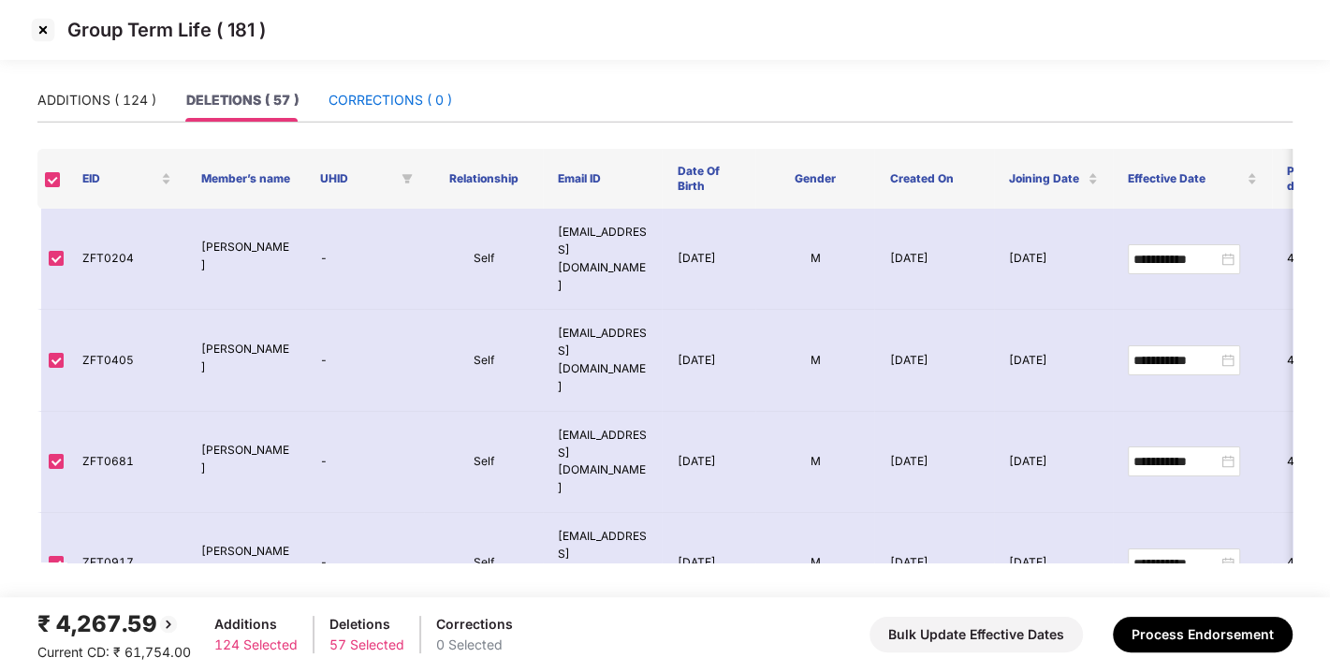
click at [371, 104] on div "CORRECTIONS ( 0 )" at bounding box center [390, 100] width 124 height 21
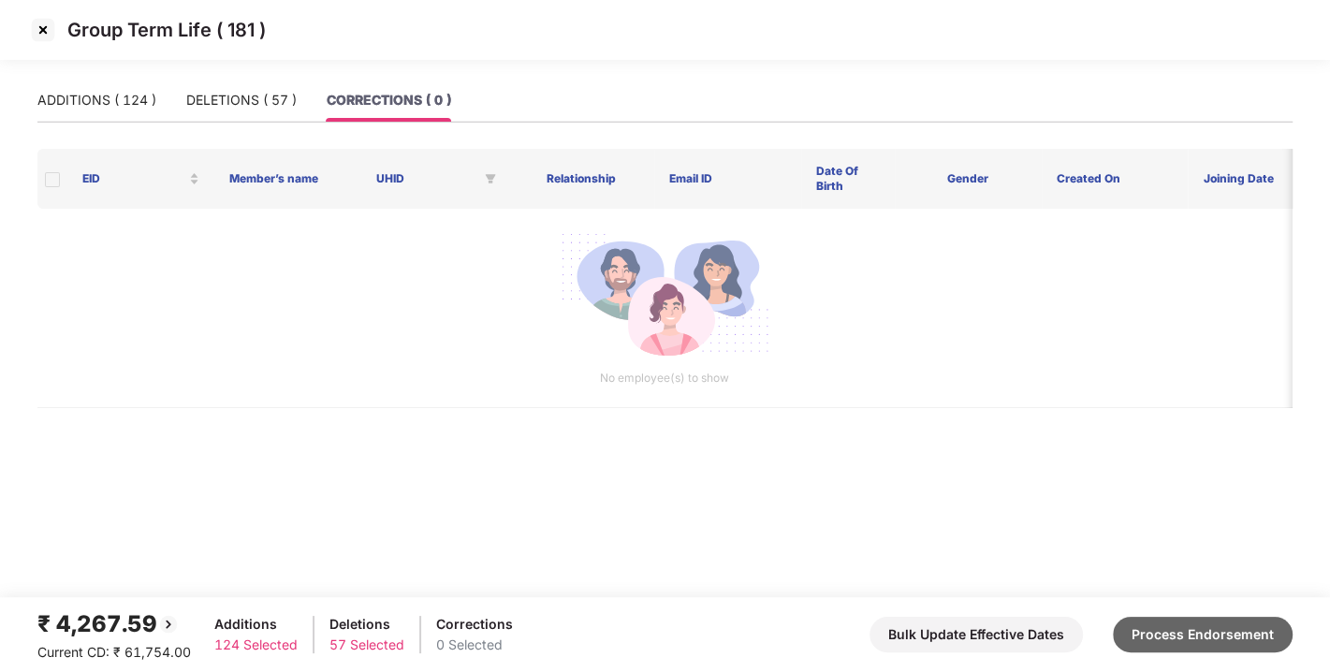
click at [1202, 651] on button "Process Endorsement" at bounding box center [1202, 635] width 180 height 36
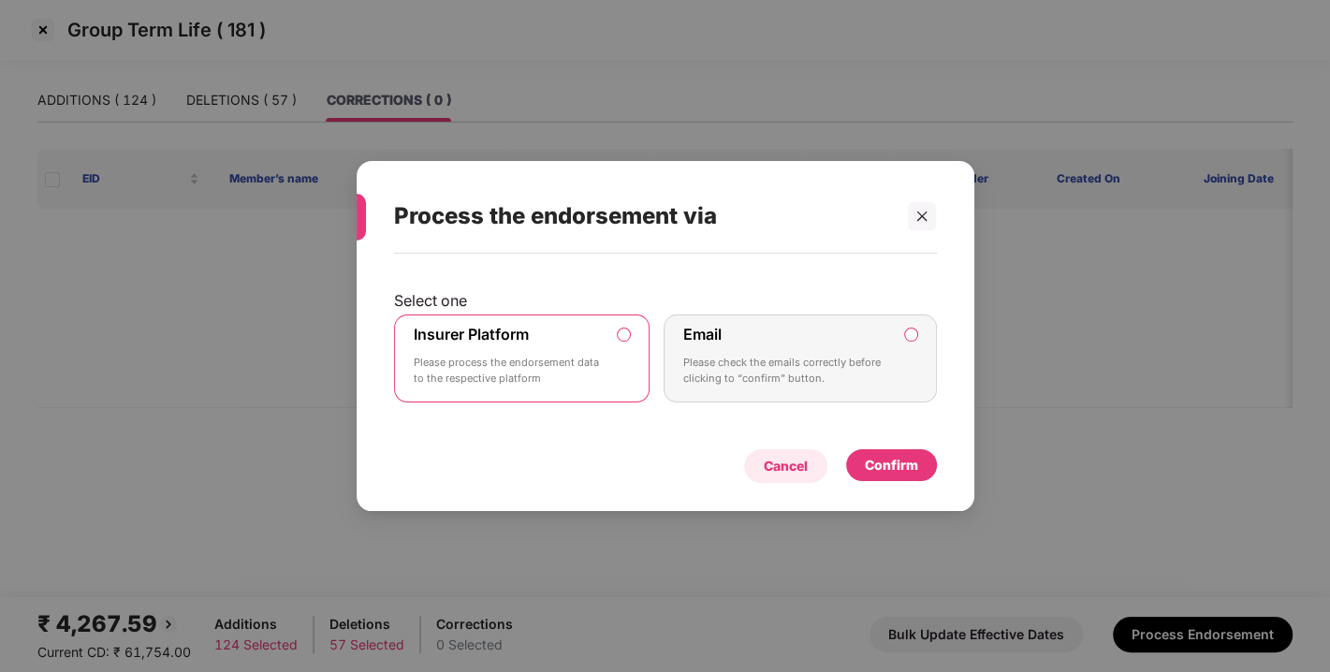
drag, startPoint x: 788, startPoint y: 445, endPoint x: 798, endPoint y: 469, distance: 25.6
click at [798, 469] on div "Cancel Confirm" at bounding box center [665, 461] width 543 height 43
click at [798, 469] on div "Cancel" at bounding box center [785, 466] width 44 height 21
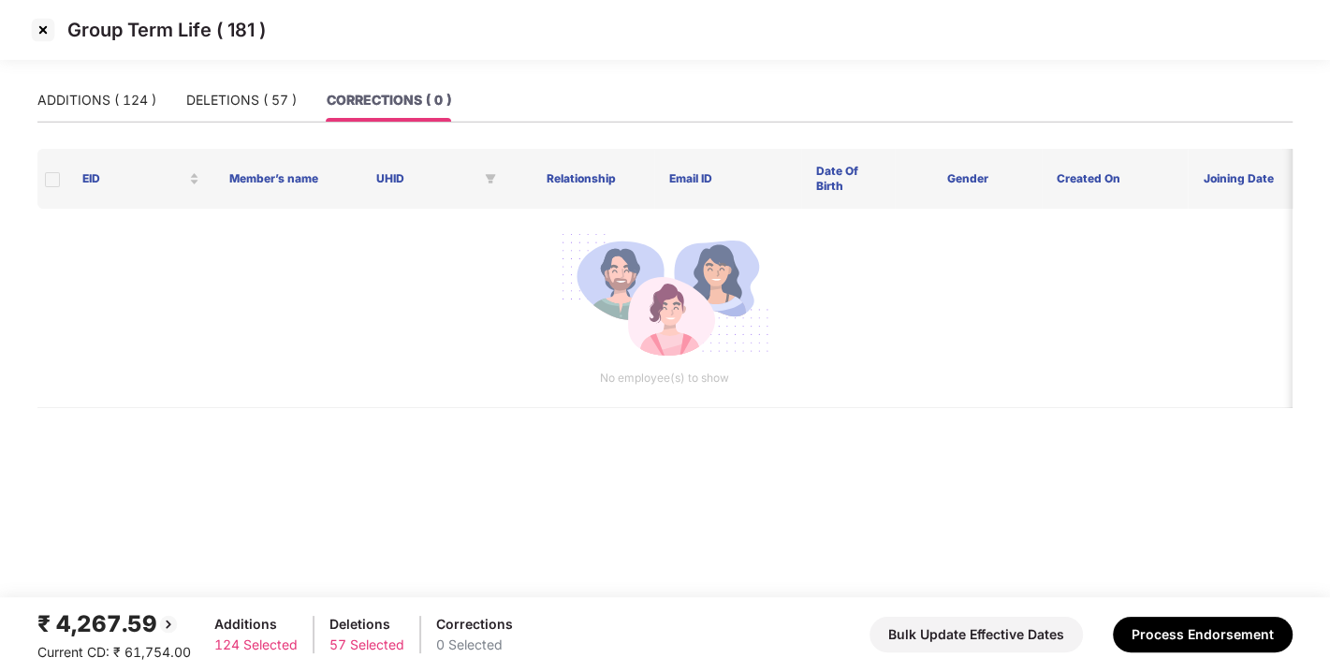
click at [38, 33] on img at bounding box center [43, 30] width 30 height 30
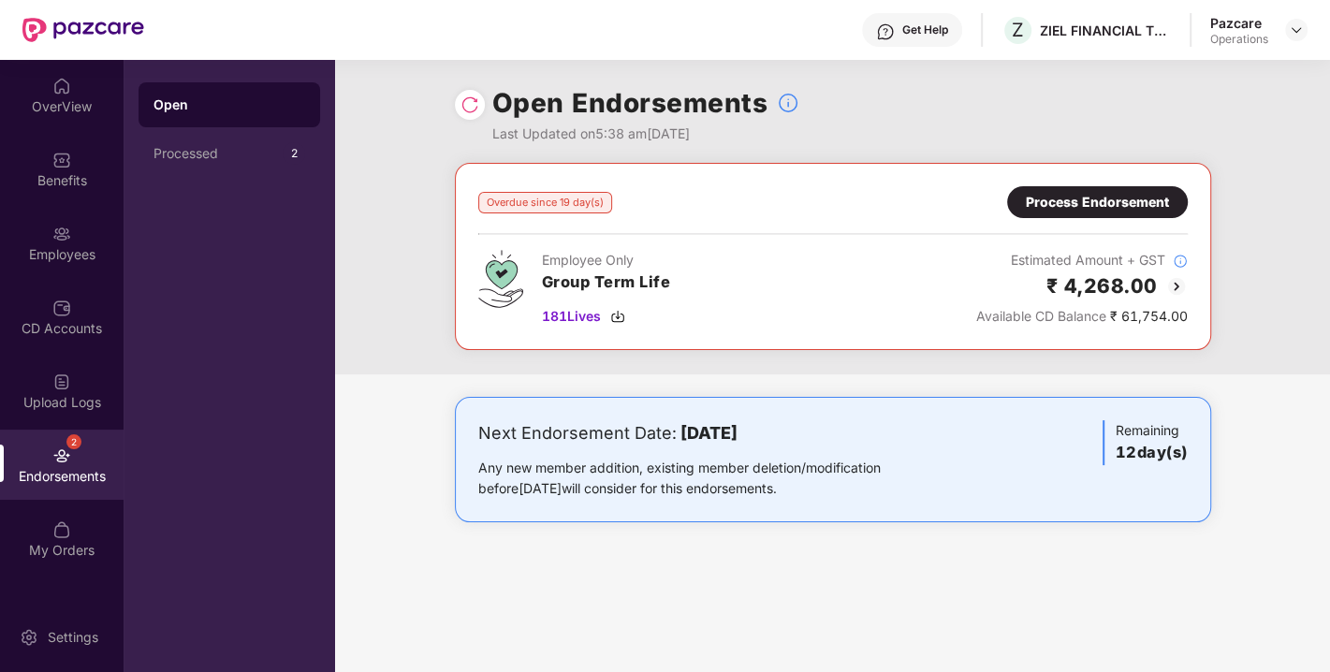
click at [1093, 195] on div "Process Endorsement" at bounding box center [1096, 202] width 143 height 21
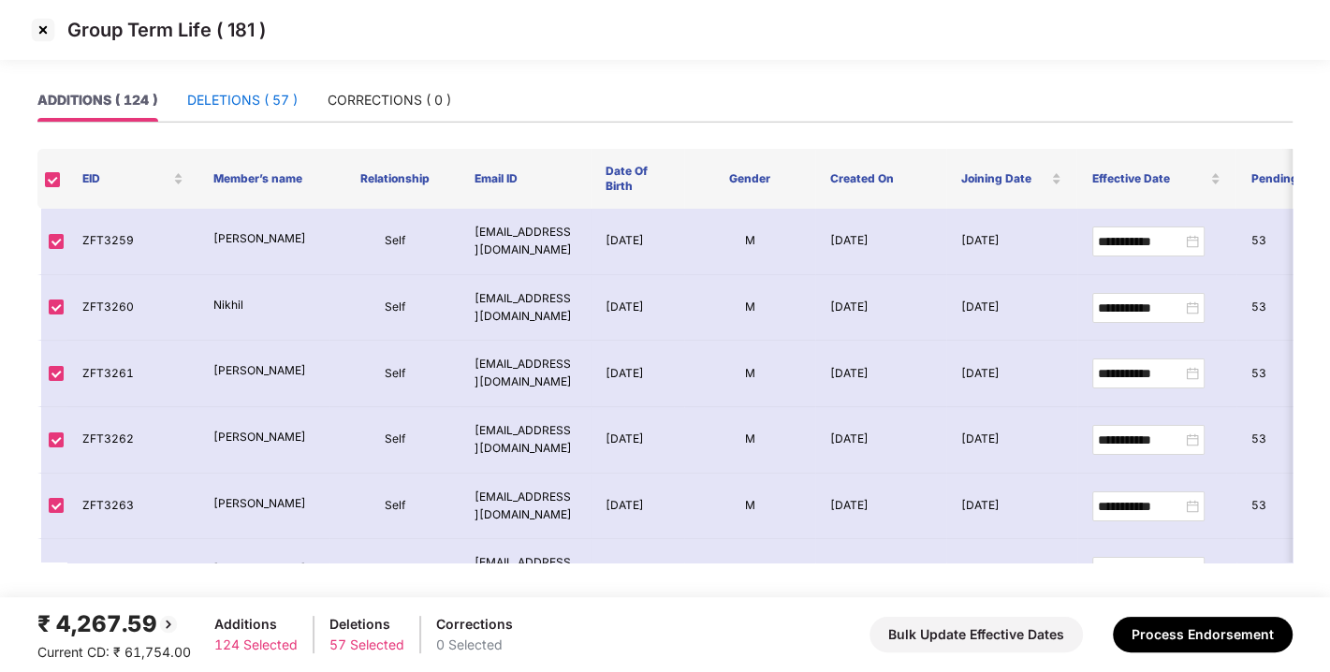
click at [243, 107] on div "DELETIONS ( 57 )" at bounding box center [242, 100] width 110 height 21
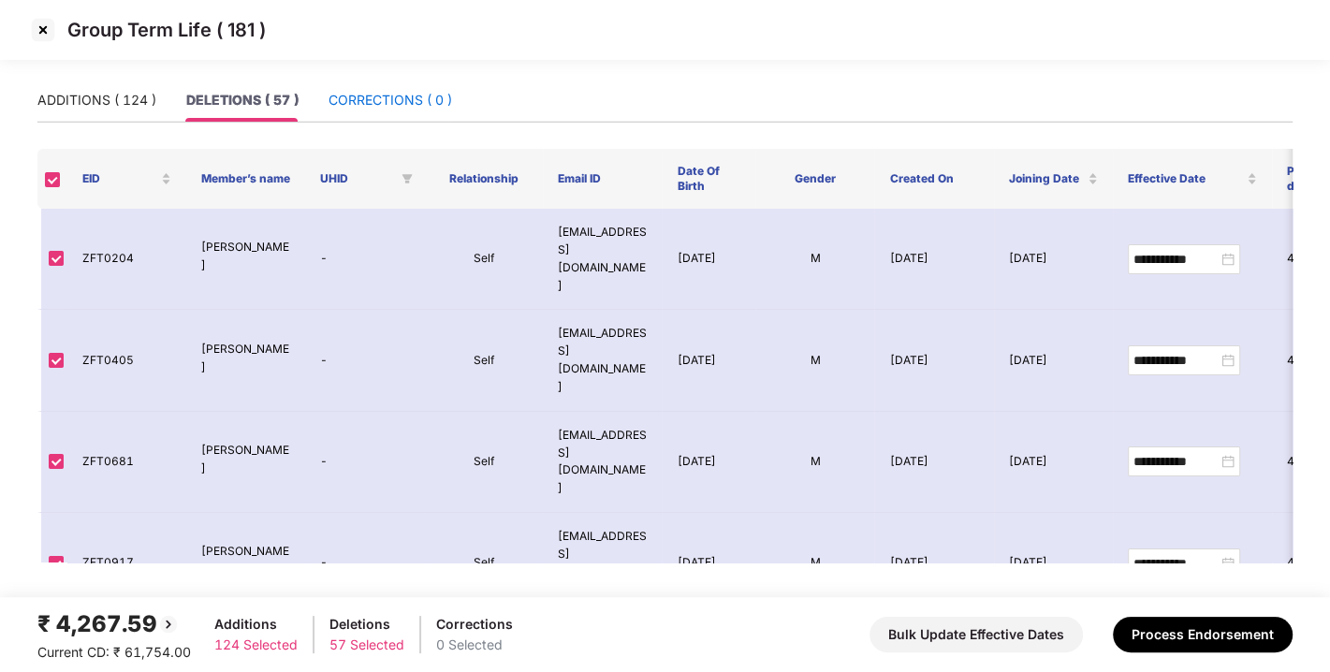
click at [429, 98] on div "CORRECTIONS ( 0 )" at bounding box center [390, 100] width 124 height 21
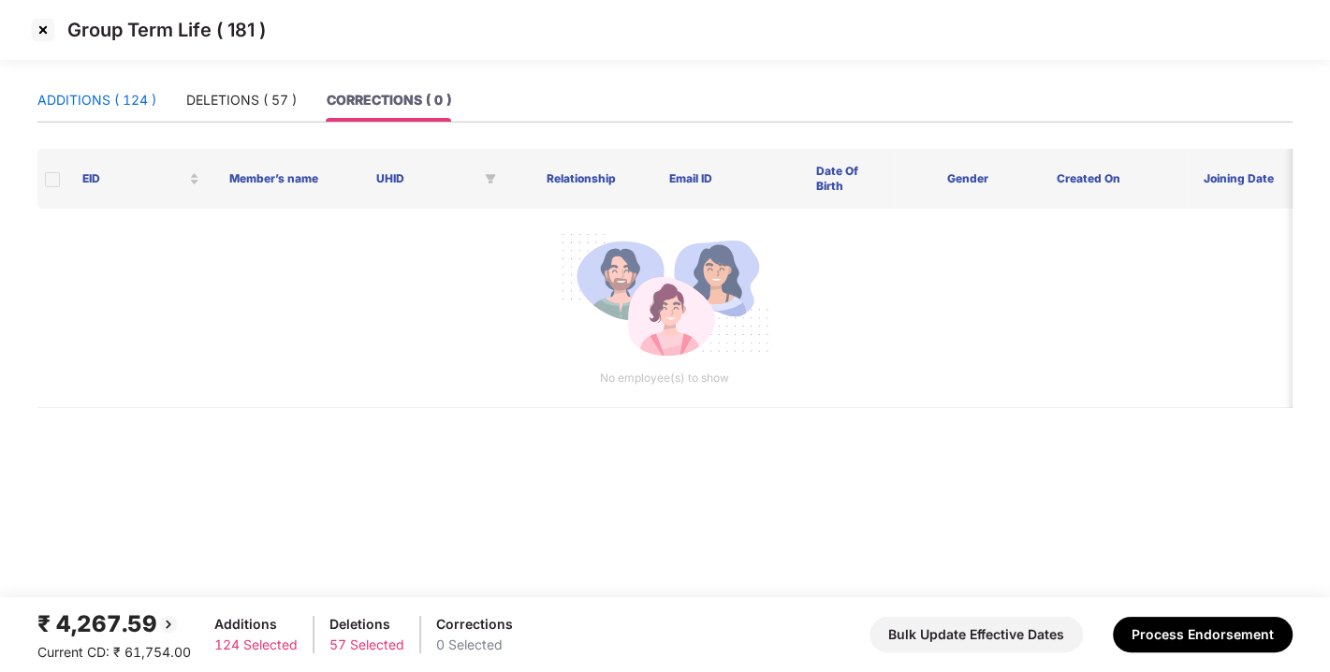
click at [105, 102] on div "ADDITIONS ( 124 )" at bounding box center [96, 100] width 119 height 21
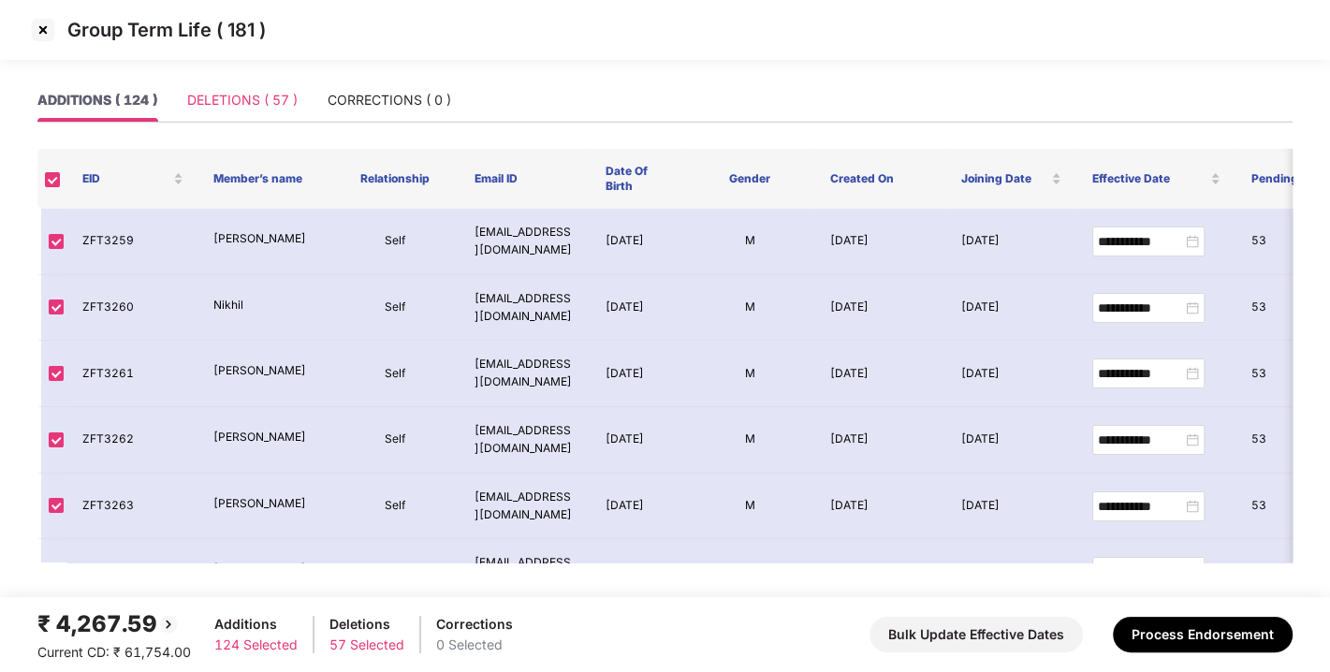
click at [235, 117] on div "DELETIONS ( 57 )" at bounding box center [242, 100] width 110 height 43
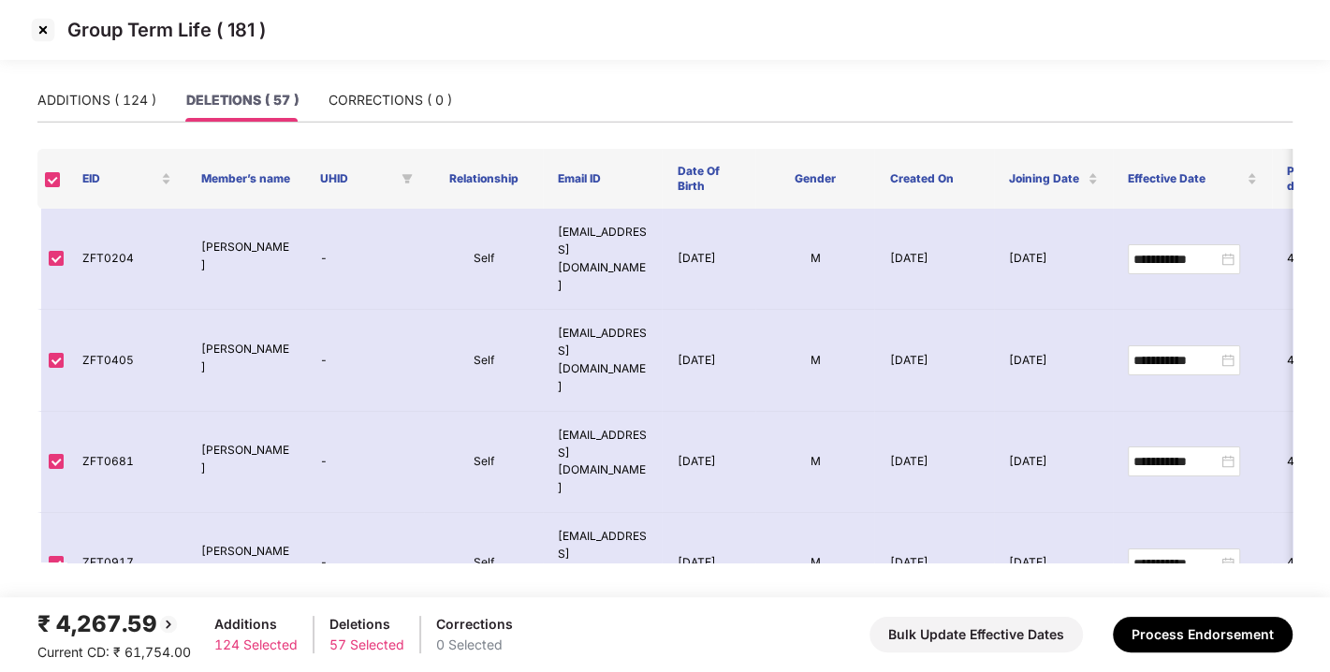
click at [458, 84] on div "ADDITIONS ( 124 ) DELETIONS ( 57 ) CORRECTIONS ( 0 )" at bounding box center [664, 100] width 1255 height 43
click at [387, 101] on div "CORRECTIONS ( 0 )" at bounding box center [390, 100] width 124 height 21
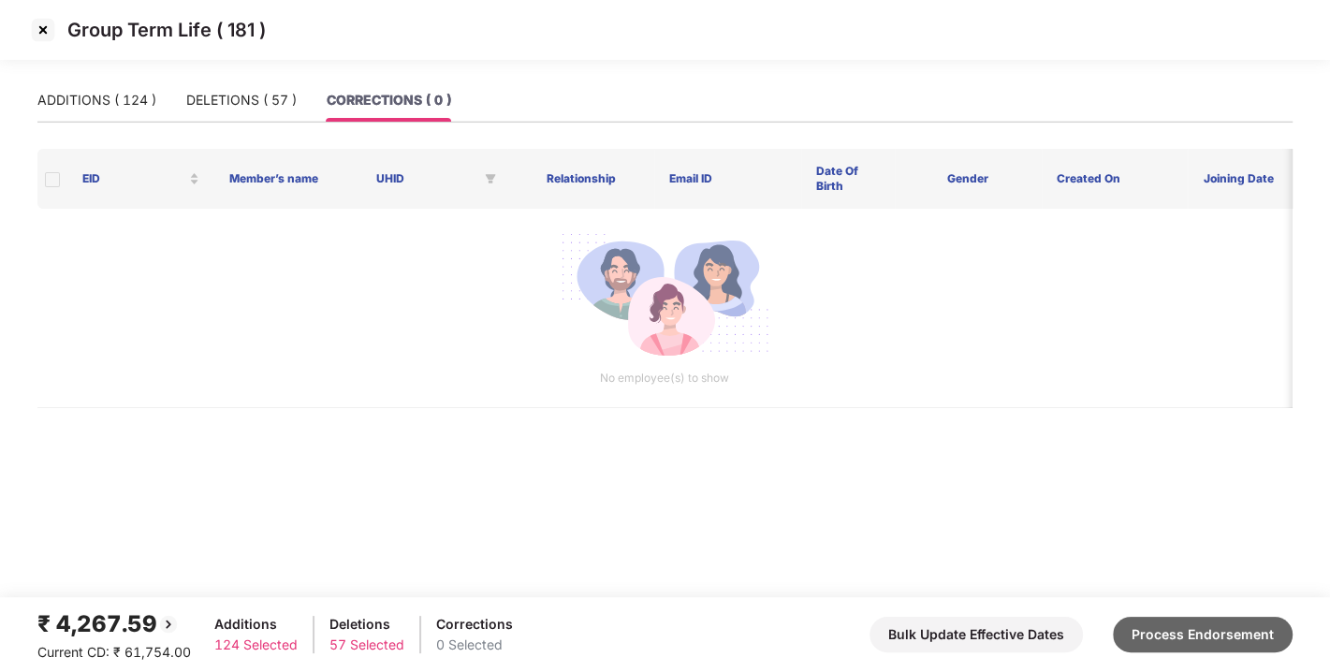
click at [1258, 625] on button "Process Endorsement" at bounding box center [1202, 635] width 180 height 36
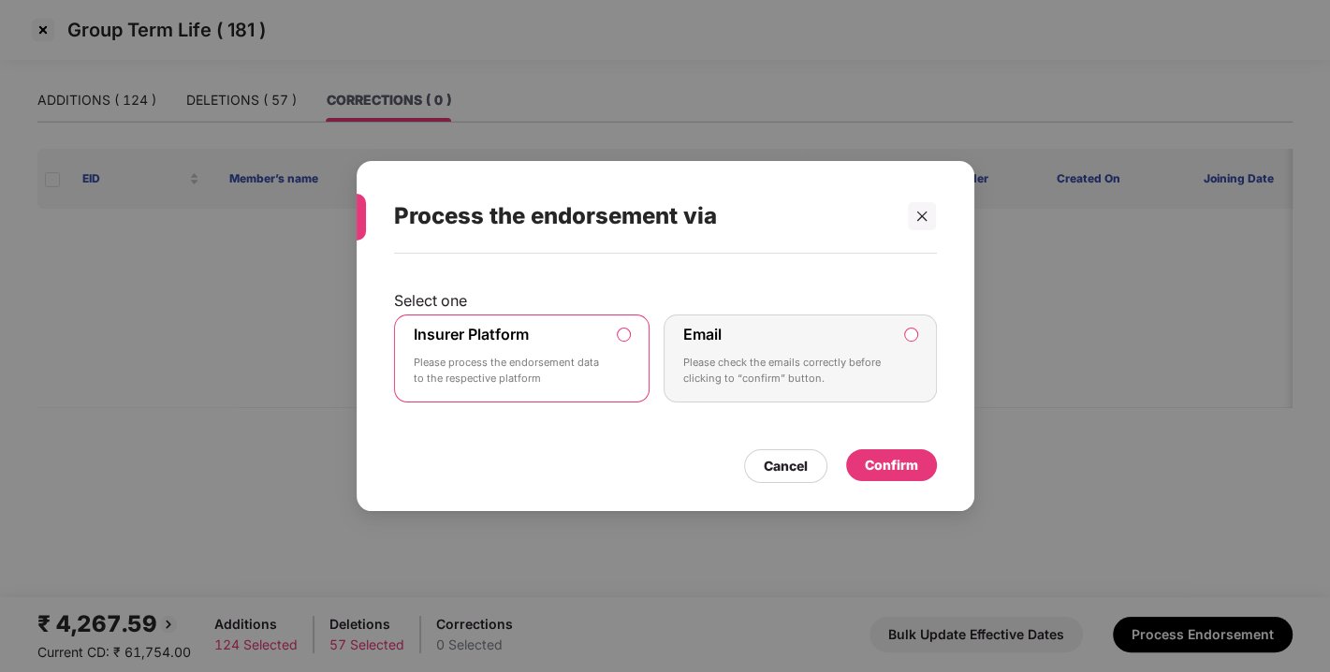
click at [901, 467] on div "Confirm" at bounding box center [891, 465] width 53 height 21
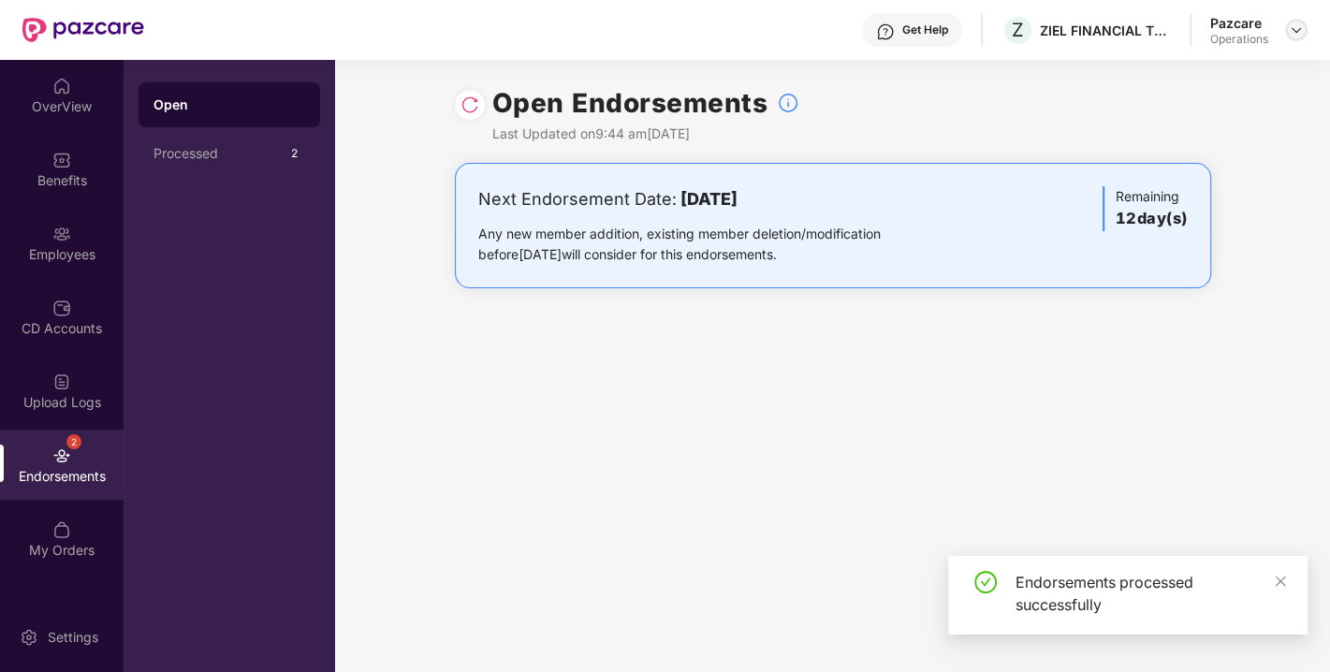
click at [1306, 29] on div at bounding box center [1296, 30] width 22 height 22
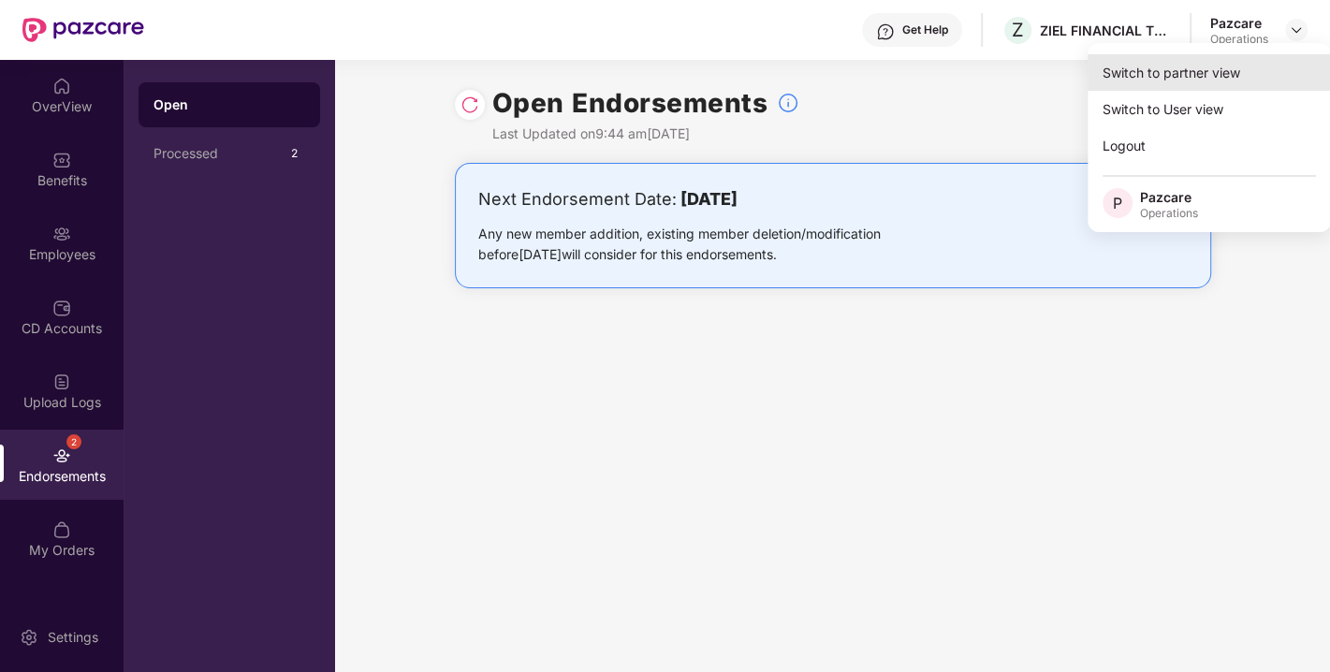
click at [1170, 70] on div "Switch to partner view" at bounding box center [1208, 72] width 243 height 36
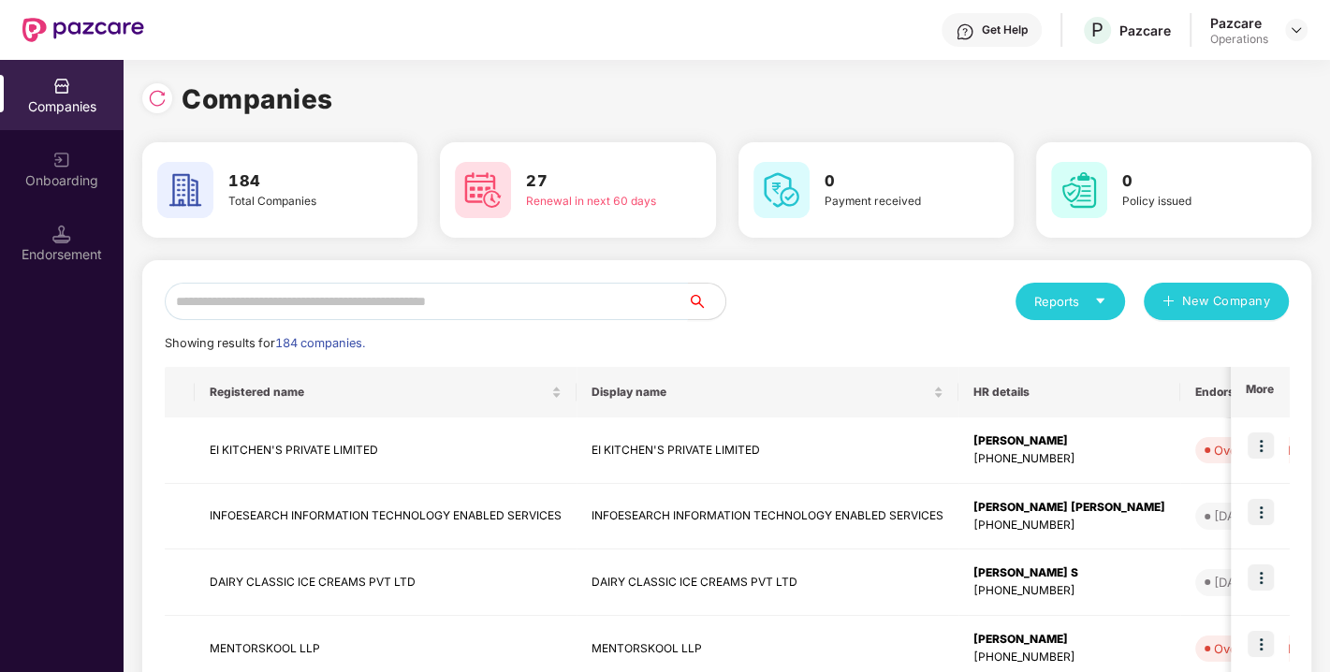
click at [393, 283] on input "text" at bounding box center [426, 301] width 523 height 37
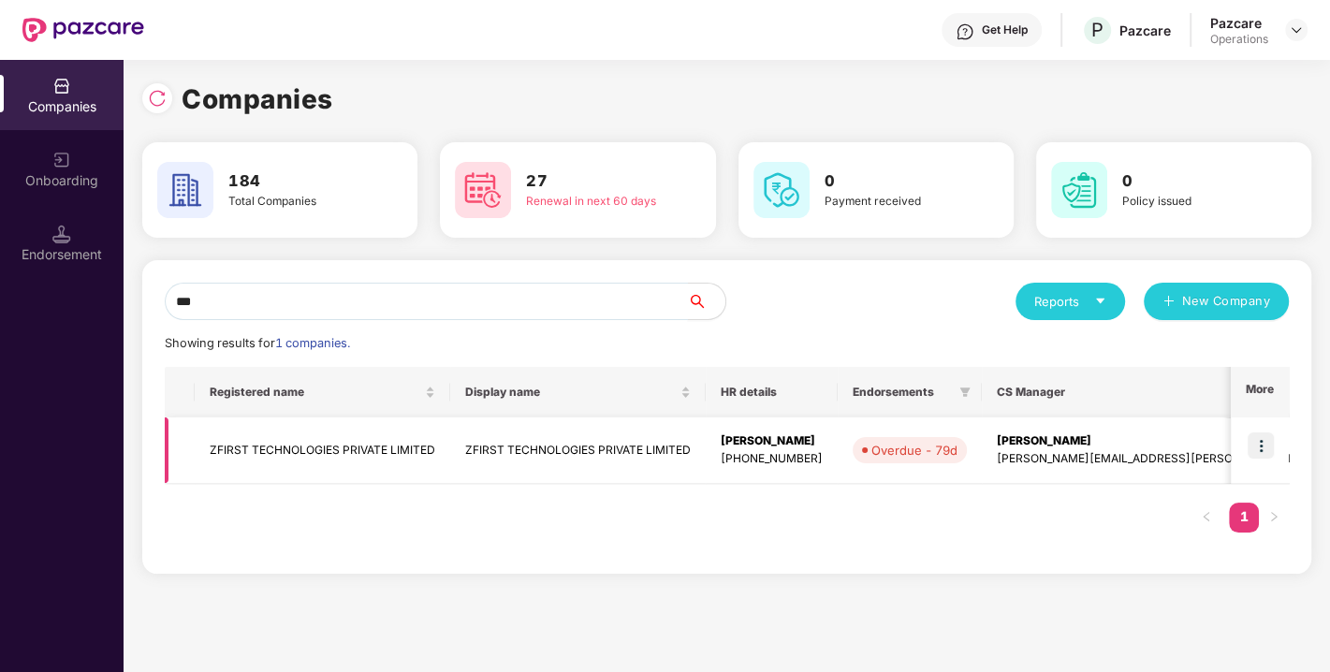
type input "***"
click at [1265, 441] on img at bounding box center [1260, 445] width 26 height 26
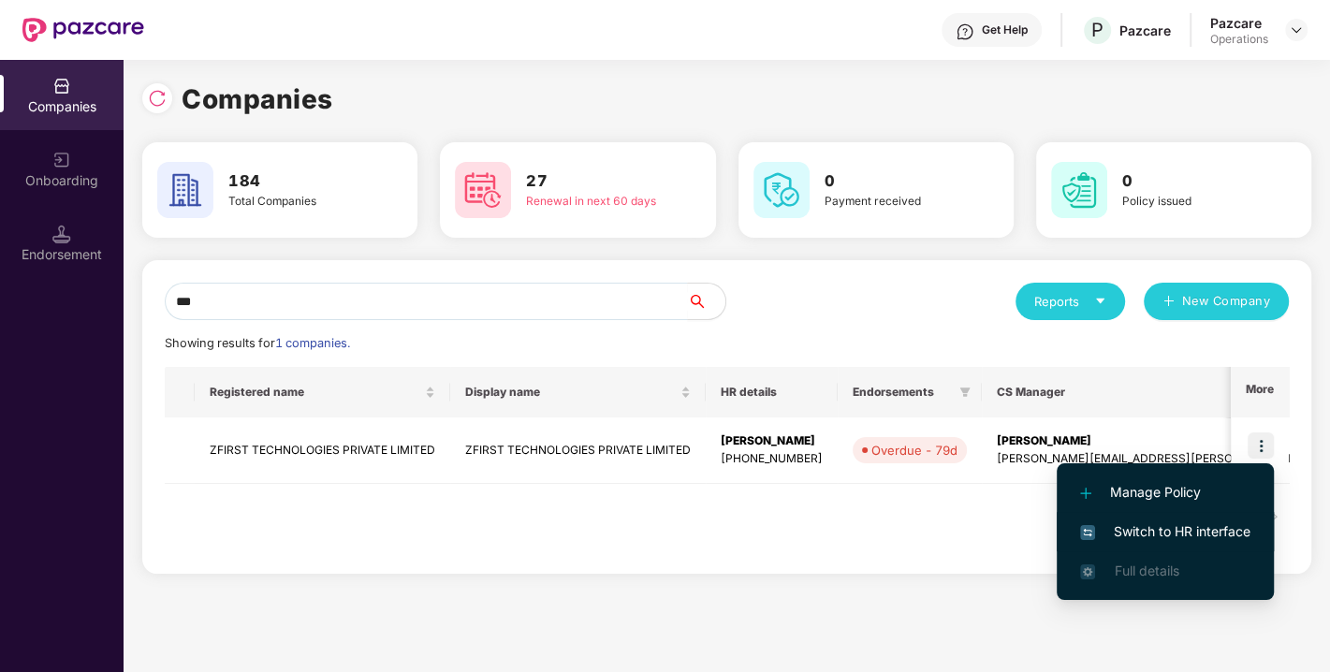
click at [1171, 534] on span "Switch to HR interface" at bounding box center [1165, 531] width 170 height 21
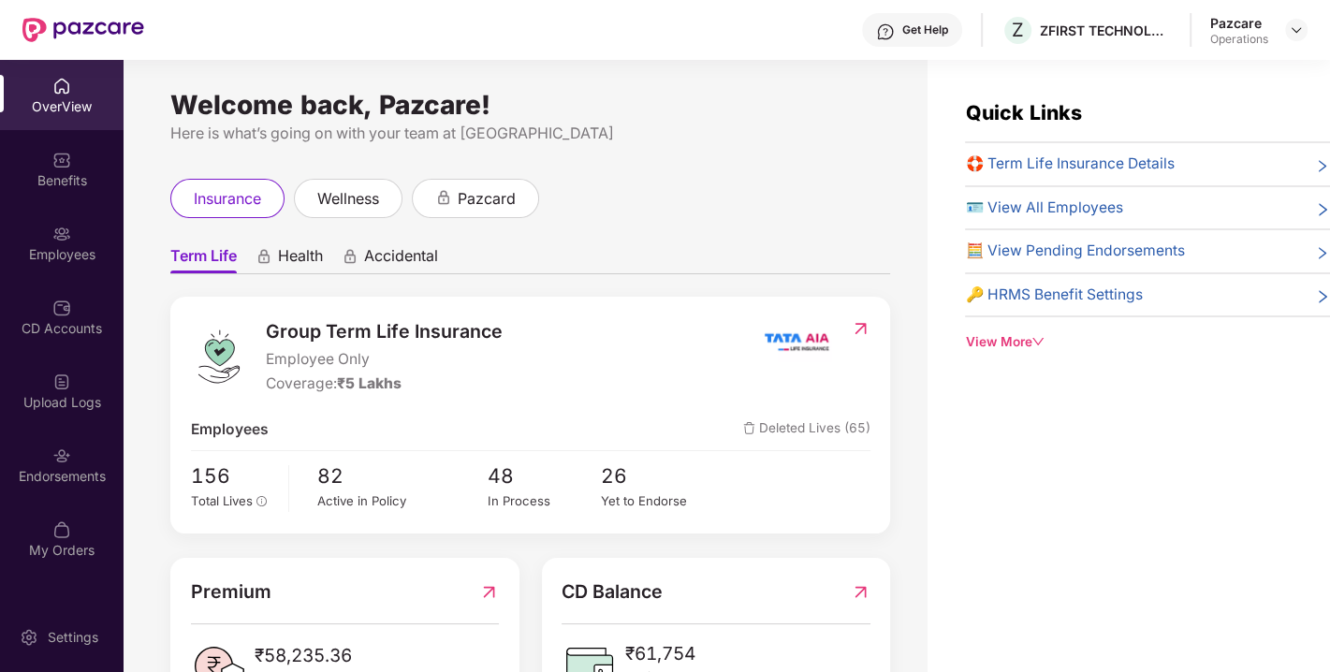
click at [95, 460] on div "Endorsements" at bounding box center [62, 464] width 124 height 70
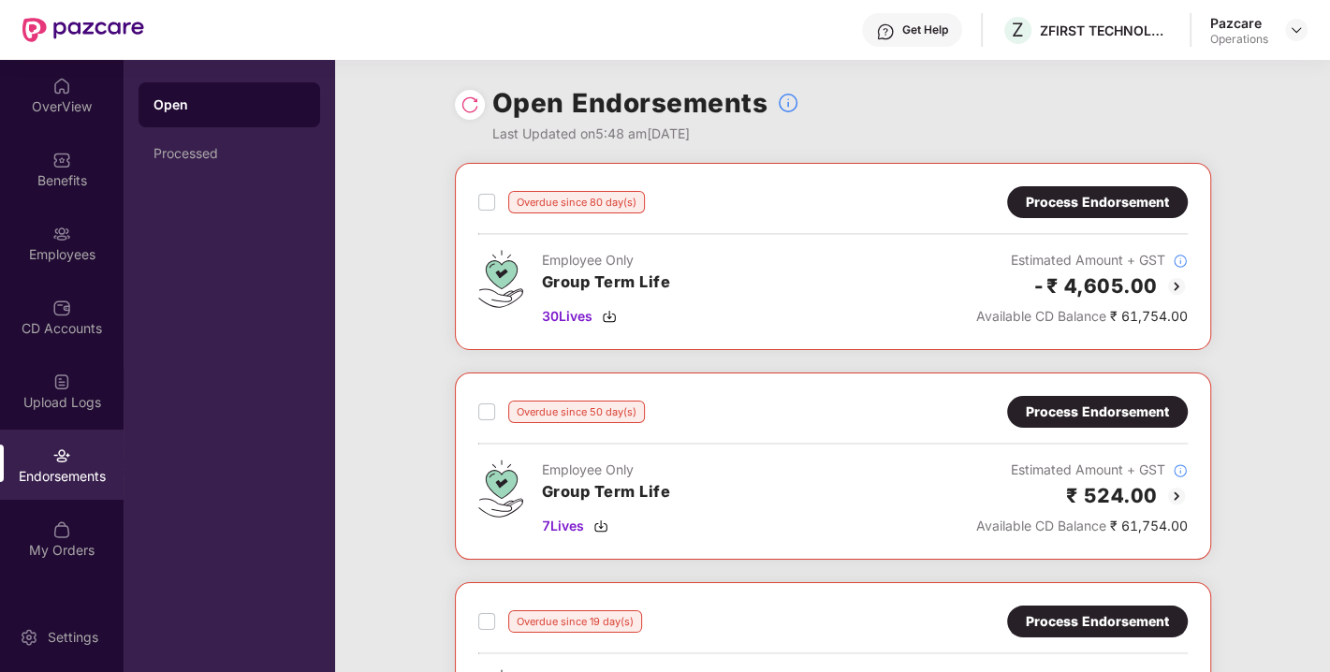
click at [1107, 411] on div "Process Endorsement" at bounding box center [1096, 411] width 143 height 21
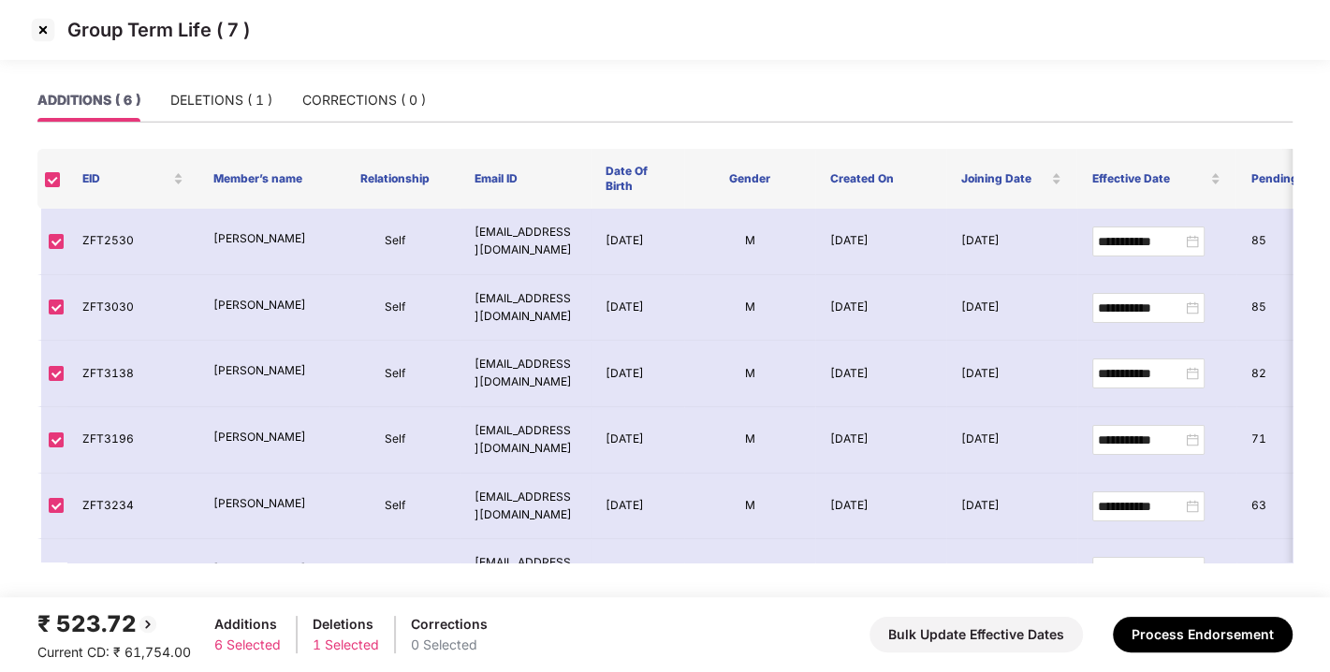
click at [45, 29] on img at bounding box center [43, 30] width 30 height 30
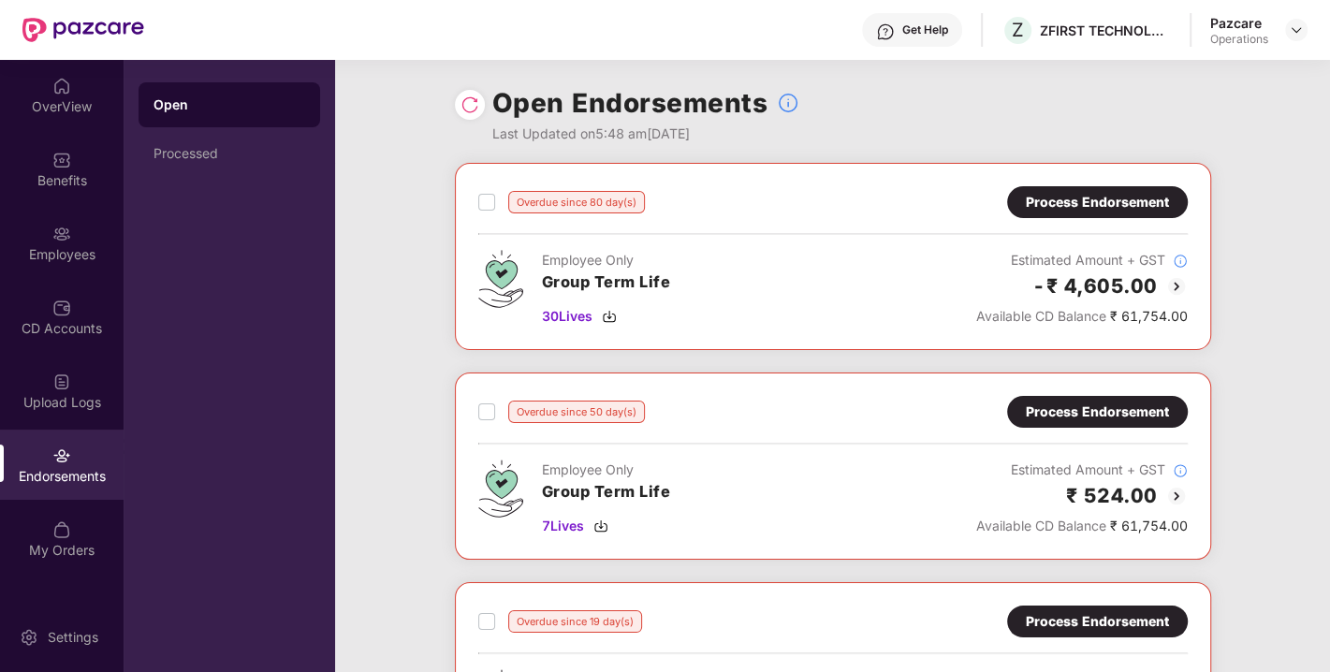
click at [1067, 208] on div "Process Endorsement" at bounding box center [1096, 202] width 143 height 21
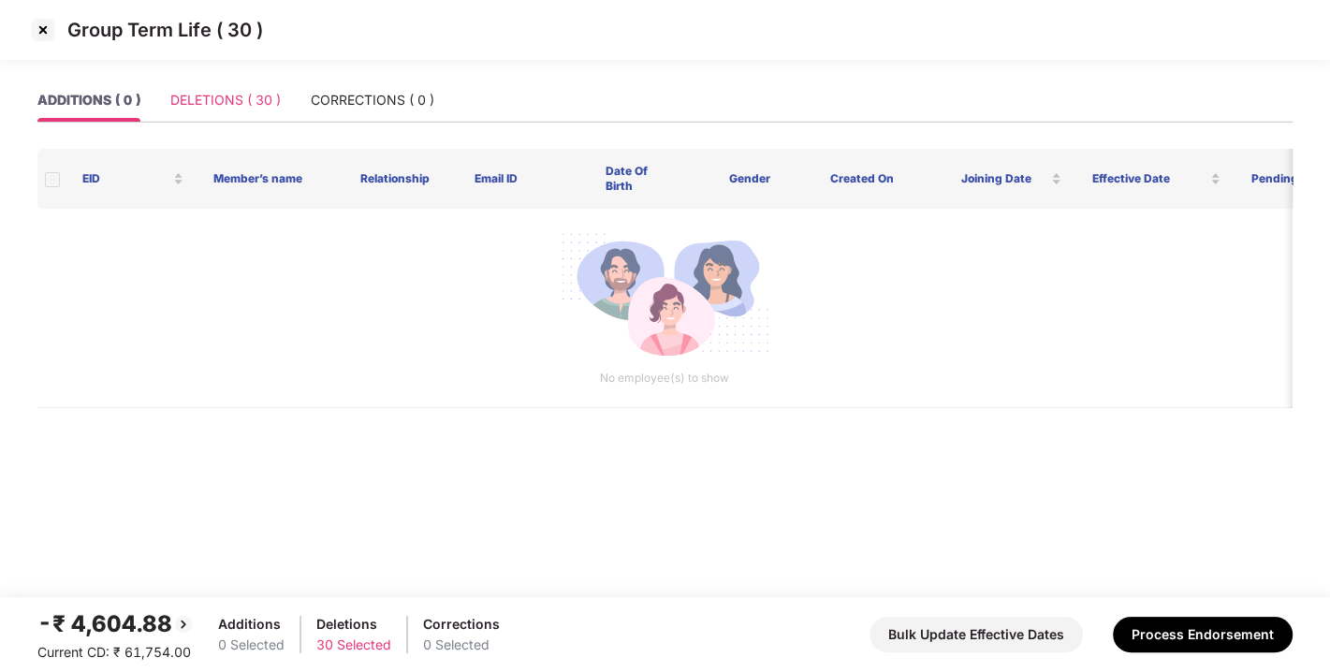
click at [244, 84] on div "DELETIONS ( 30 )" at bounding box center [225, 100] width 110 height 43
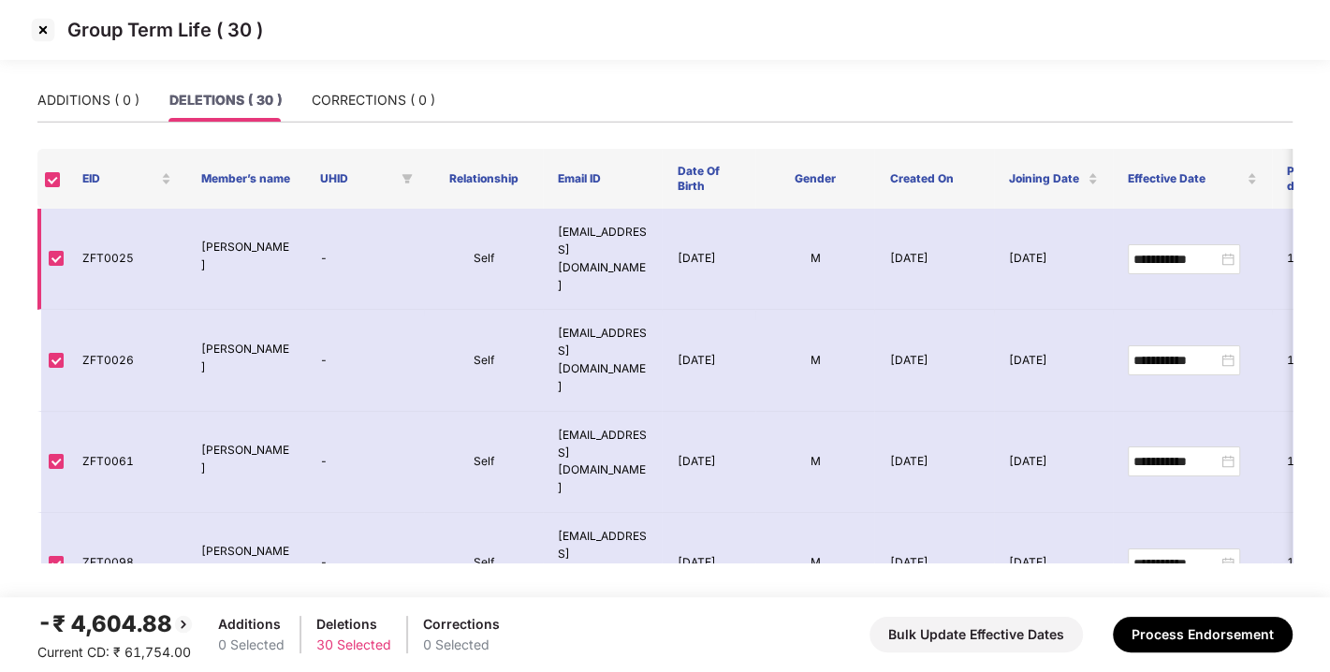
click at [213, 239] on p "[PERSON_NAME]" at bounding box center [245, 257] width 89 height 36
copy p "Satya"
click at [213, 239] on p "[PERSON_NAME]" at bounding box center [245, 257] width 89 height 36
click at [109, 232] on td "ZFT0025" at bounding box center [126, 259] width 119 height 101
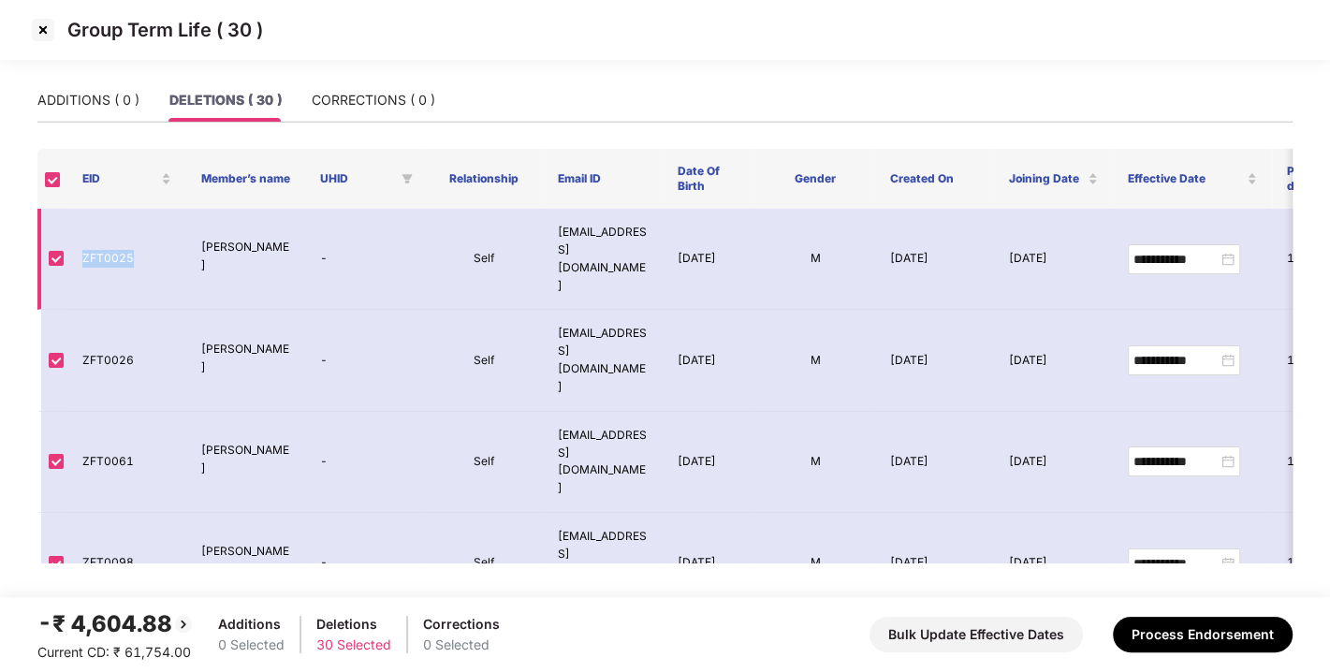
click at [109, 232] on td "ZFT0025" at bounding box center [126, 259] width 119 height 101
click at [42, 24] on img at bounding box center [43, 30] width 30 height 30
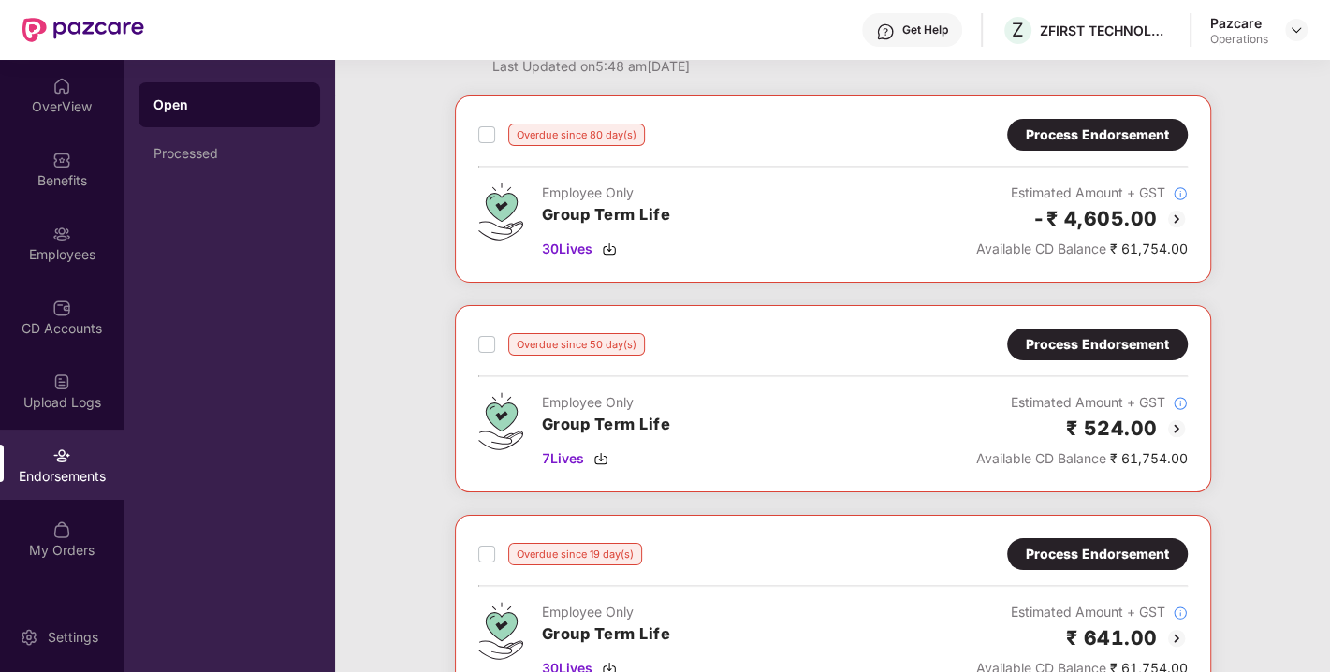
scroll to position [75, 0]
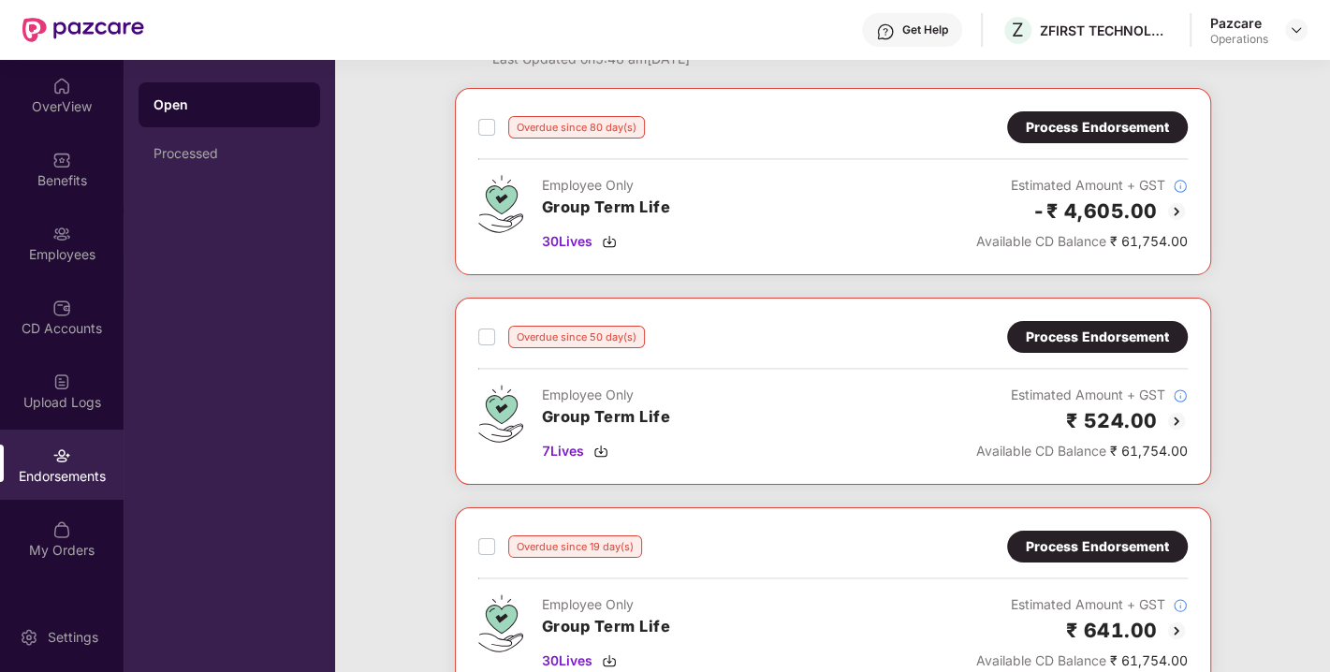
click at [1081, 327] on div "Process Endorsement" at bounding box center [1096, 337] width 143 height 21
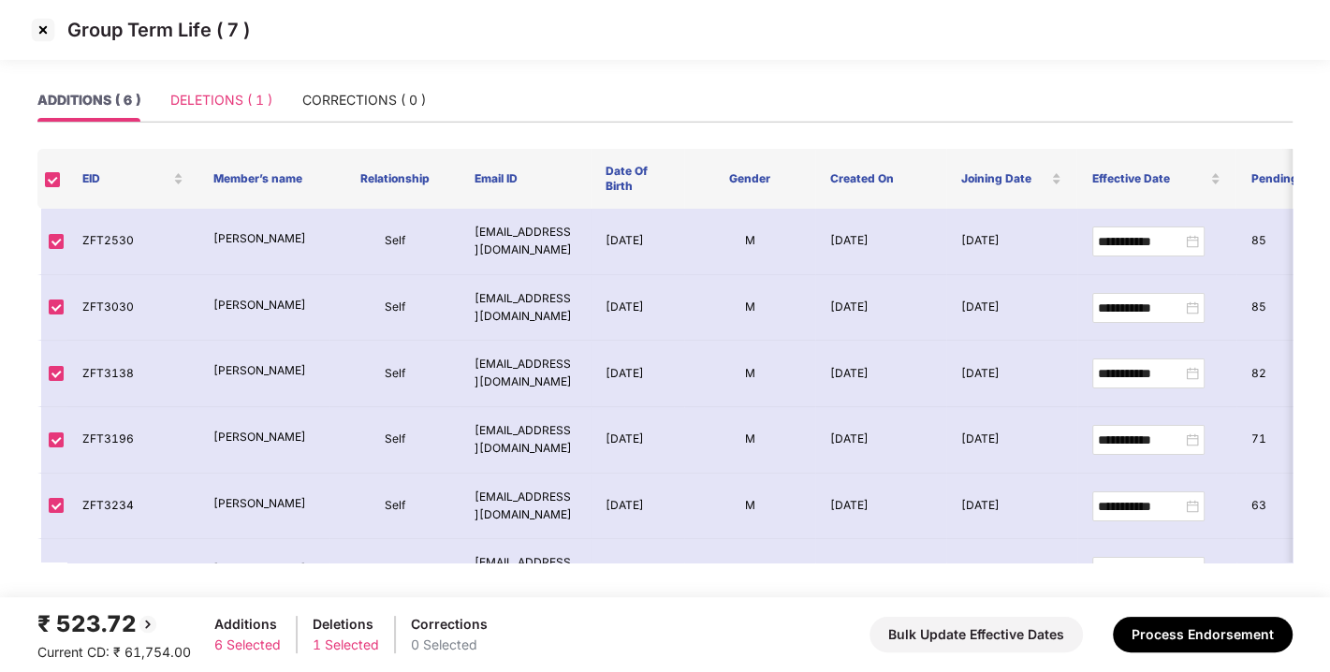
click at [254, 115] on div "DELETIONS ( 1 )" at bounding box center [221, 100] width 102 height 43
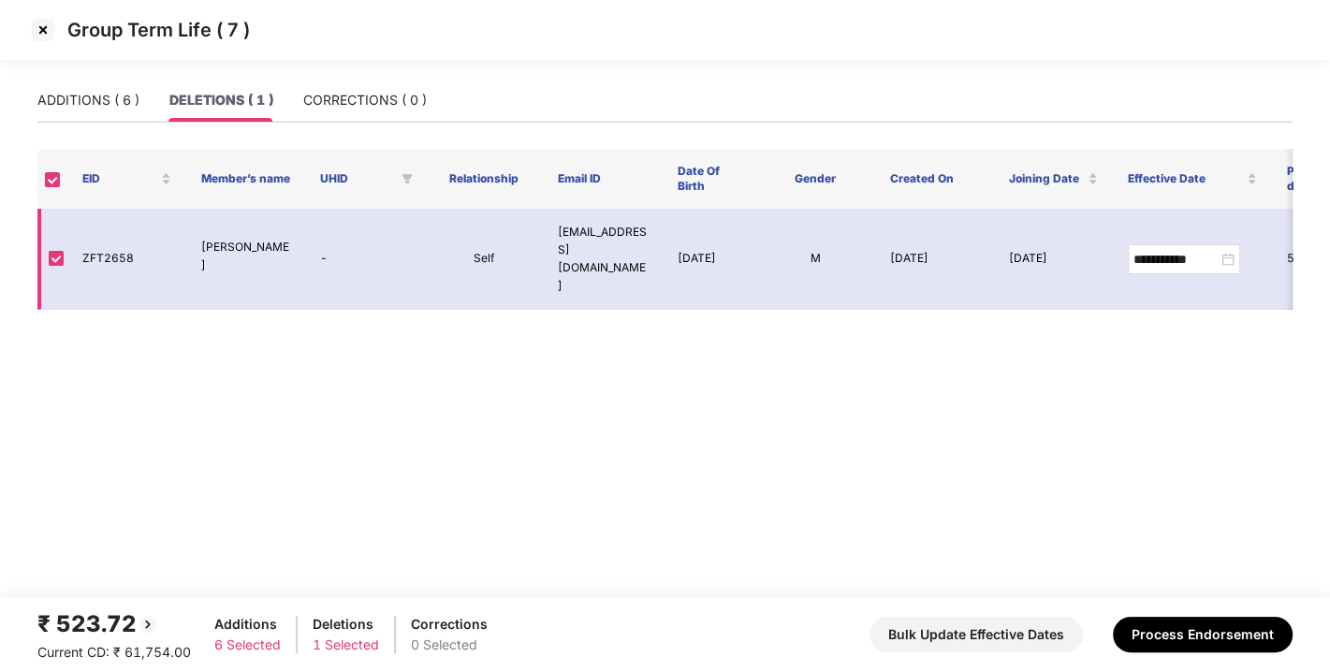
click at [96, 242] on td "ZFT2658" at bounding box center [126, 259] width 119 height 101
click at [37, 35] on img at bounding box center [43, 30] width 30 height 30
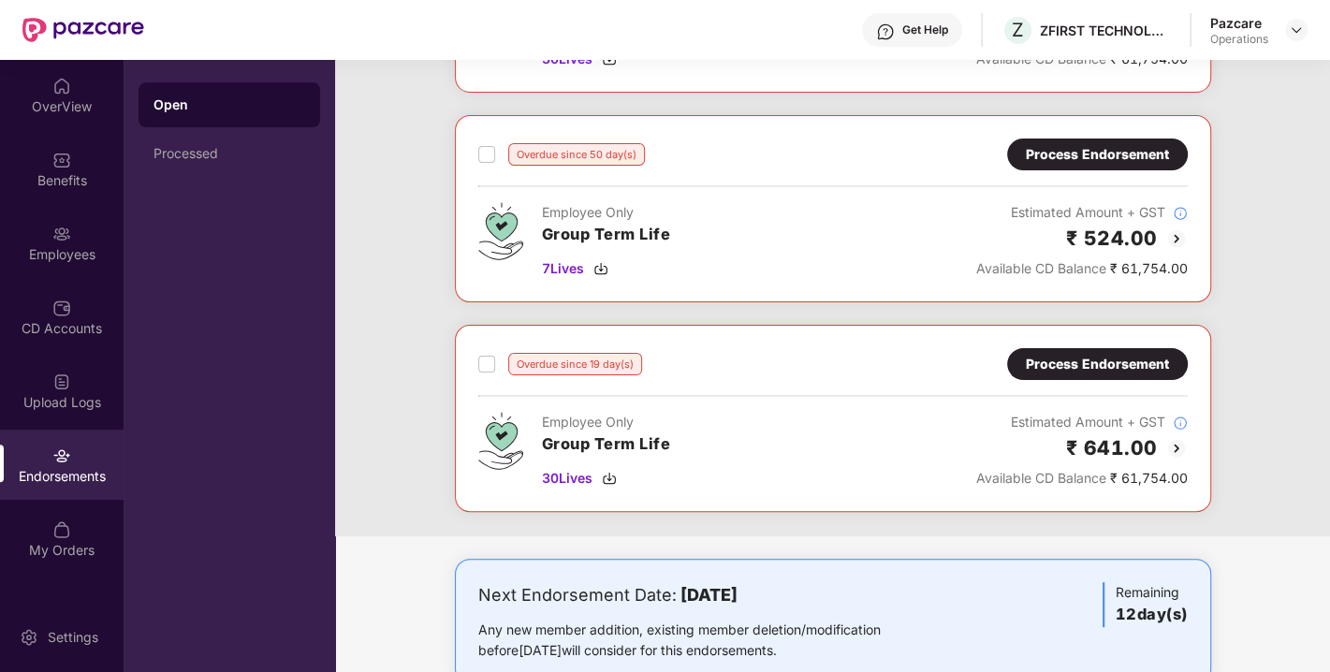
scroll to position [0, 0]
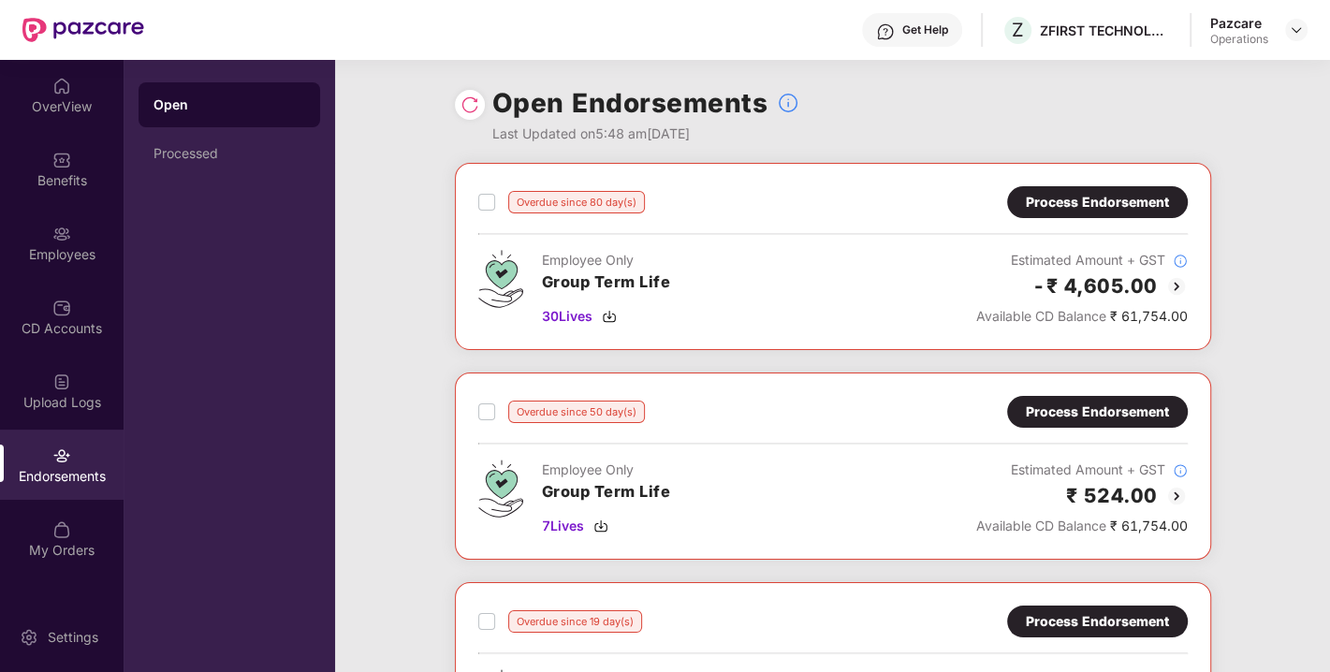
click at [1307, 29] on header "Get Help Z ZFIRST TECHNOLOGIES PRIVATE LIMITED Pazcare Operations" at bounding box center [665, 30] width 1330 height 60
click at [1299, 32] on img at bounding box center [1295, 29] width 15 height 15
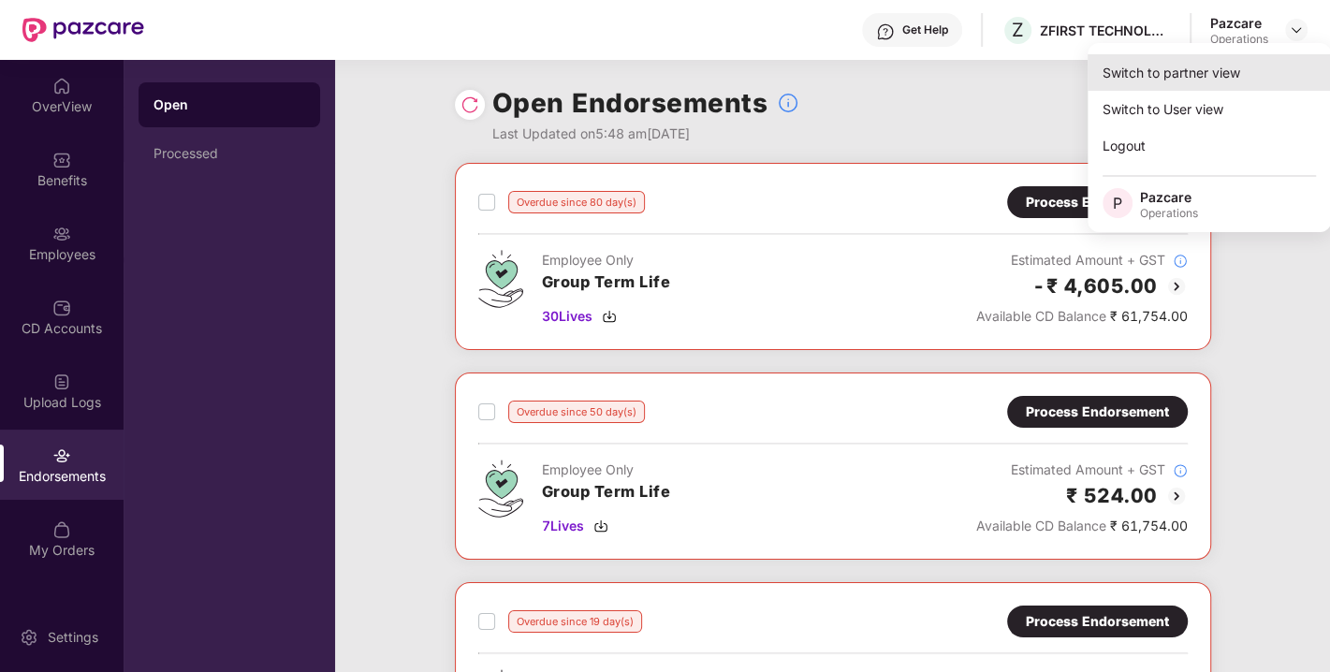
click at [1170, 81] on div "Switch to partner view" at bounding box center [1208, 72] width 243 height 36
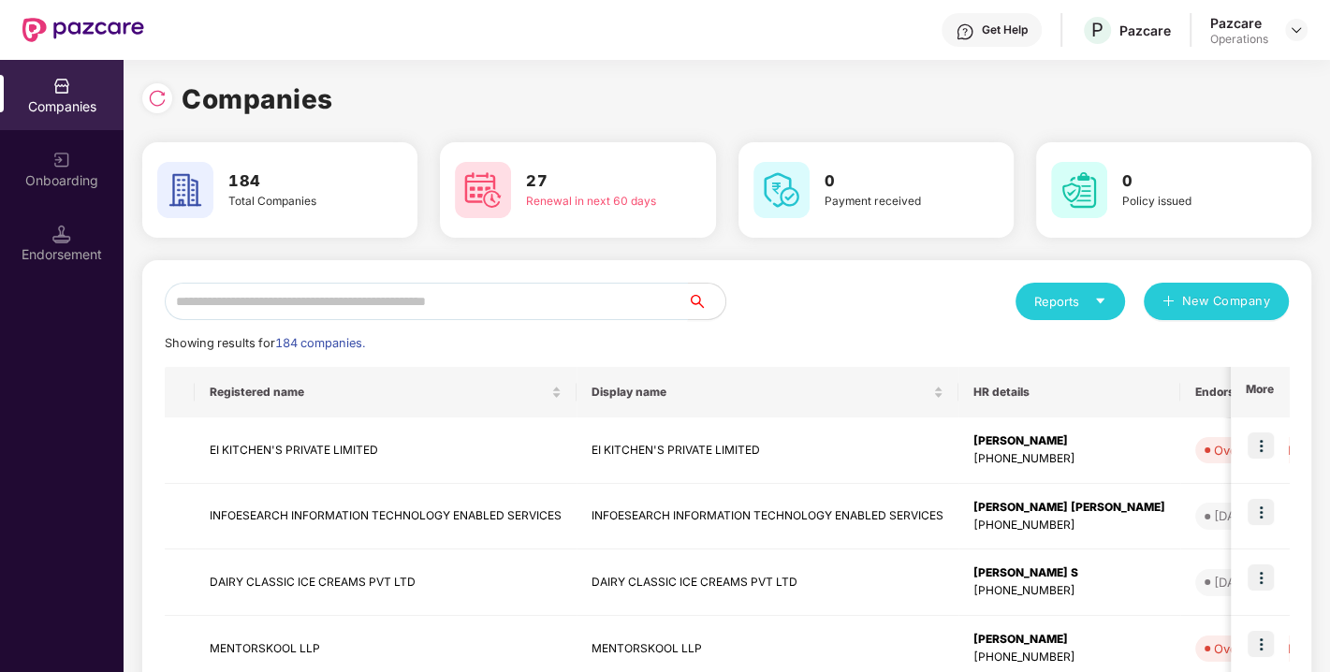
click at [414, 295] on input "text" at bounding box center [426, 301] width 523 height 37
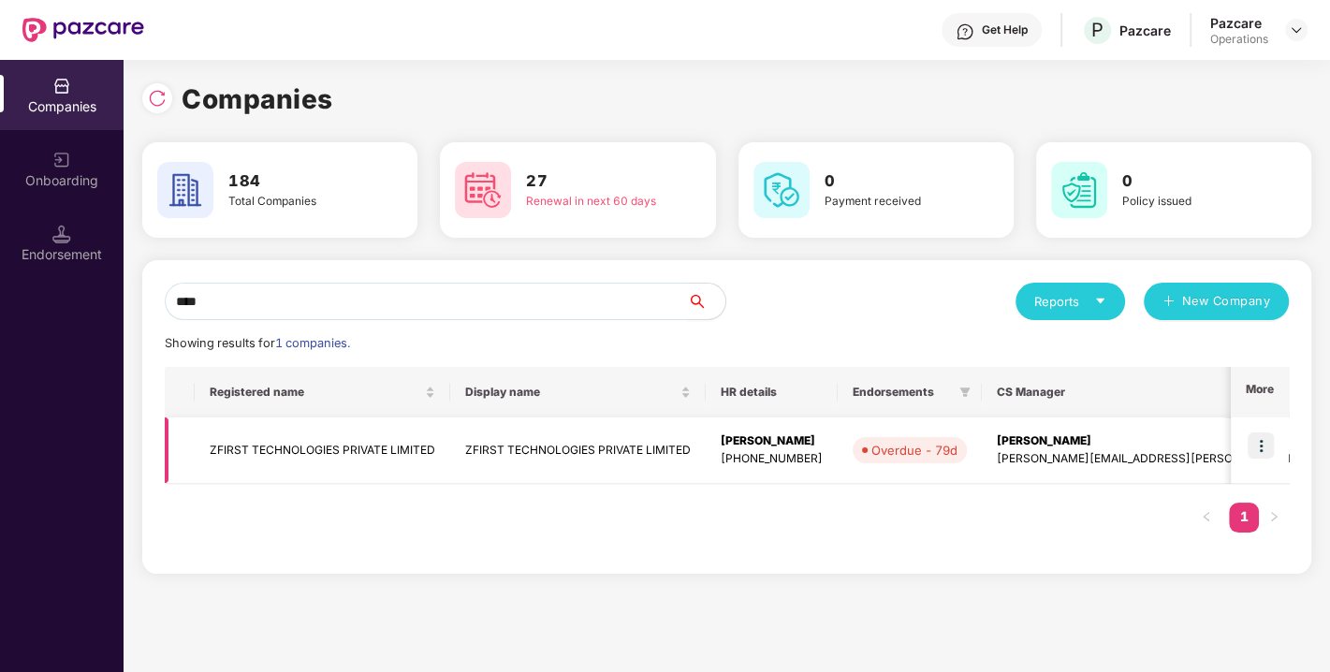
type input "****"
click at [300, 432] on td "ZFIRST TECHNOLOGIES PRIVATE LIMITED" at bounding box center [322, 450] width 255 height 66
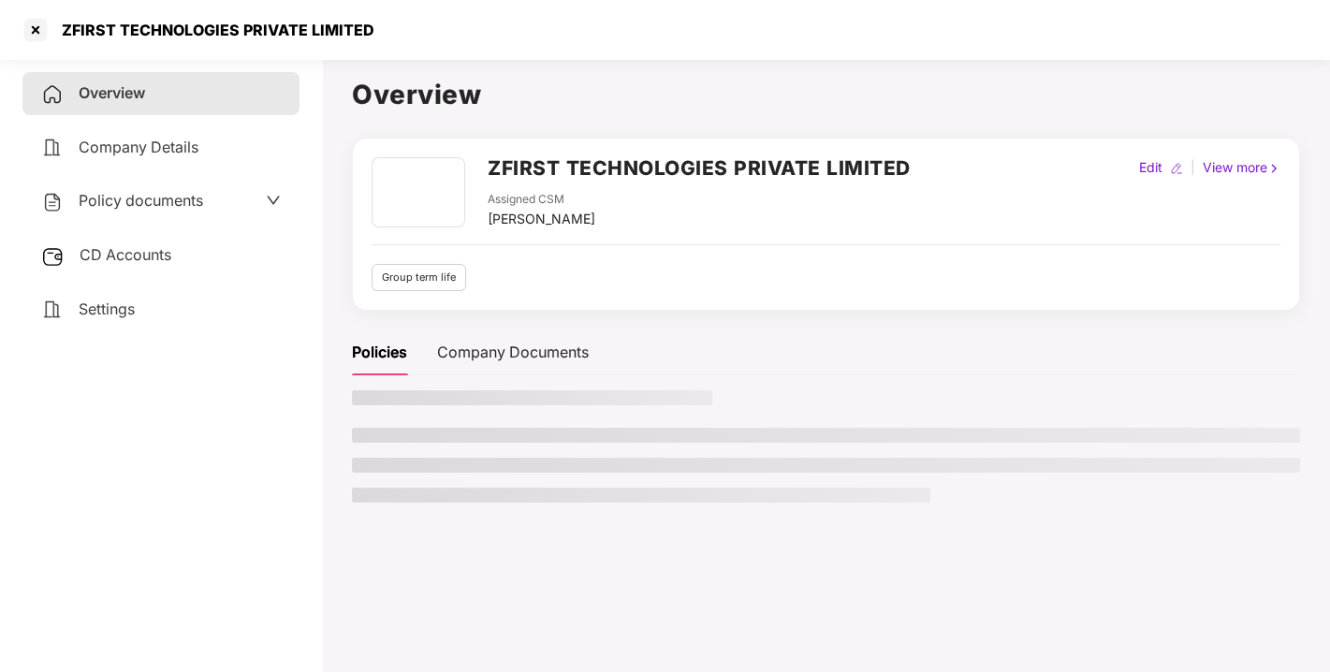
click at [504, 170] on div "ZFIRST TECHNOLOGIES PRIVATE LIMITED Assigned CSM [PERSON_NAME]" at bounding box center [698, 193] width 423 height 72
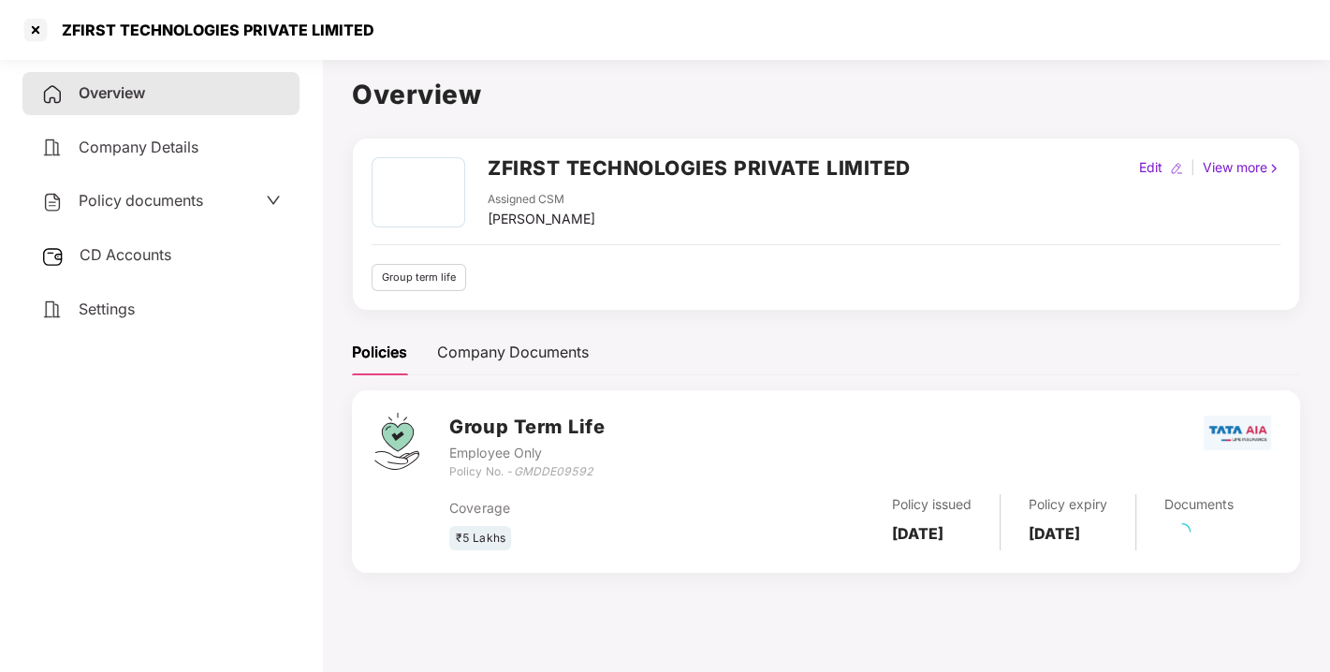
click at [504, 170] on h2 "ZFIRST TECHNOLOGIES PRIVATE LIMITED" at bounding box center [698, 168] width 423 height 31
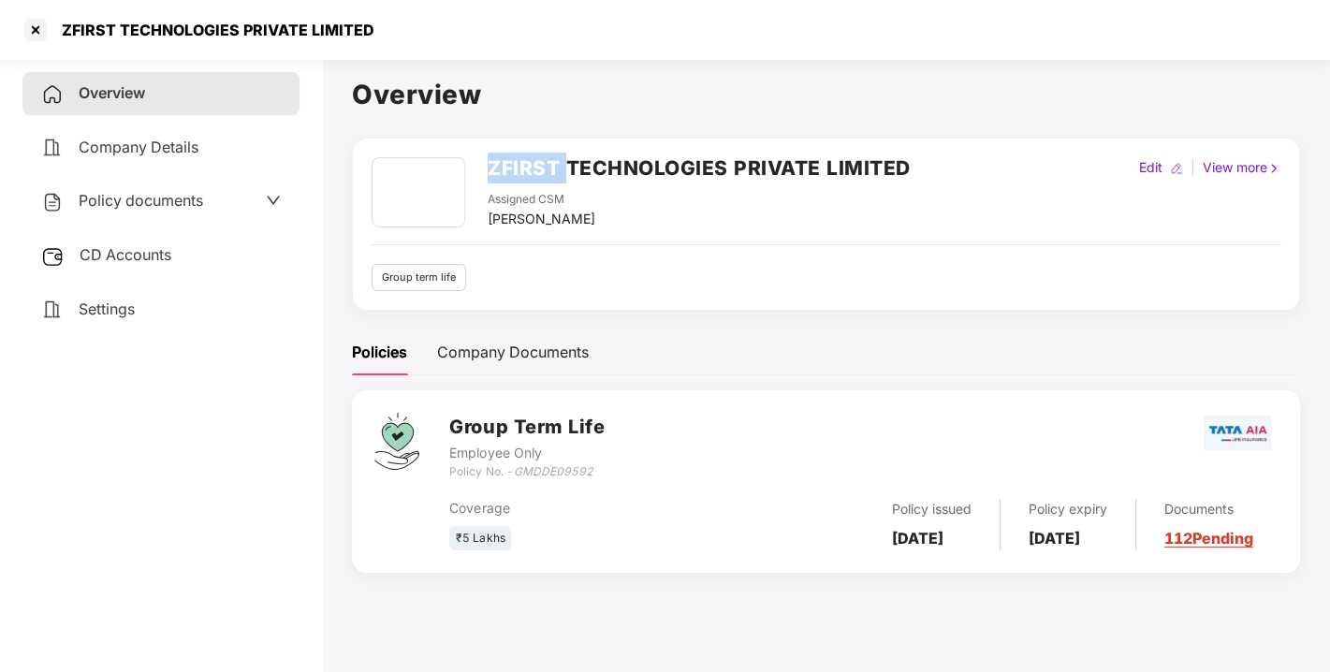
click at [504, 170] on h2 "ZFIRST TECHNOLOGIES PRIVATE LIMITED" at bounding box center [698, 168] width 423 height 31
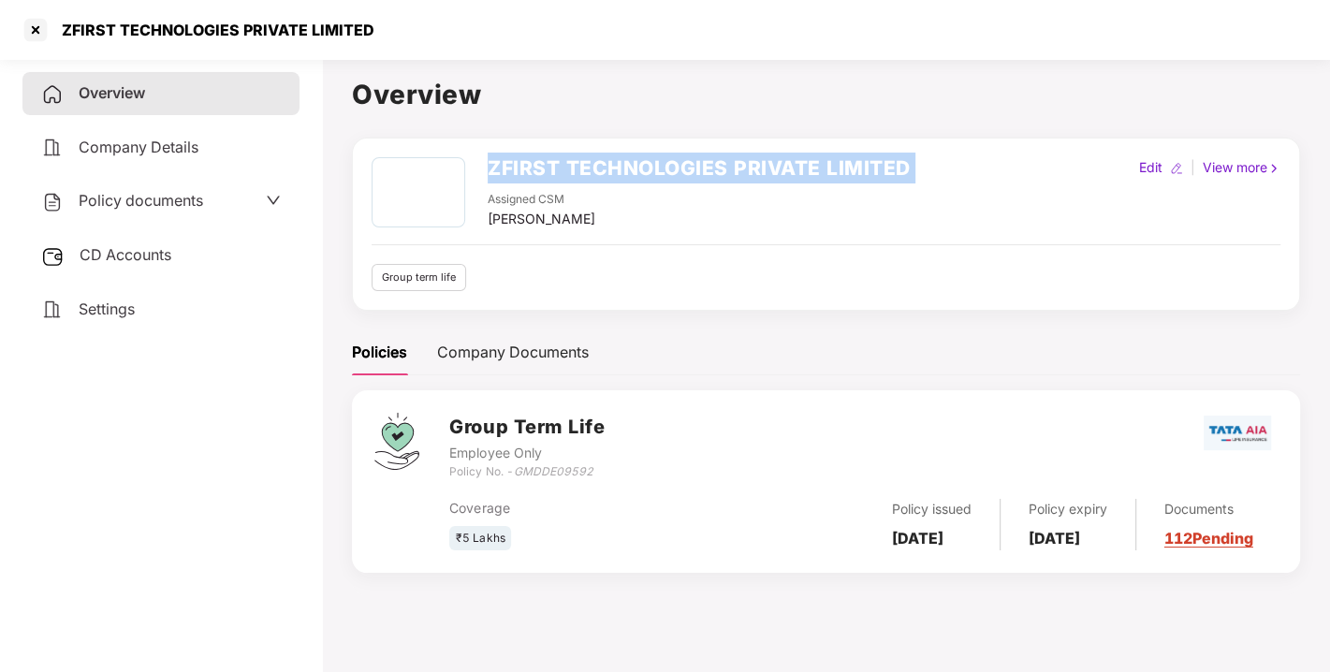
click at [504, 170] on h2 "ZFIRST TECHNOLOGIES PRIVATE LIMITED" at bounding box center [698, 168] width 423 height 31
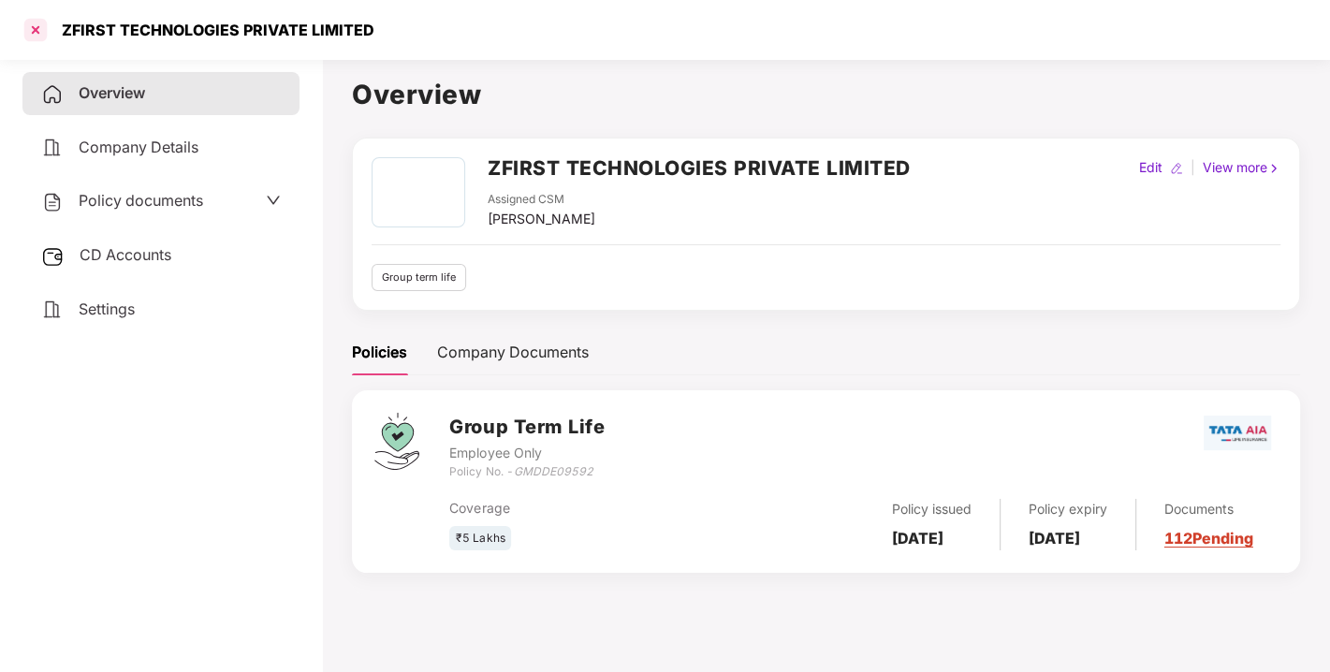
click at [37, 27] on div at bounding box center [36, 30] width 30 height 30
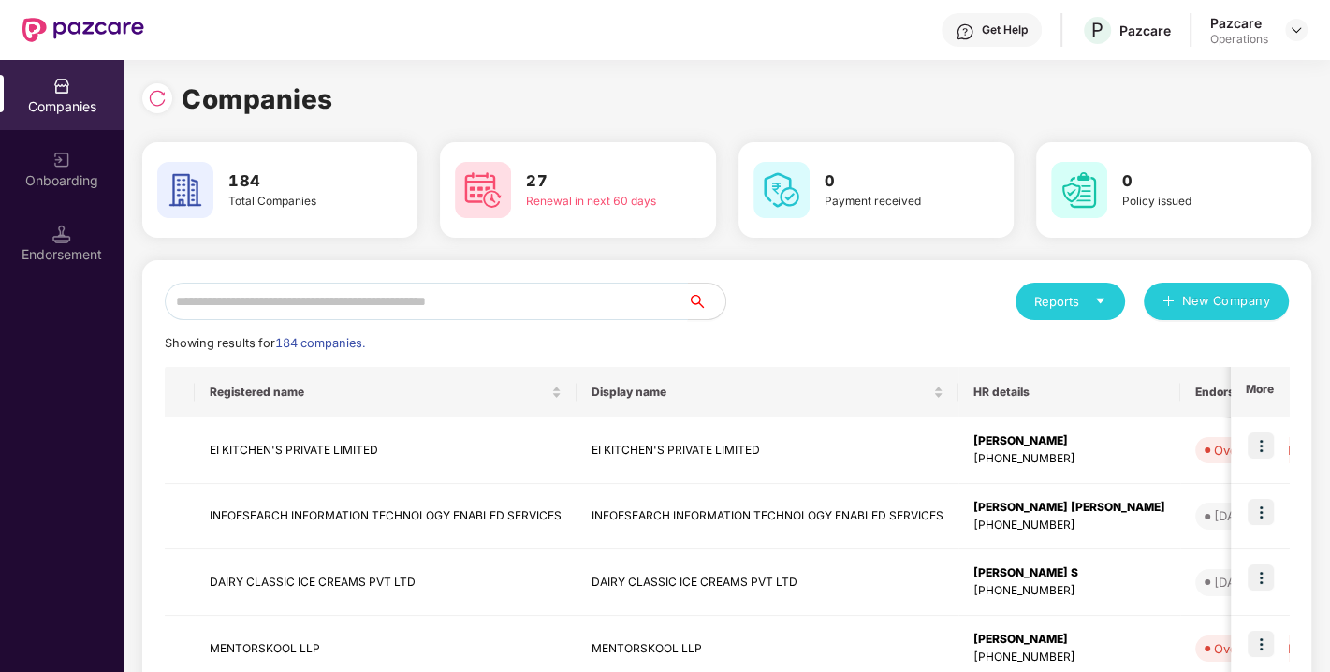
click at [371, 299] on input "text" at bounding box center [426, 301] width 523 height 37
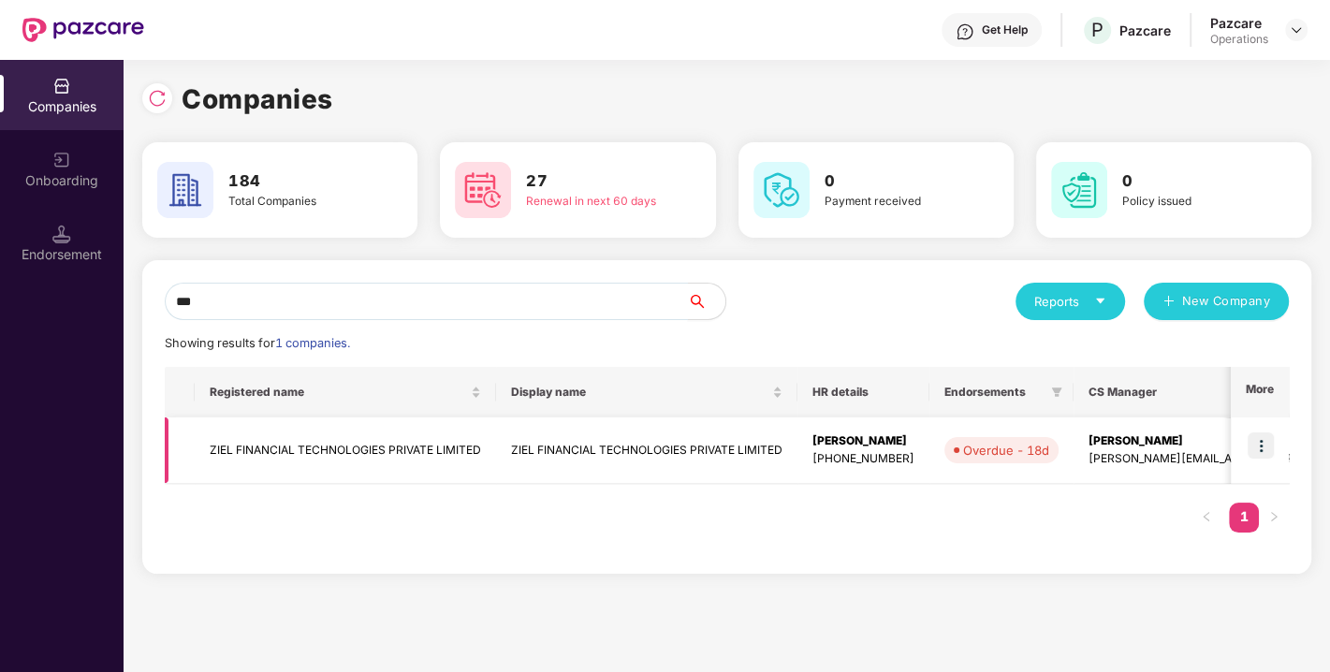
type input "***"
click at [321, 429] on td "ZIEL FINANCIAL TECHNOLOGIES PRIVATE LIMITED" at bounding box center [345, 450] width 301 height 66
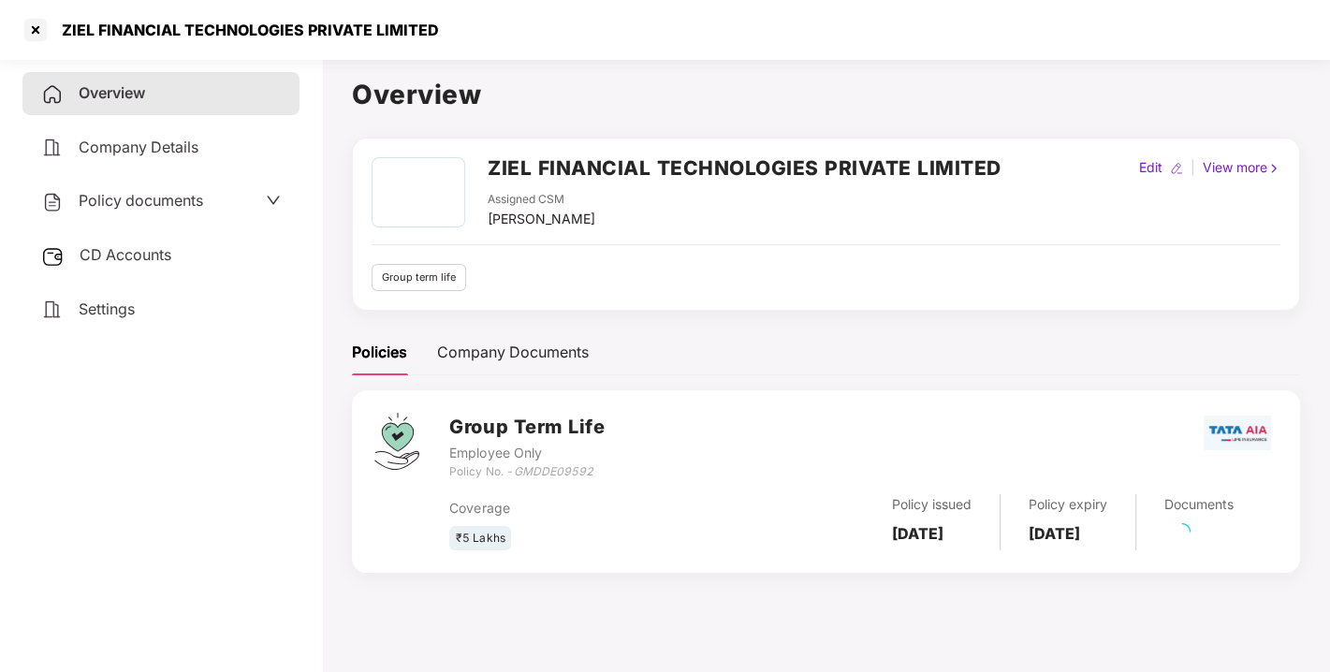
click at [524, 173] on h2 "ZIEL FINANCIAL TECHNOLOGIES PRIVATE LIMITED" at bounding box center [744, 168] width 514 height 31
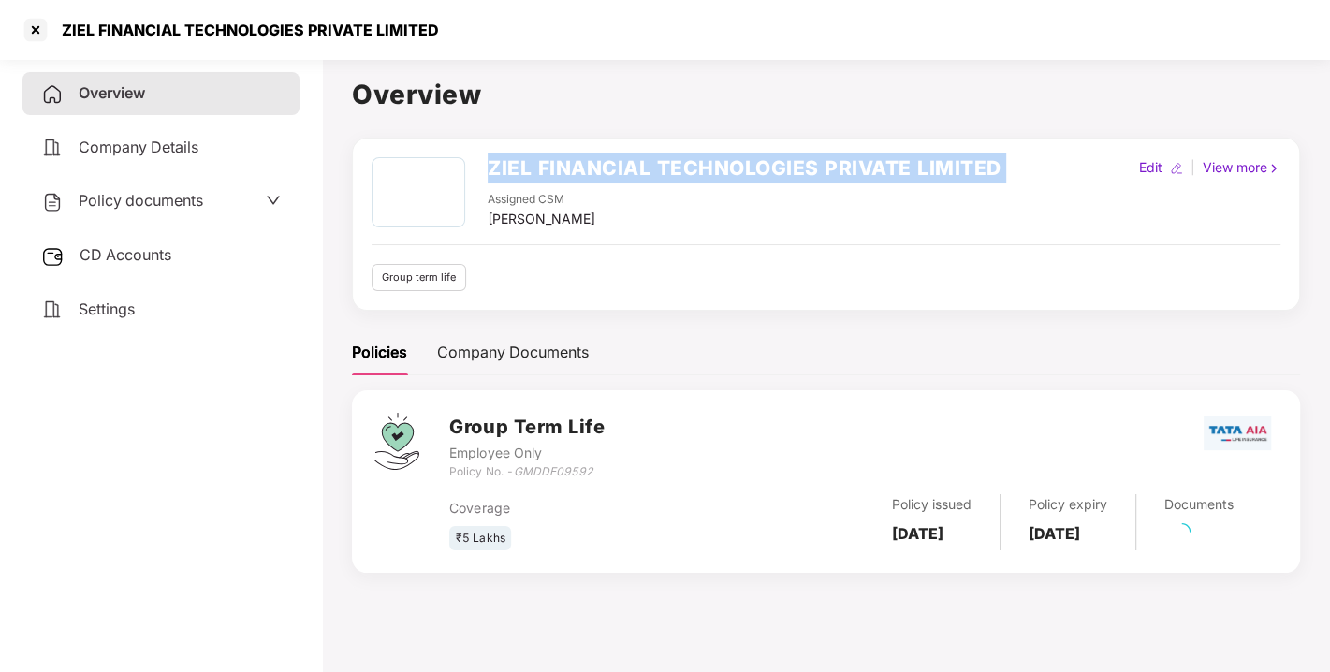
click at [524, 173] on h2 "ZIEL FINANCIAL TECHNOLOGIES PRIVATE LIMITED" at bounding box center [744, 168] width 514 height 31
